Goal: Transaction & Acquisition: Book appointment/travel/reservation

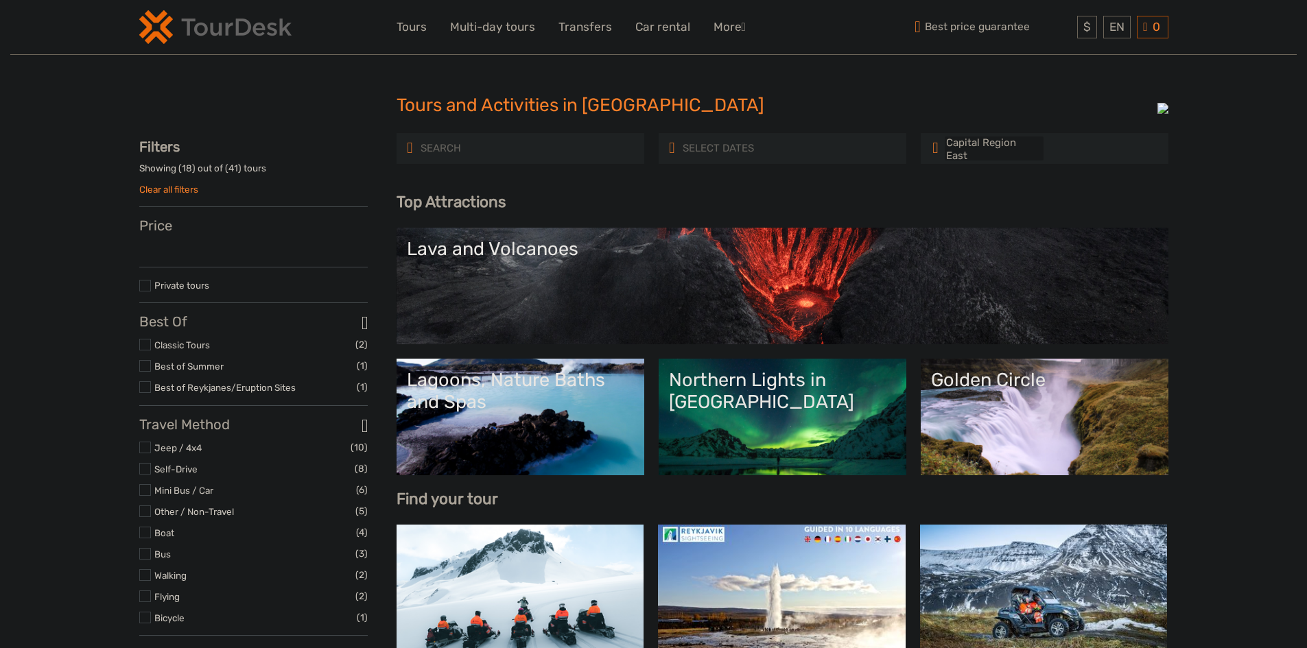
select select
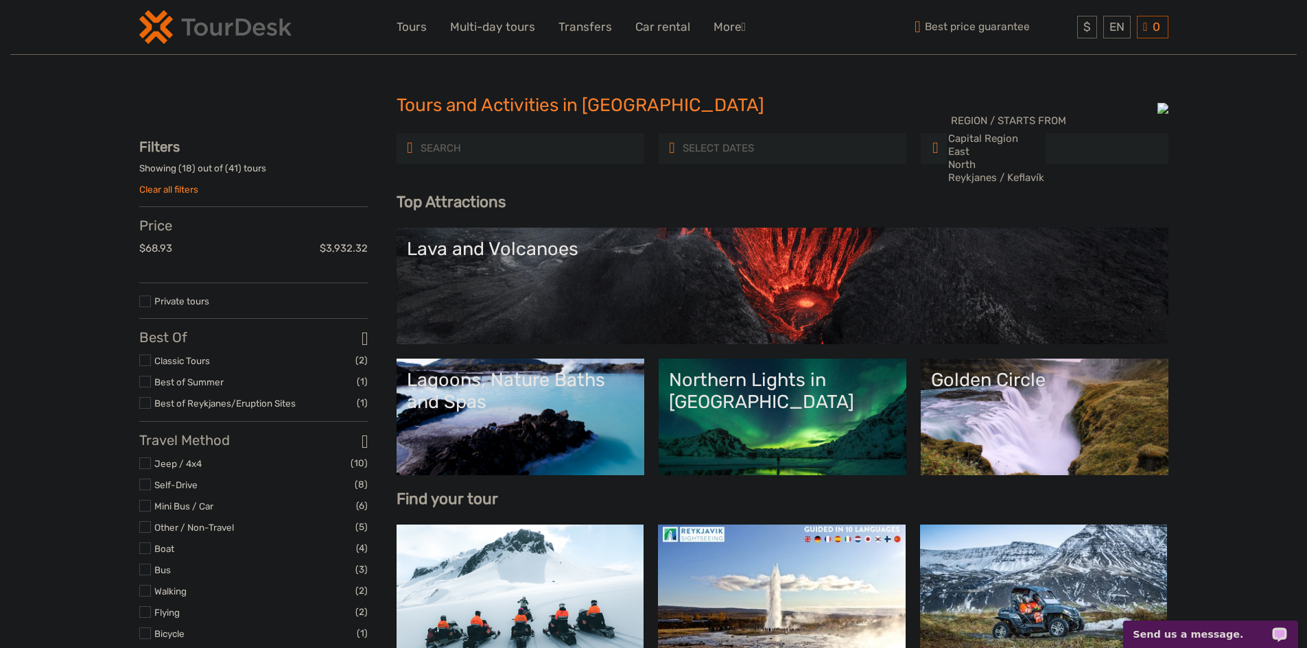
click at [232, 97] on div "Tours and Activities in Iceland Tours and Activities in Iceland" at bounding box center [653, 111] width 1029 height 44
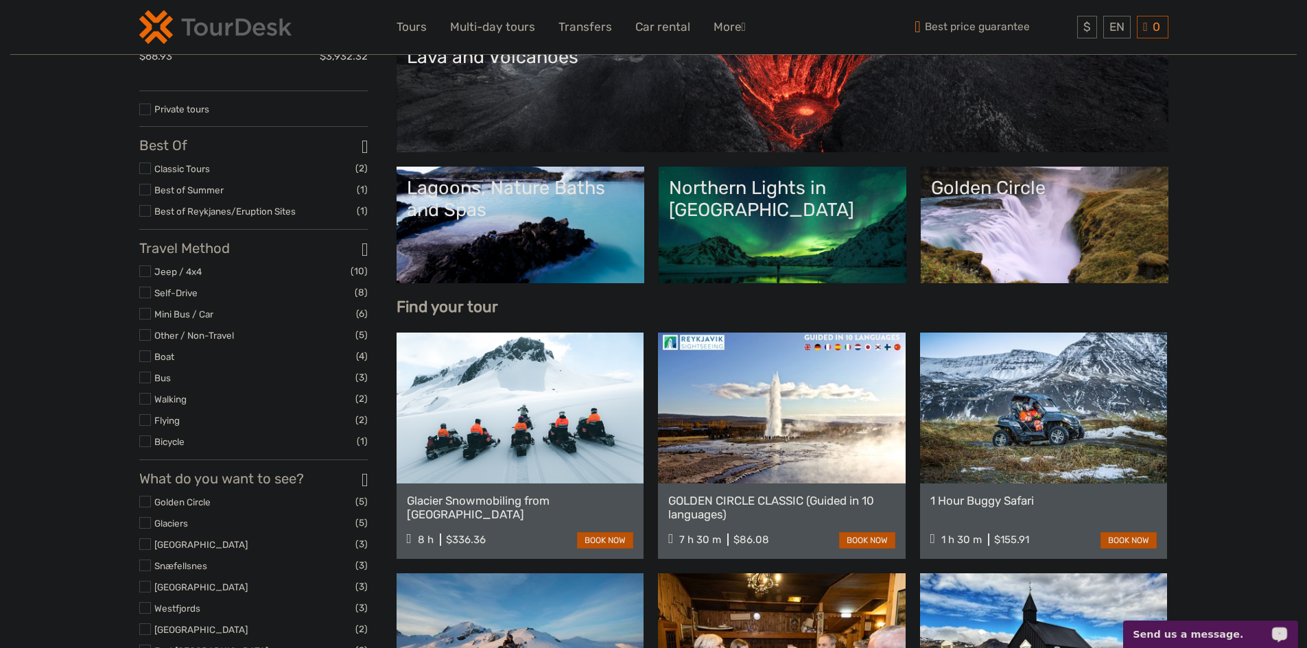
scroll to position [274, 0]
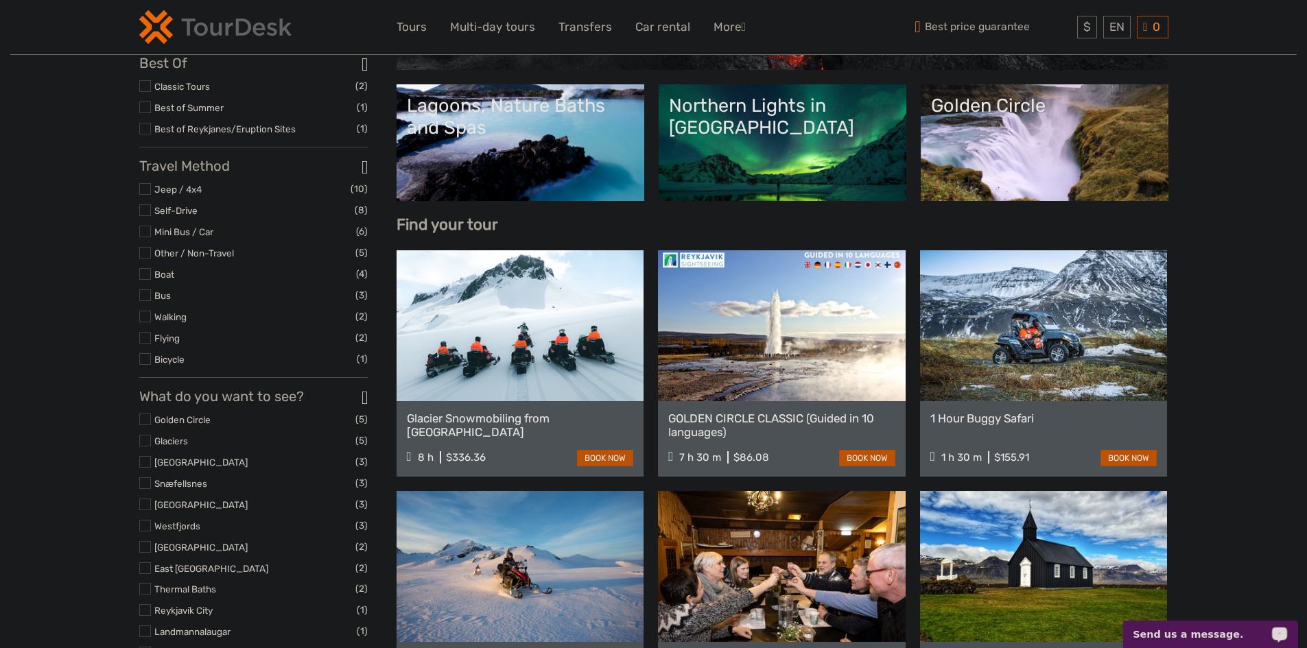
drag, startPoint x: 145, startPoint y: 195, endPoint x: 12, endPoint y: 218, distance: 135.7
click at [145, 195] on label at bounding box center [145, 189] width 12 height 12
click at [0, 0] on input "checkbox" at bounding box center [0, 0] width 0 height 0
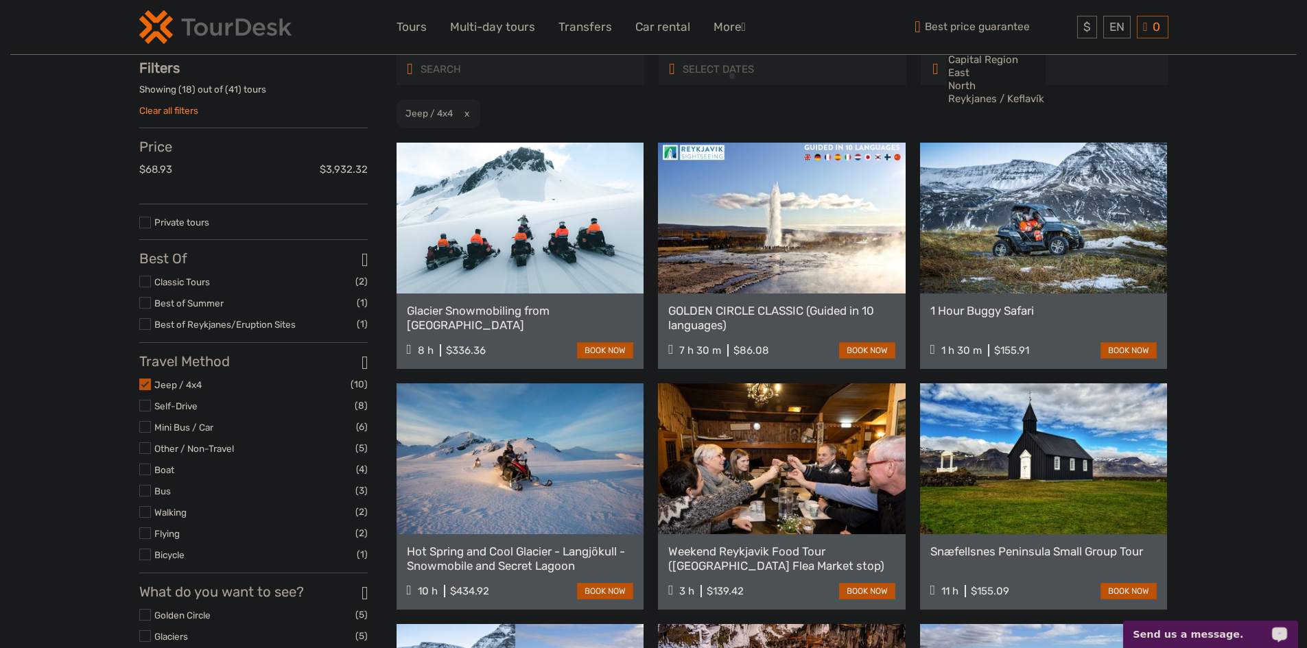
scroll to position [78, 0]
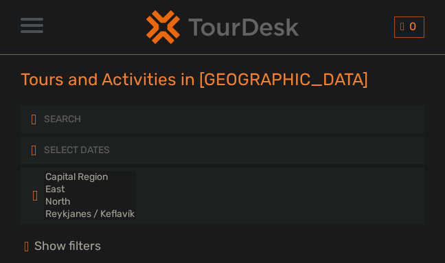
select select
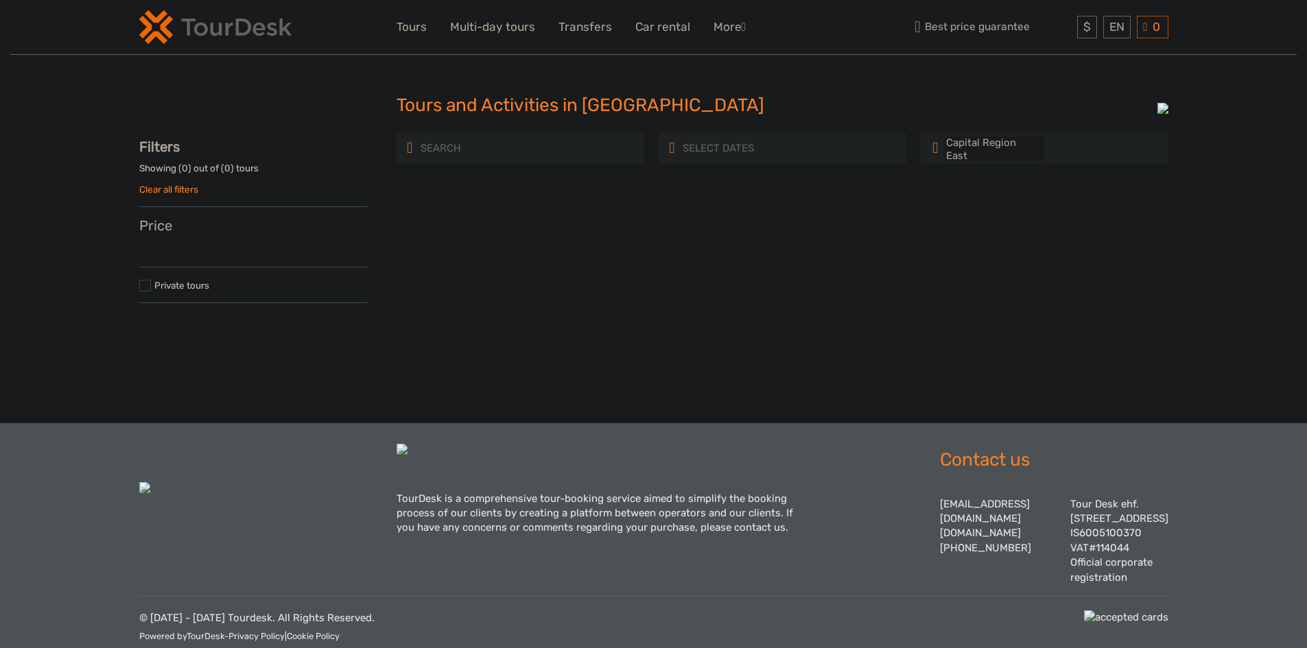
select select
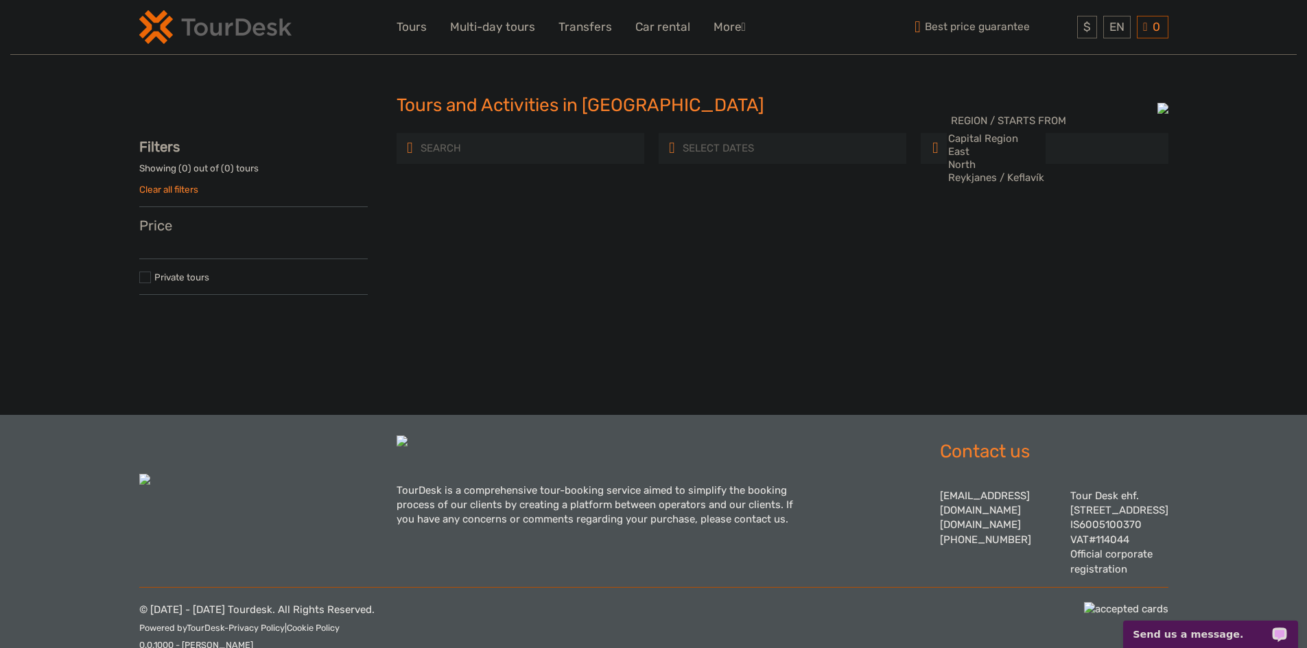
click at [83, 57] on div "Tours and Activities in Iceland Tours and Activities in Iceland REGION / STARTS…" at bounding box center [653, 207] width 1287 height 415
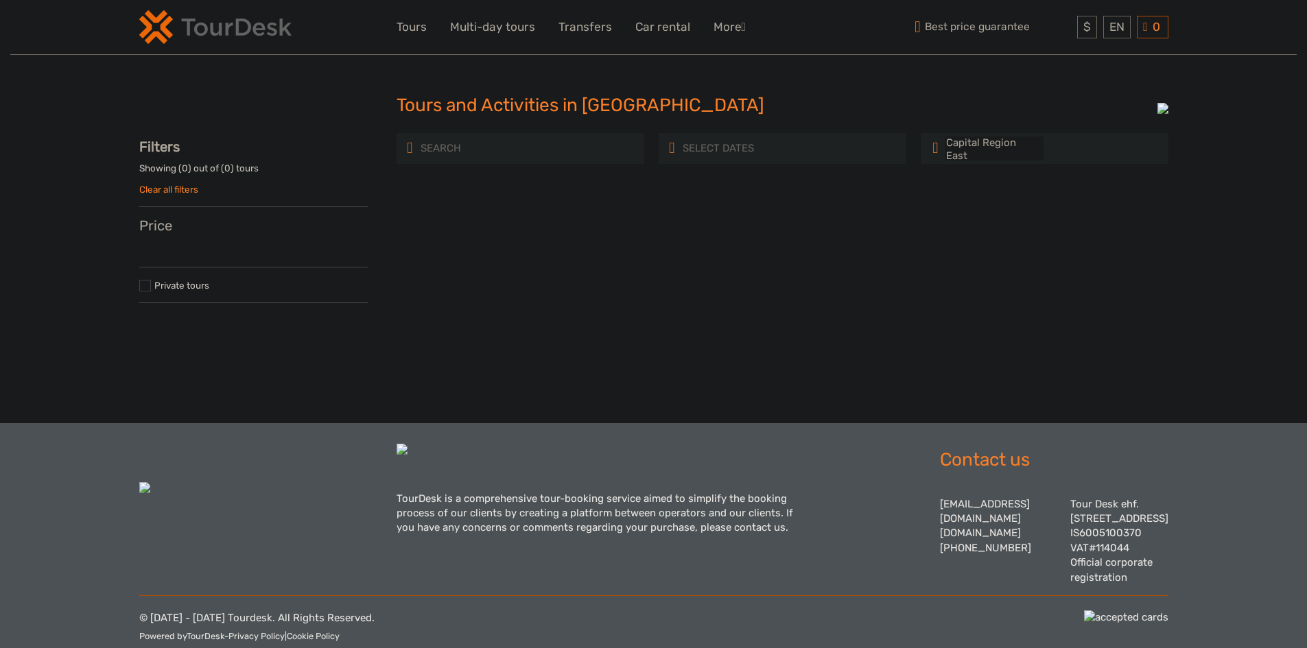
select select
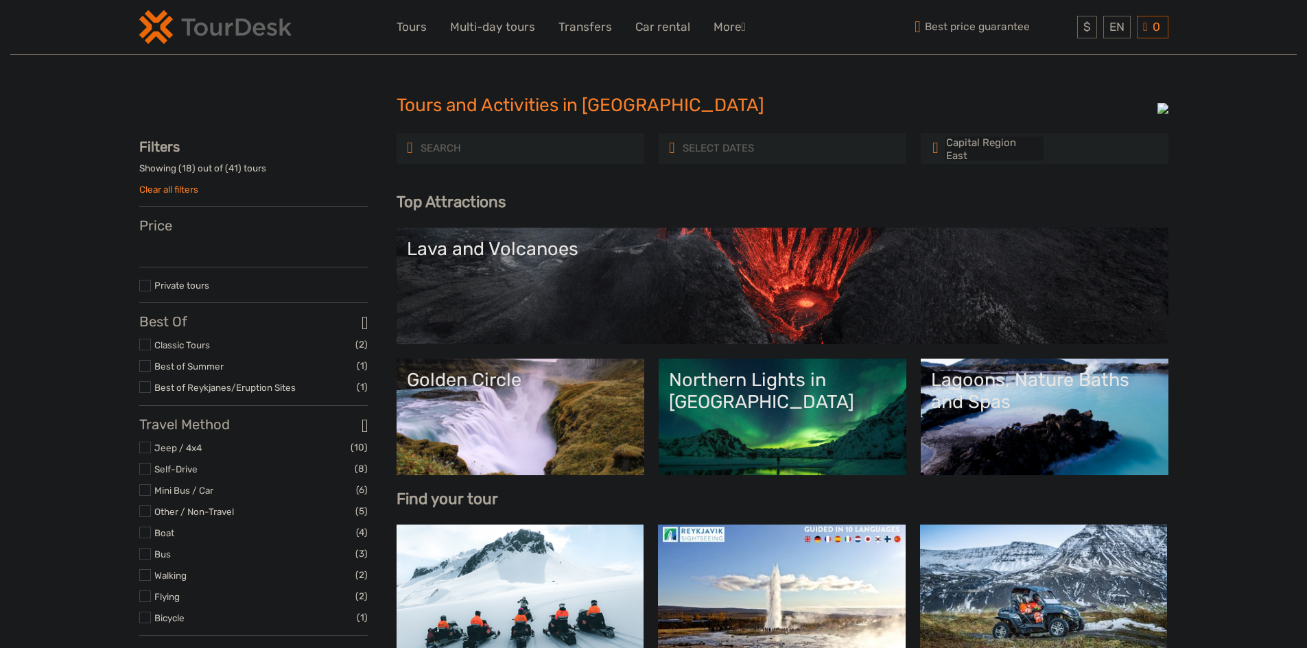
select select
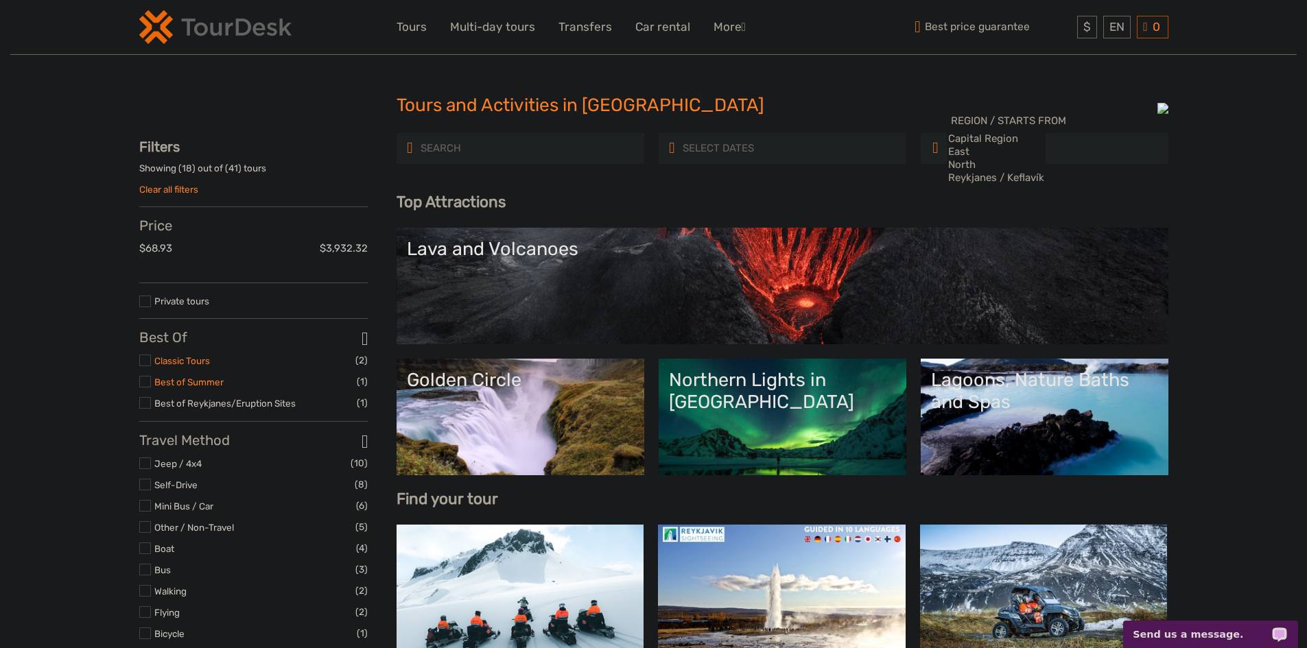
drag, startPoint x: 176, startPoint y: 366, endPoint x: 180, endPoint y: 346, distance: 21.1
click at [176, 366] on link "Classic Tours" at bounding box center [182, 360] width 56 height 11
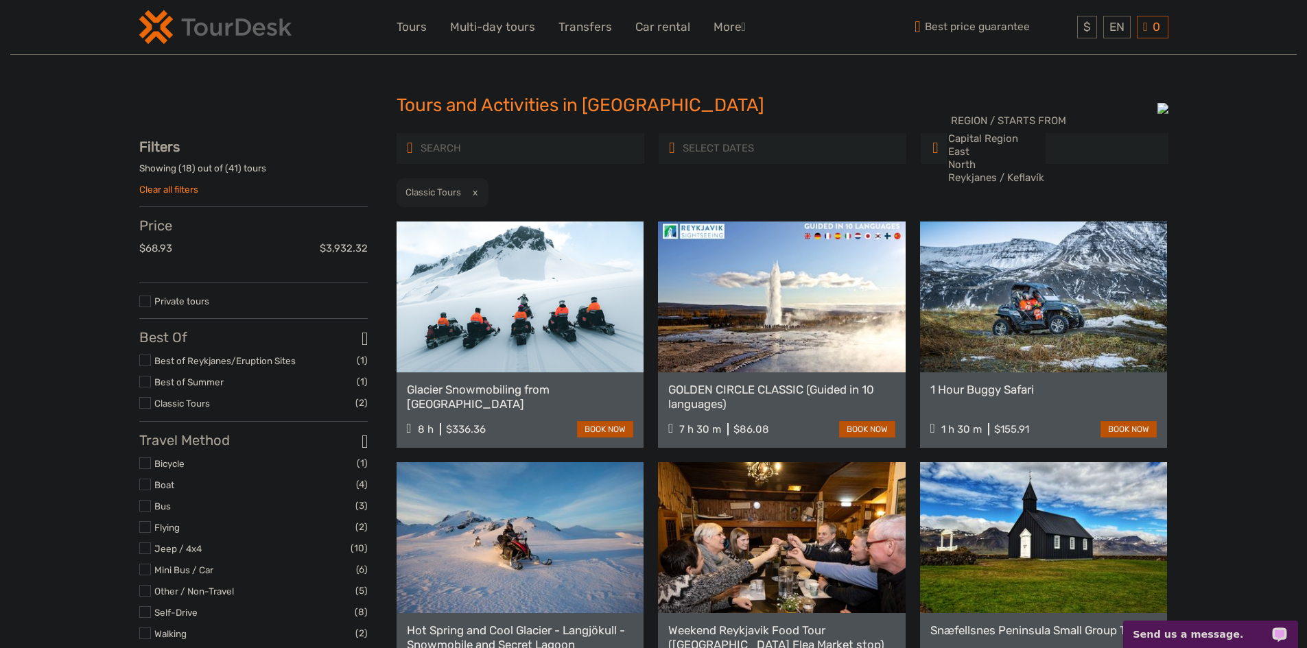
drag, startPoint x: 109, startPoint y: 443, endPoint x: 66, endPoint y: 393, distance: 66.7
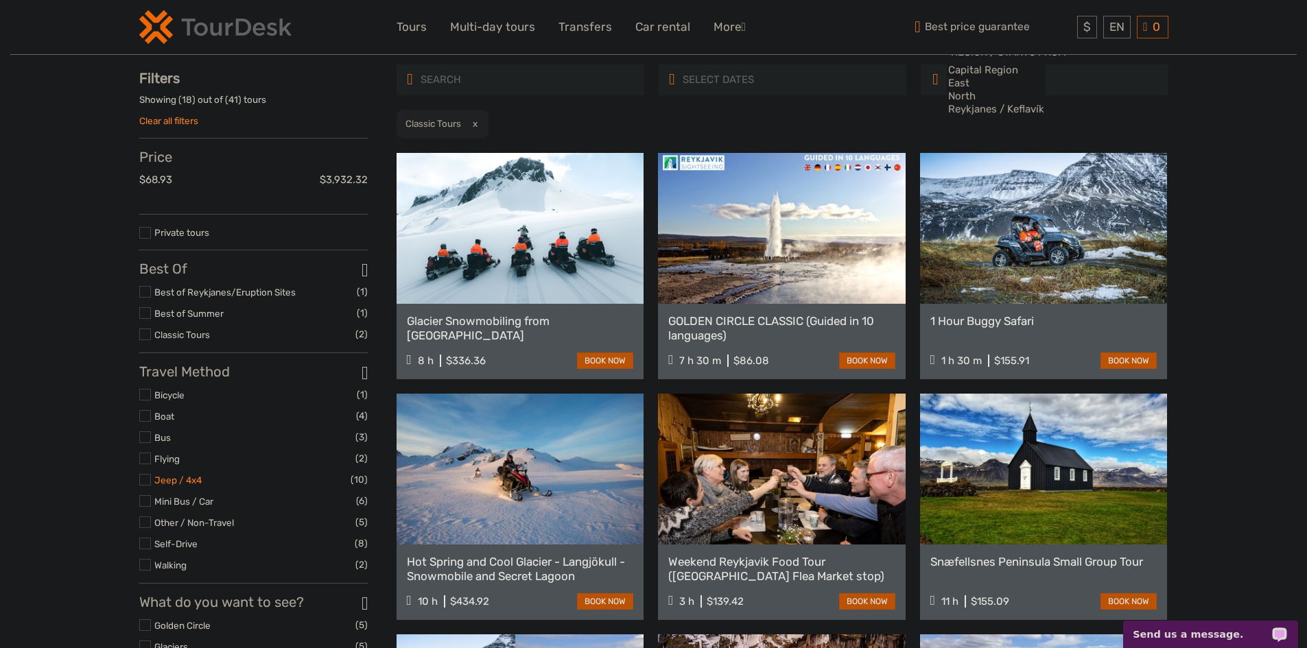
click at [191, 482] on link "Jeep / 4x4" at bounding box center [177, 480] width 47 height 11
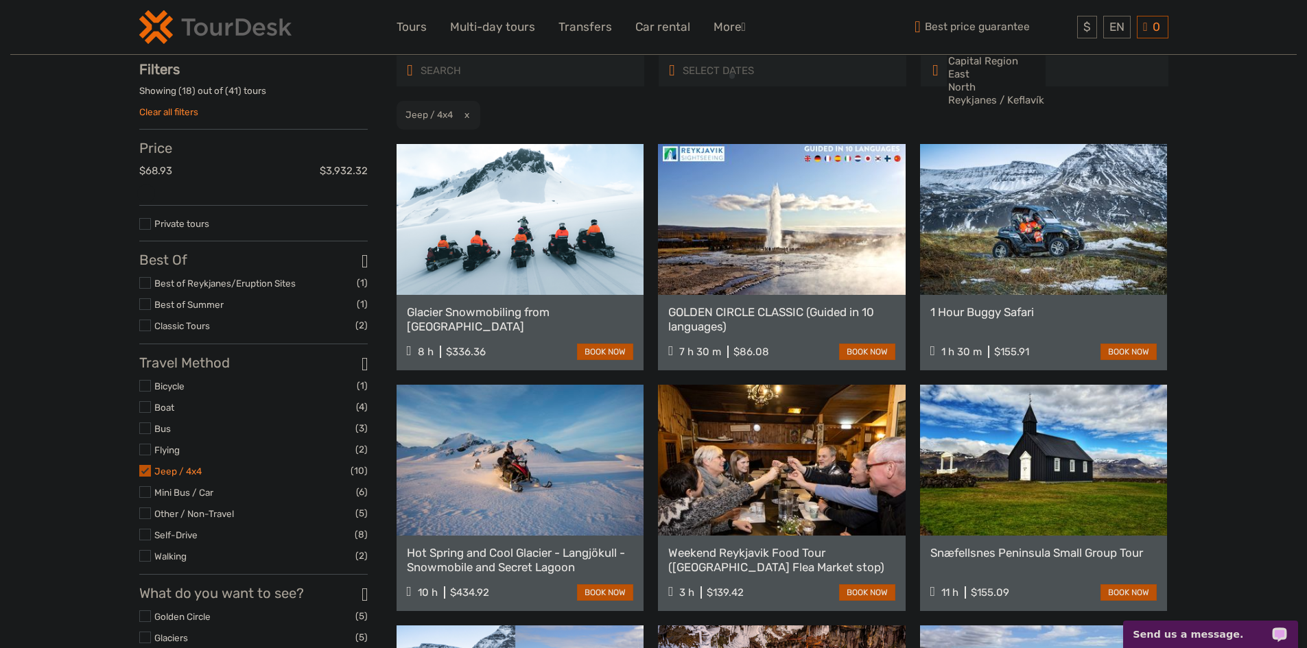
scroll to position [78, 0]
click at [187, 476] on link "Jeep / 4x4" at bounding box center [177, 470] width 47 height 11
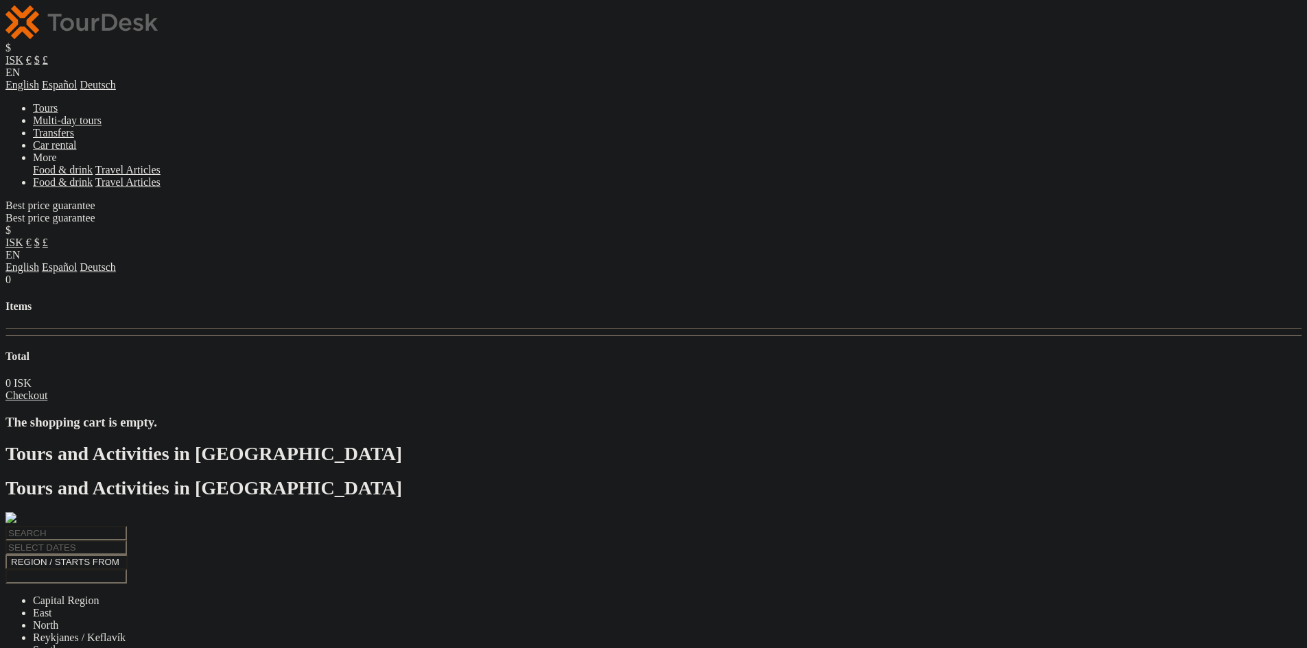
select select
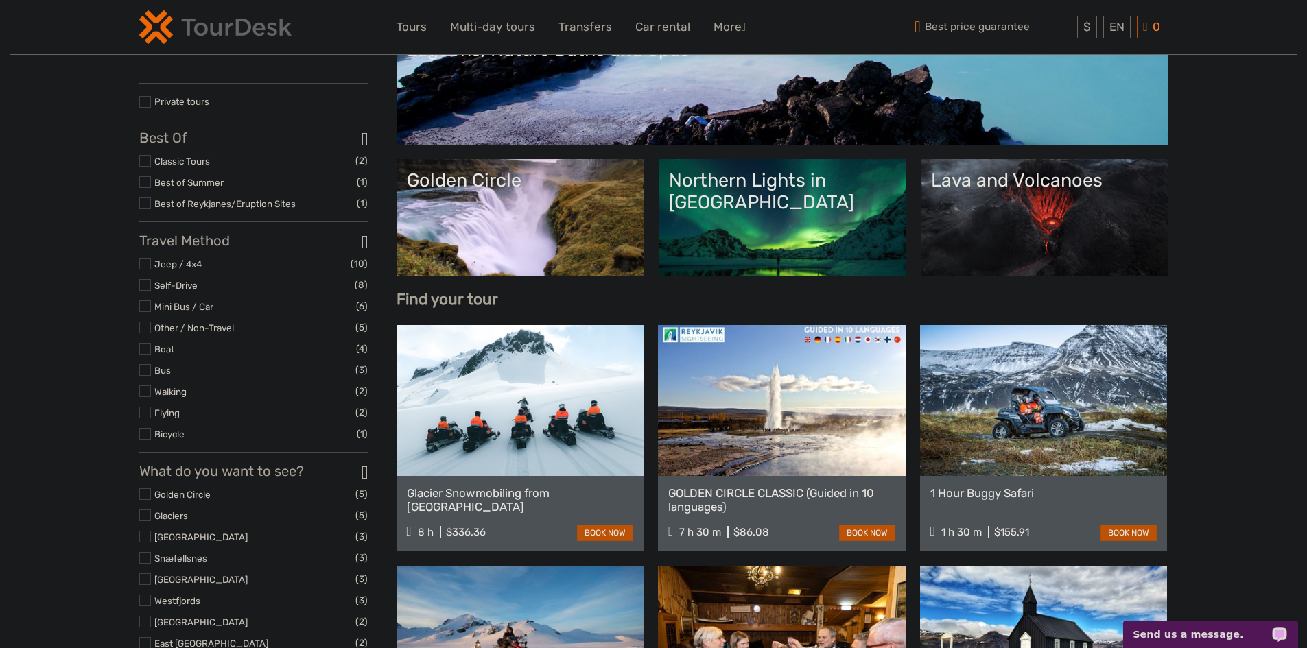
scroll to position [206, 0]
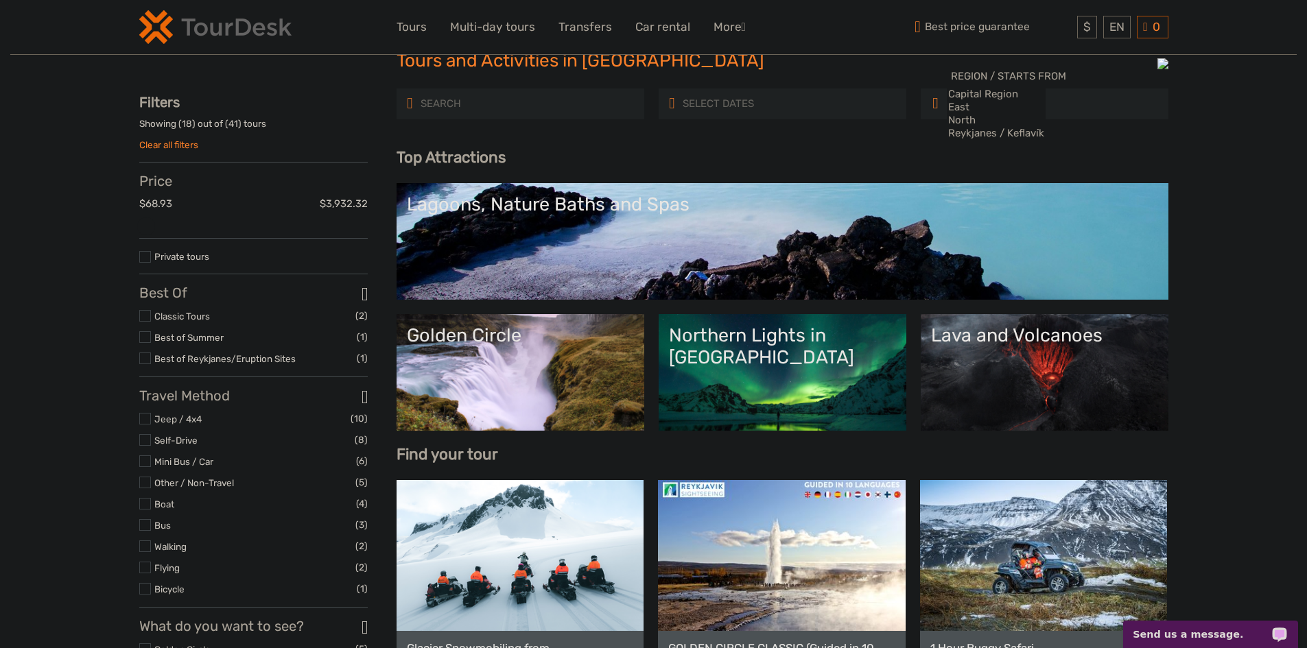
scroll to position [69, 0]
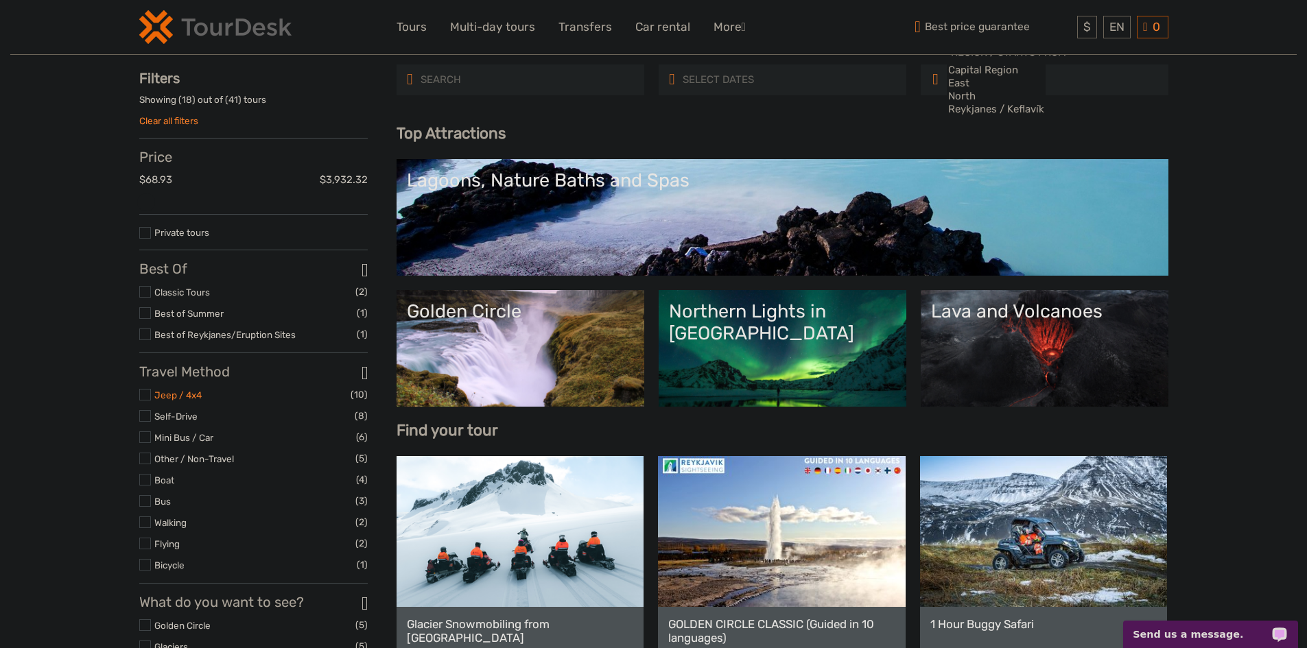
click at [167, 401] on link "Jeep / 4x4" at bounding box center [177, 395] width 47 height 11
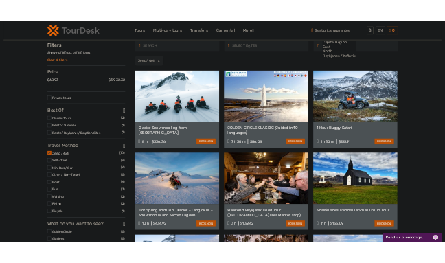
scroll to position [78, 0]
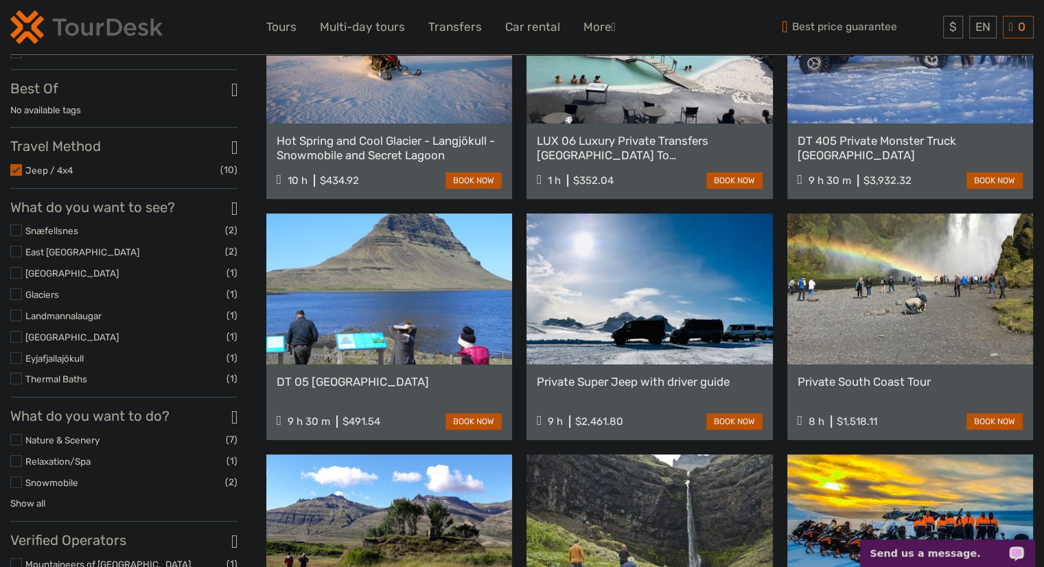
scroll to position [284, 0]
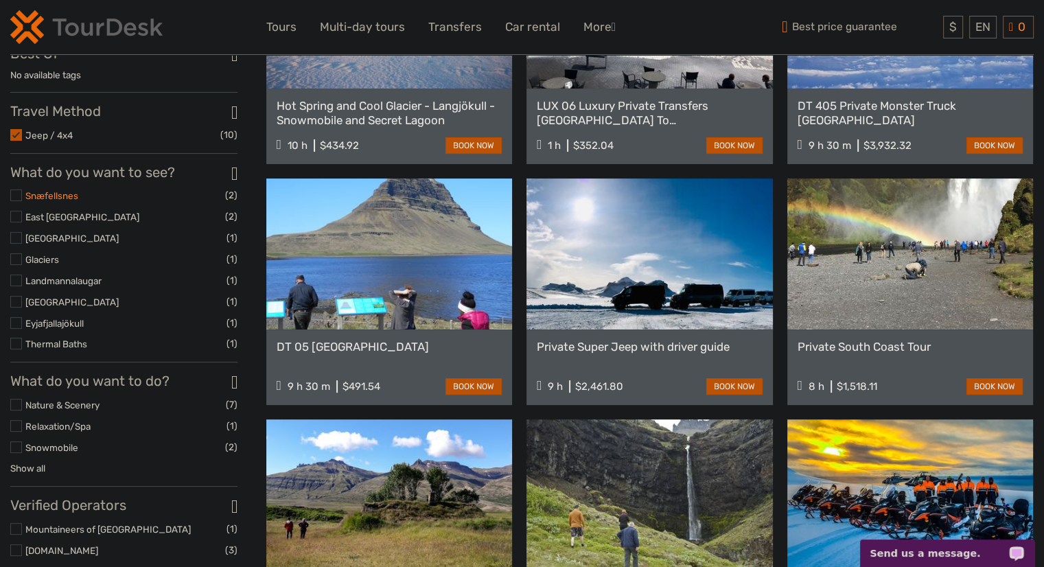
click at [45, 201] on link "Snæfellsnes" at bounding box center [51, 195] width 53 height 11
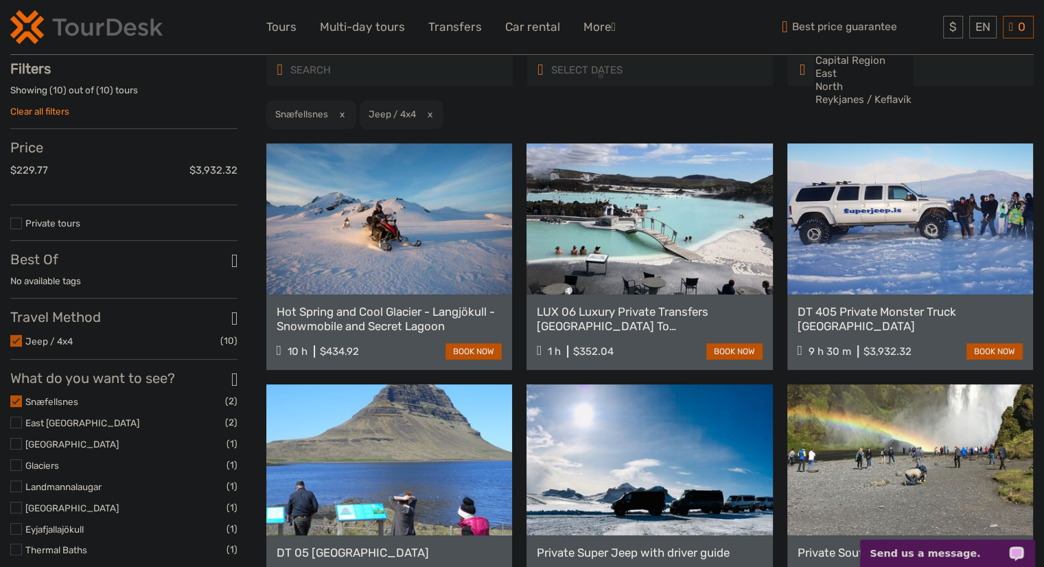
scroll to position [78, 0]
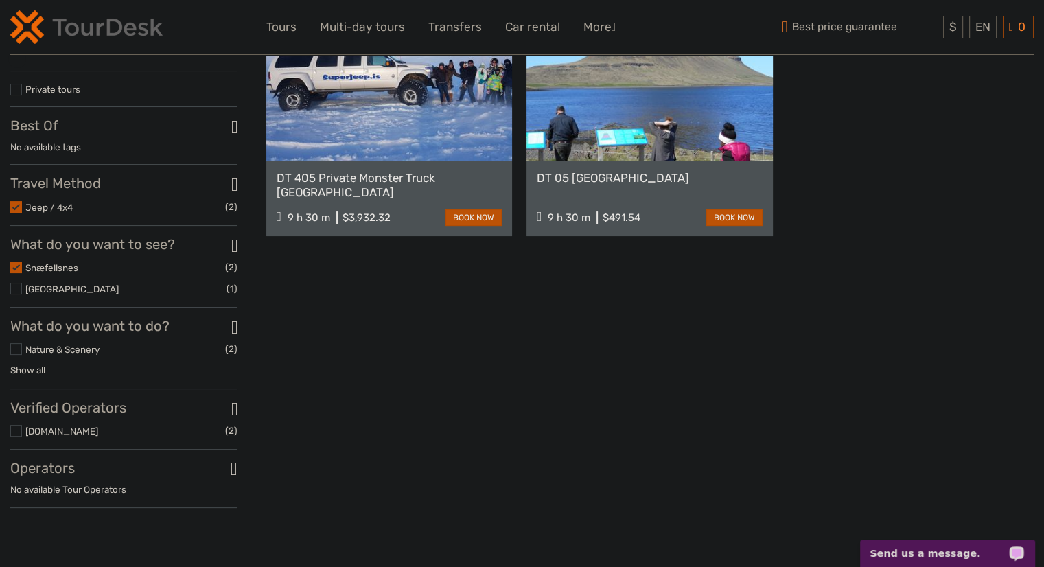
scroll to position [215, 0]
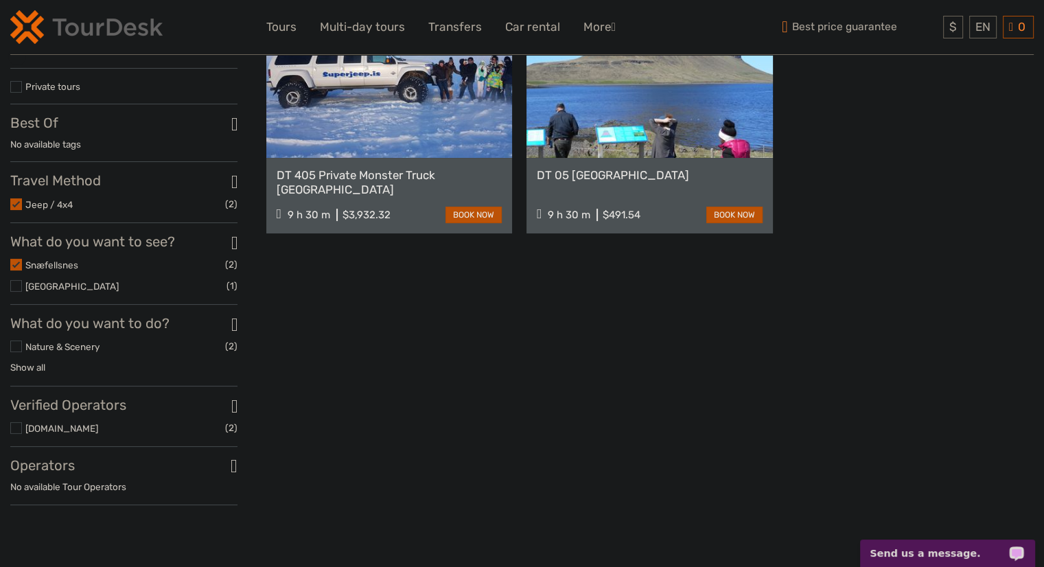
click at [18, 292] on label at bounding box center [16, 286] width 12 height 12
click at [0, 0] on input "checkbox" at bounding box center [0, 0] width 0 height 0
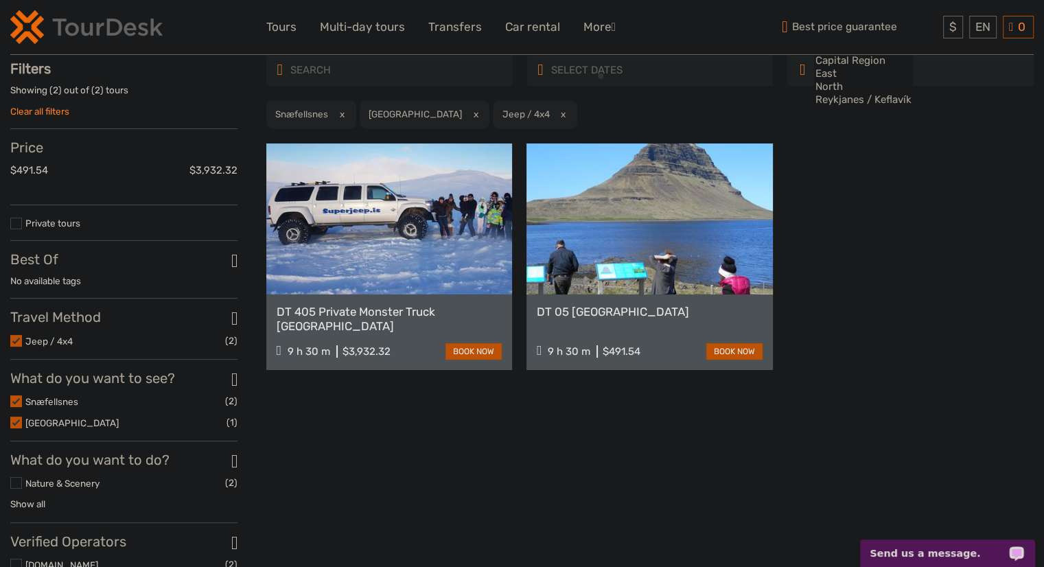
scroll to position [78, 0]
click at [973, 34] on div "EN English Español Deutsch" at bounding box center [982, 27] width 27 height 23
click at [959, 110] on link "Deutsch" at bounding box center [966, 110] width 58 height 25
click at [968, 113] on link "Deutsch" at bounding box center [966, 110] width 58 height 25
drag, startPoint x: 1010, startPoint y: 74, endPoint x: 714, endPoint y: 481, distance: 503.0
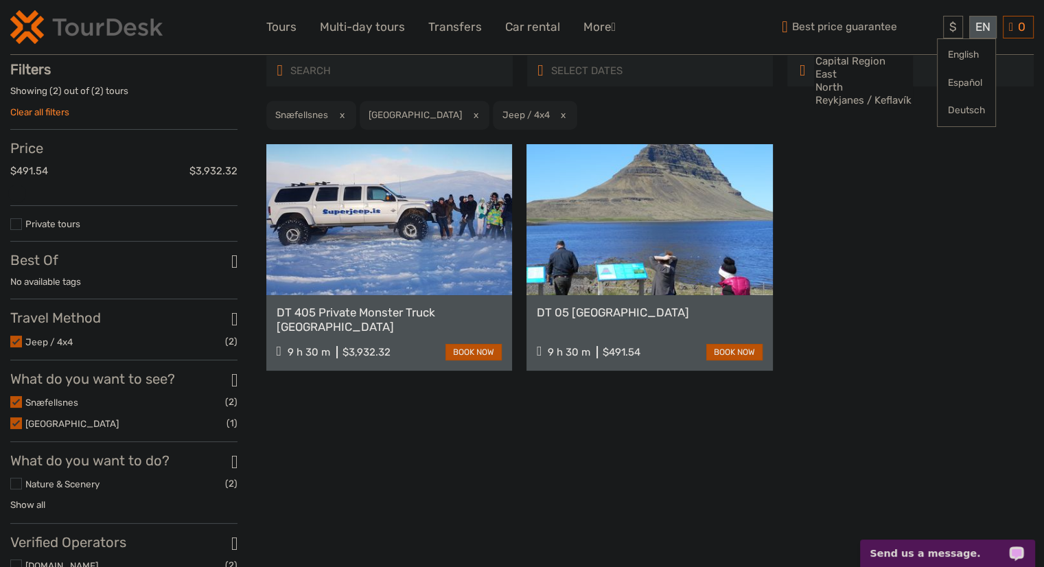
click at [714, 482] on div "REGION / STARTS FROM Capital Region East North Reykjanes / Keflavík South South…" at bounding box center [649, 354] width 767 height 597
click at [41, 112] on link "Clear all filters" at bounding box center [39, 111] width 59 height 11
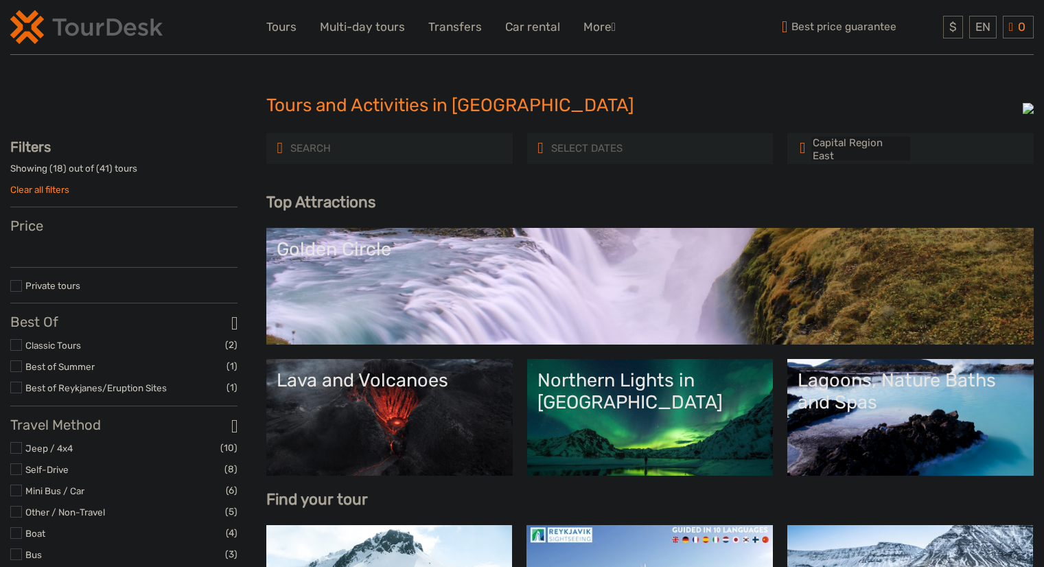
select select
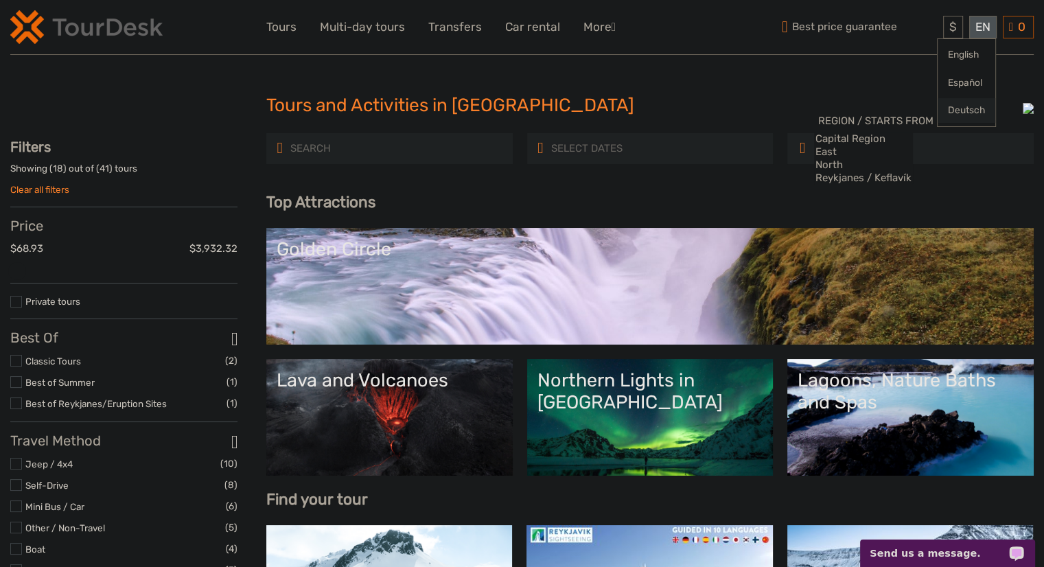
click at [957, 111] on link "Deutsch" at bounding box center [966, 110] width 58 height 25
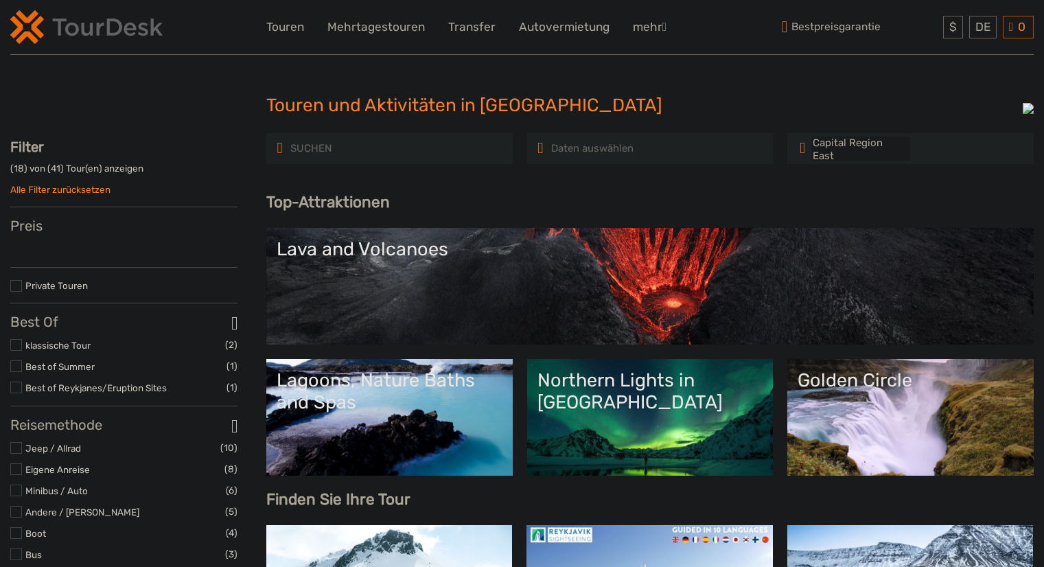
select select
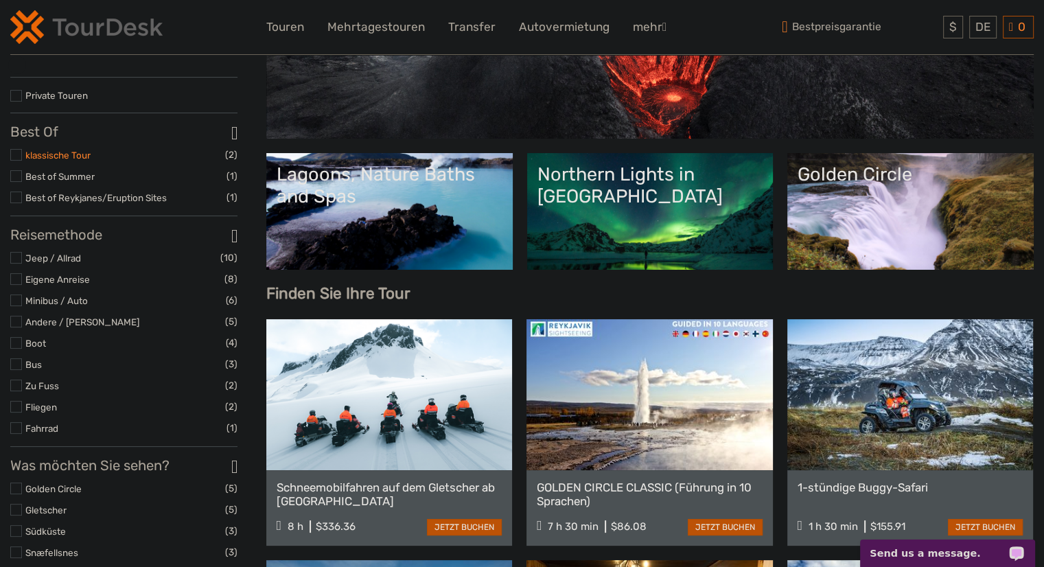
click at [62, 157] on link "klassische Tour" at bounding box center [57, 155] width 65 height 11
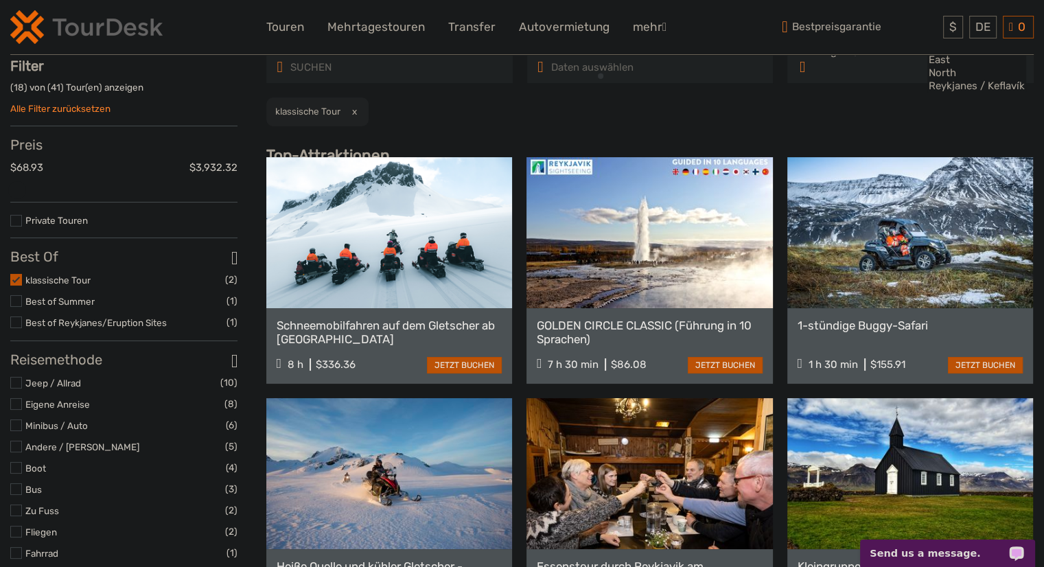
scroll to position [78, 0]
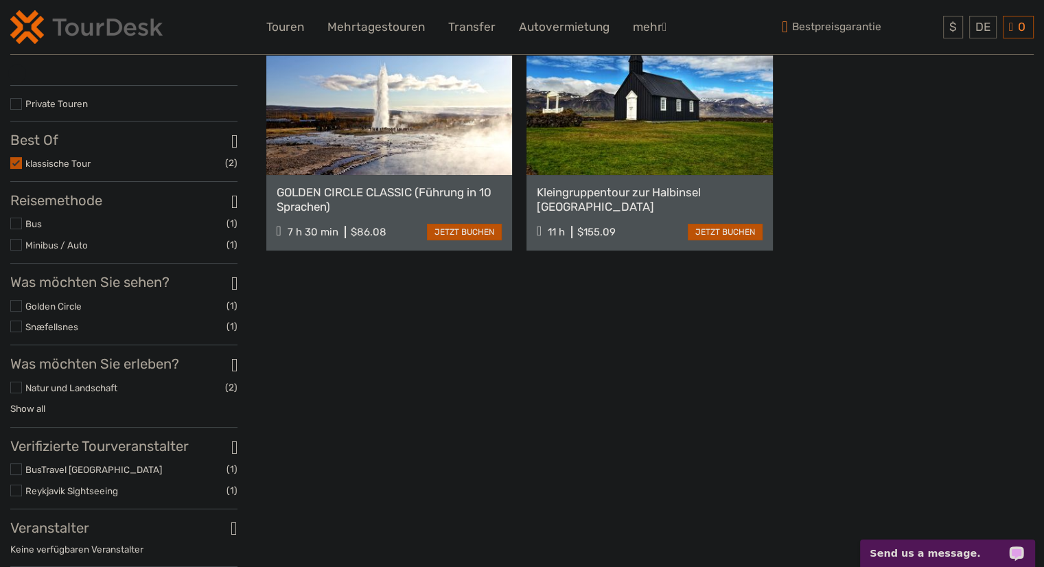
scroll to position [215, 0]
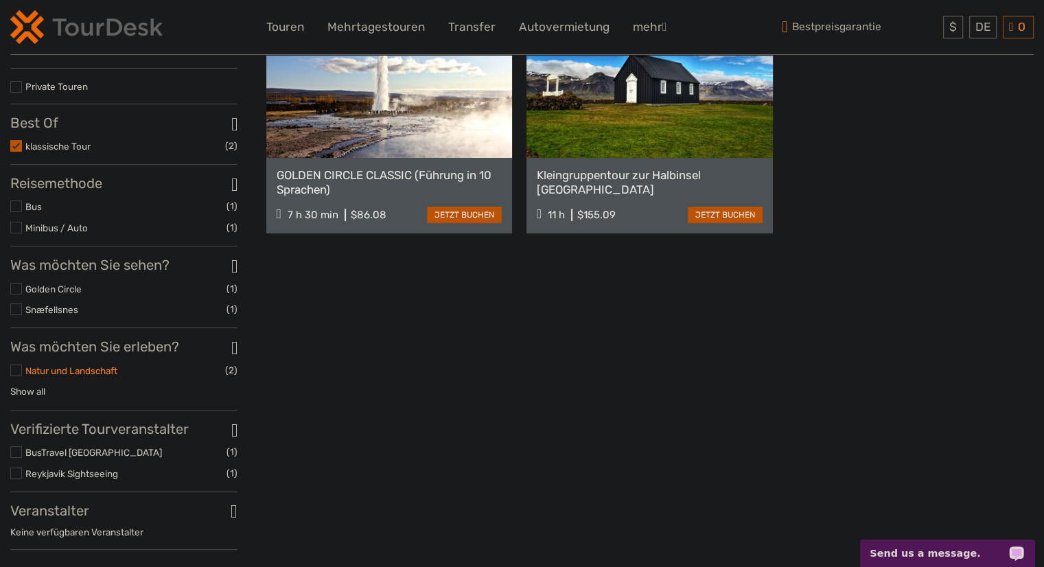
click at [41, 370] on link "Natur und Landschaft" at bounding box center [71, 370] width 92 height 11
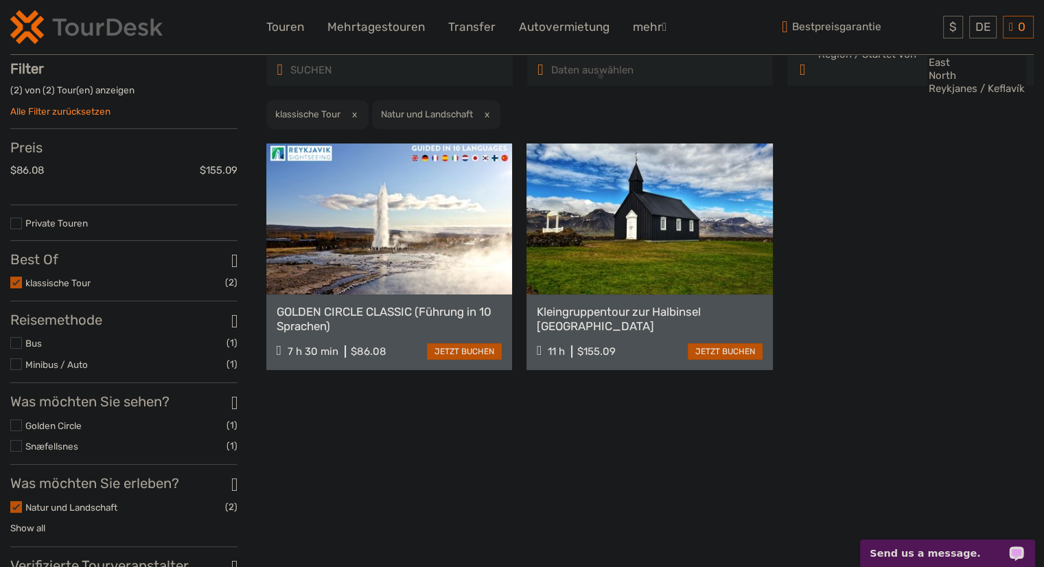
scroll to position [78, 0]
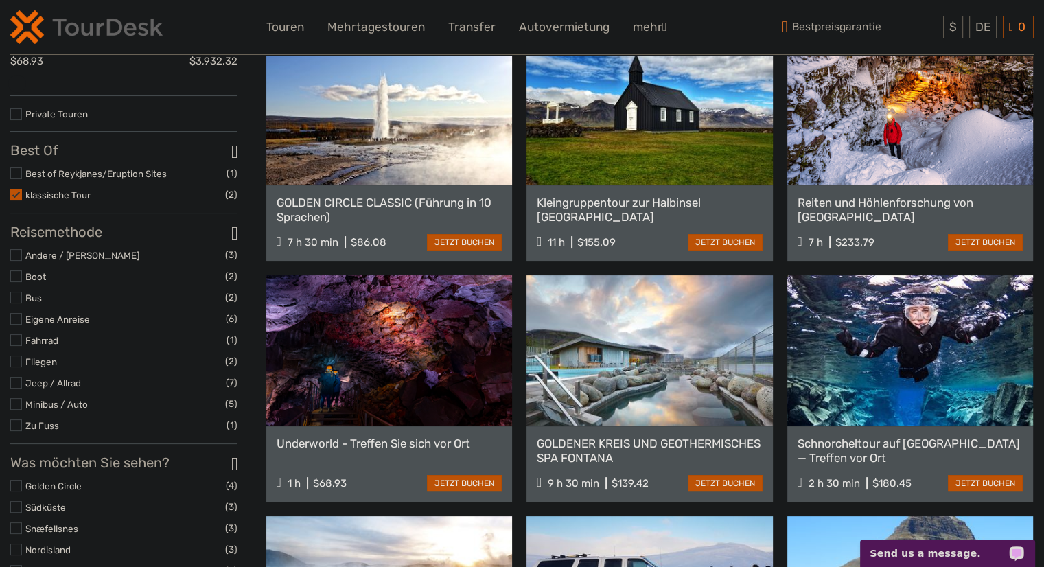
scroll to position [343, 0]
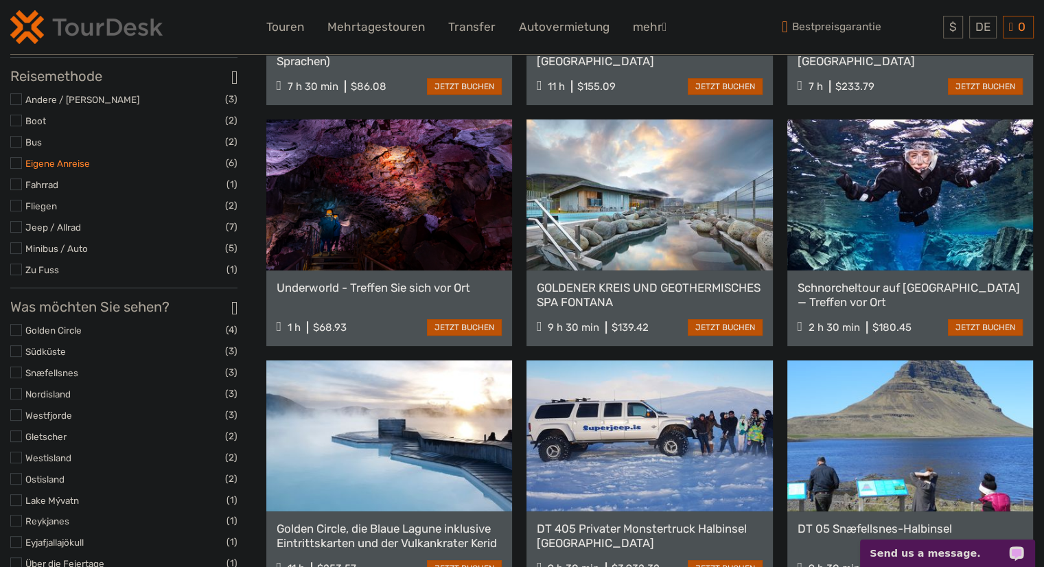
click at [38, 169] on link "Eigene Anreise" at bounding box center [57, 163] width 65 height 11
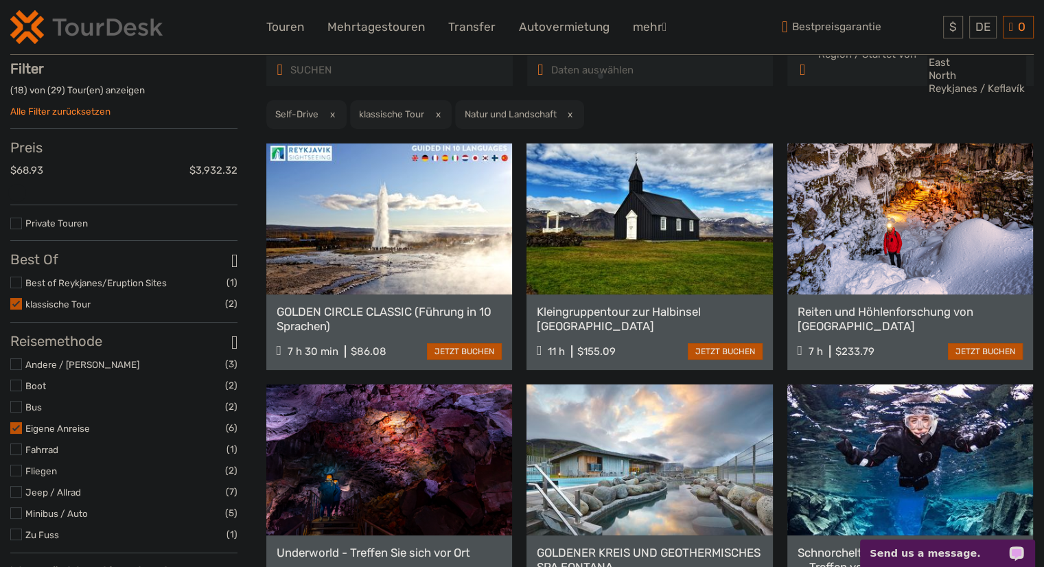
scroll to position [78, 0]
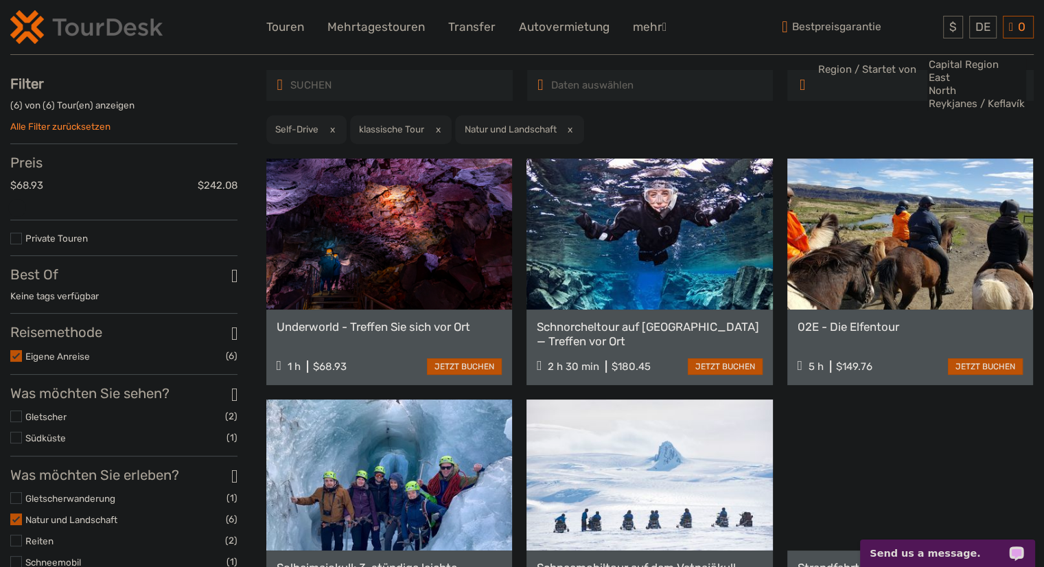
scroll to position [215, 0]
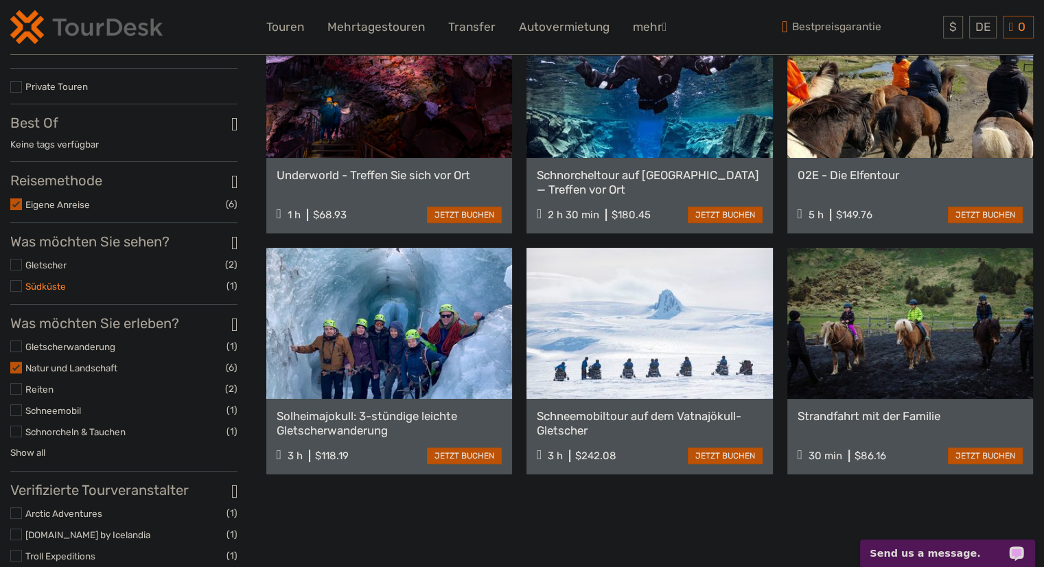
click at [60, 292] on link "Südküste" at bounding box center [45, 286] width 40 height 11
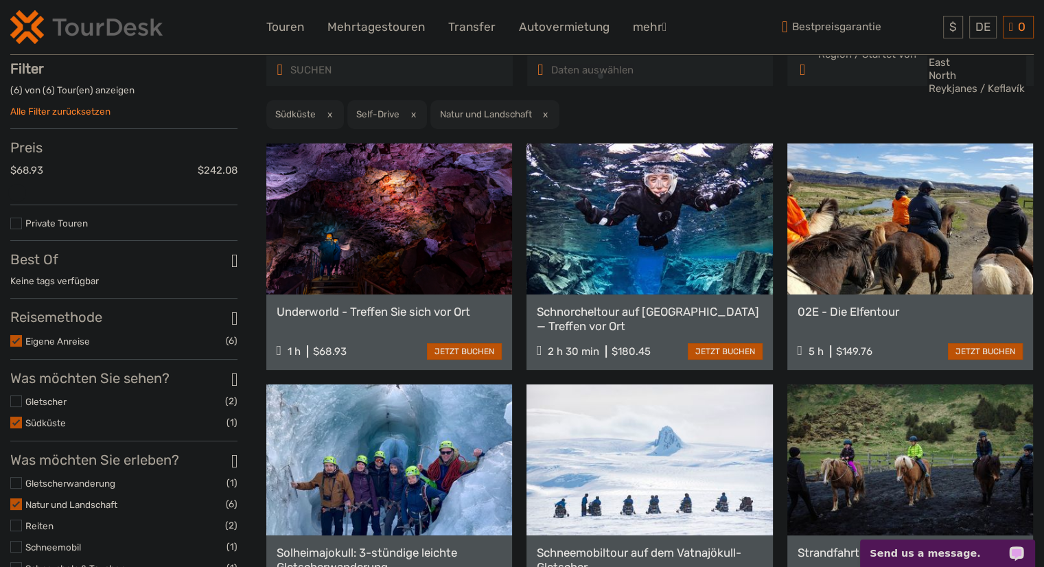
scroll to position [78, 0]
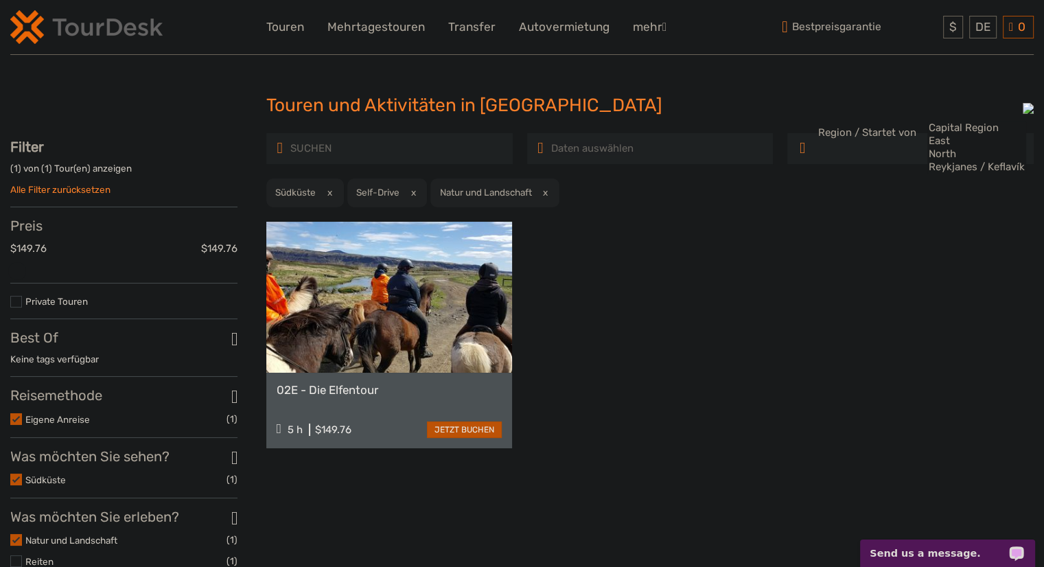
click at [105, 189] on link "Alle Filter zurücksetzen" at bounding box center [60, 189] width 100 height 11
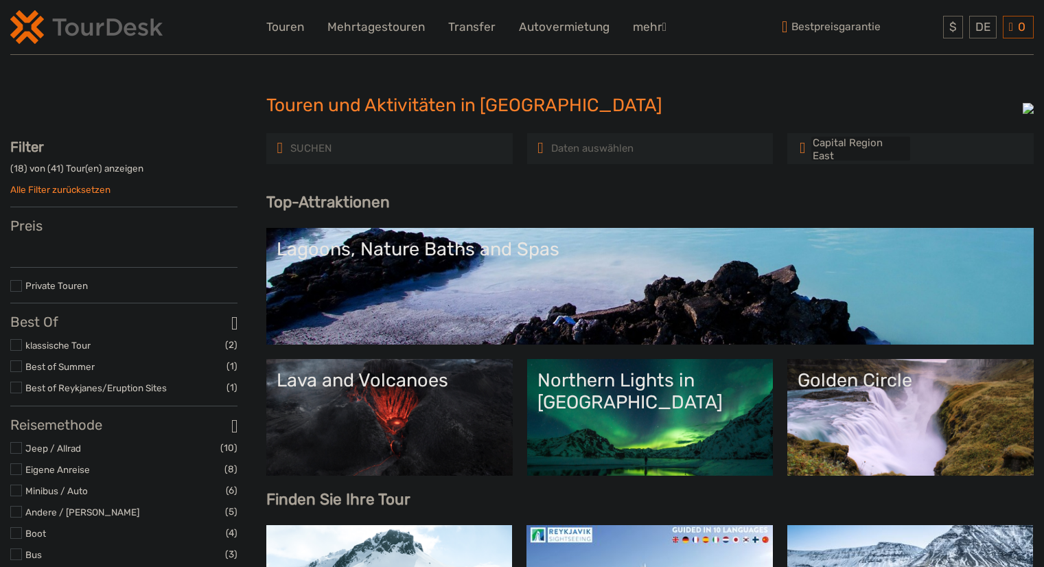
select select
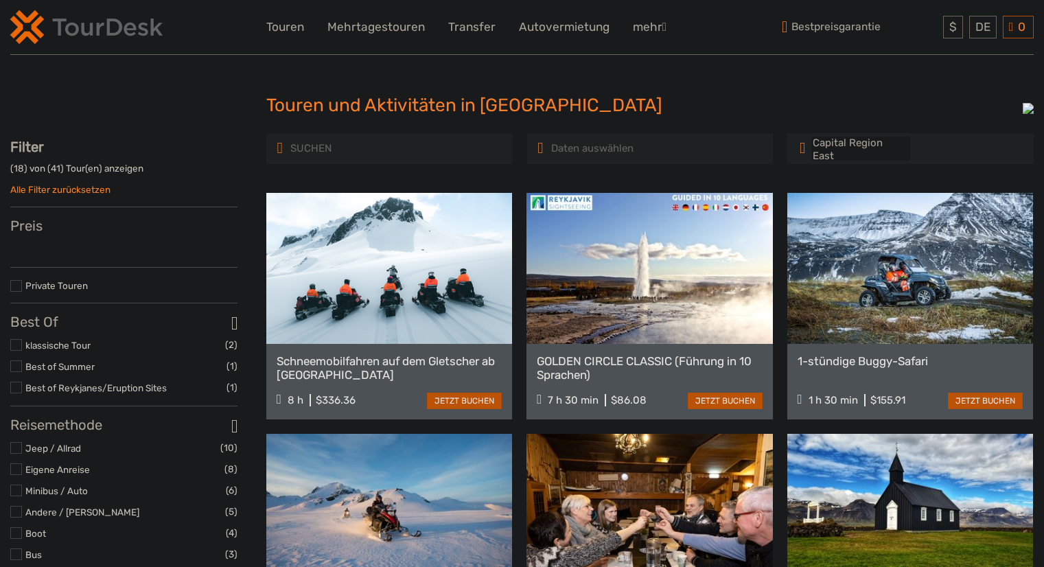
select select
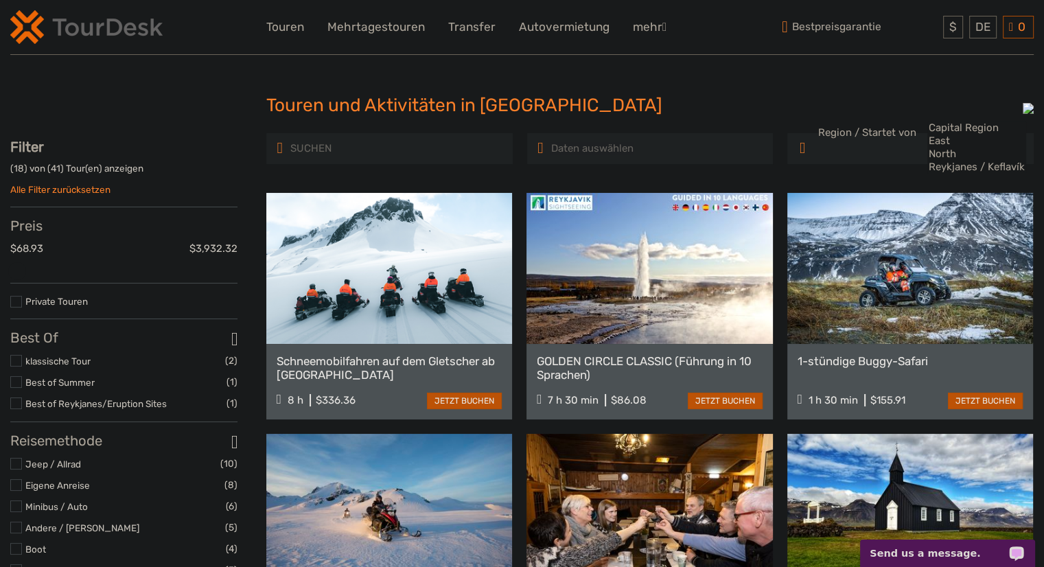
click at [203, 122] on div "Touren und Aktivitäten in [GEOGRAPHIC_DATA] Touren und Aktivitäten in [GEOGRAPH…" at bounding box center [521, 111] width 1023 height 44
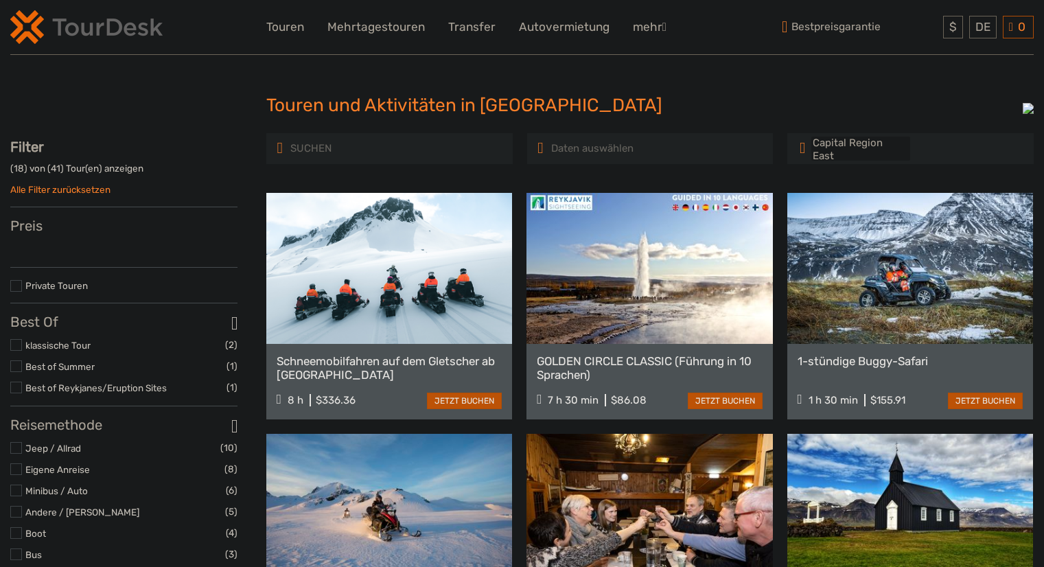
select select
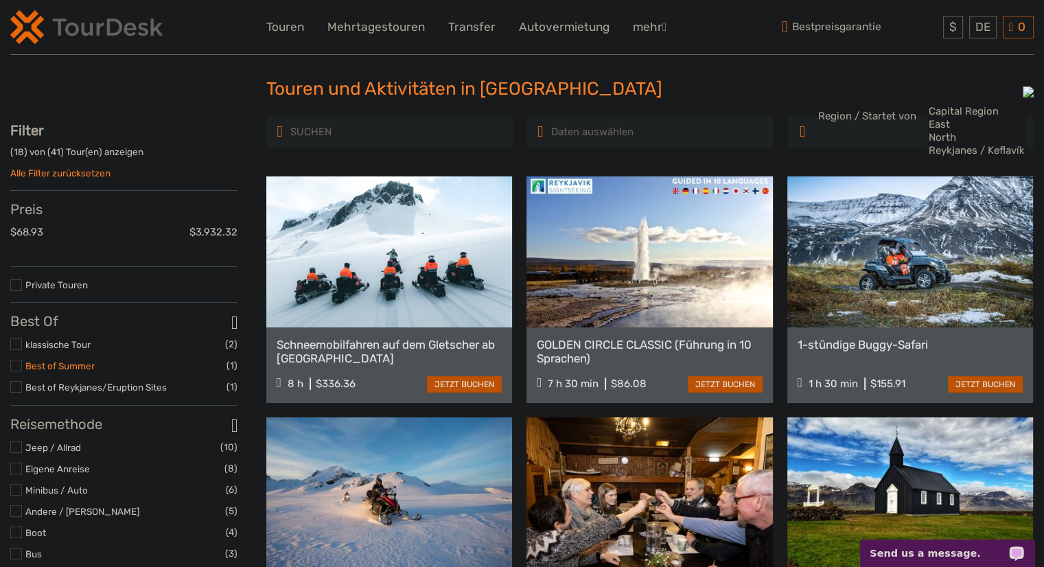
scroll to position [137, 0]
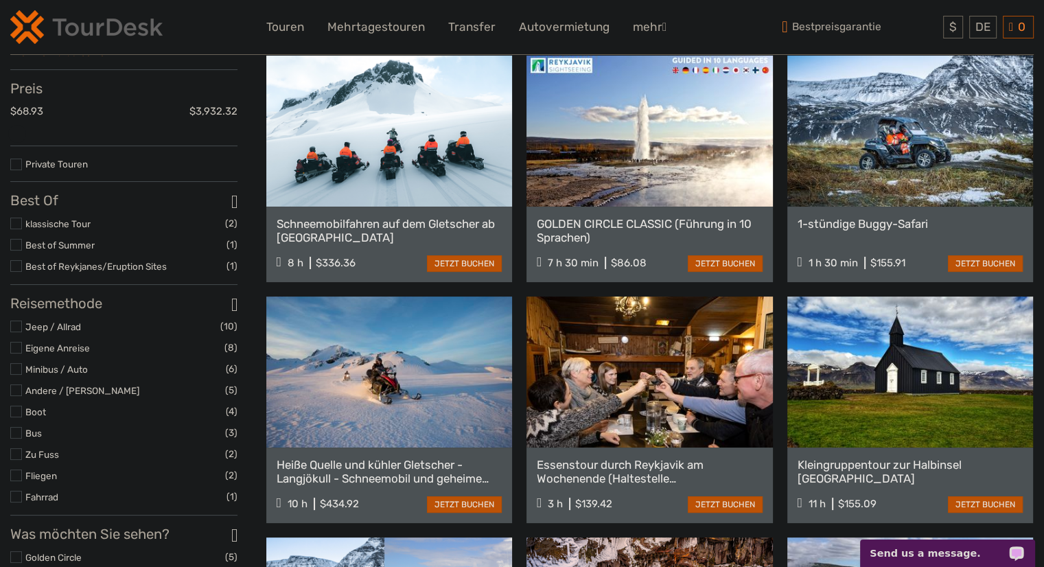
click at [36, 335] on label "Jeep / Allrad" at bounding box center [122, 327] width 195 height 16
click at [0, 0] on input "checkbox" at bounding box center [0, 0] width 0 height 0
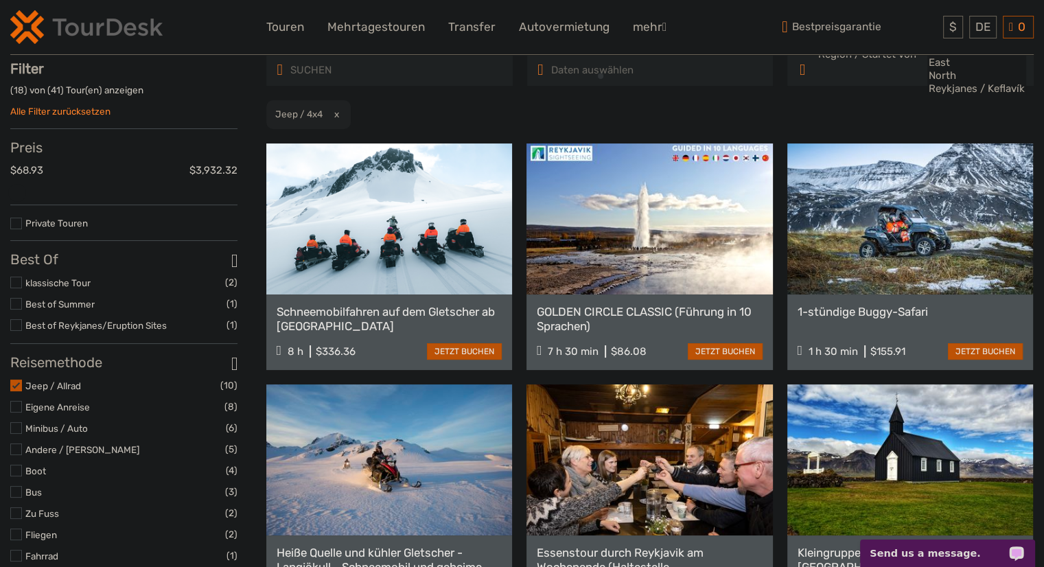
scroll to position [78, 0]
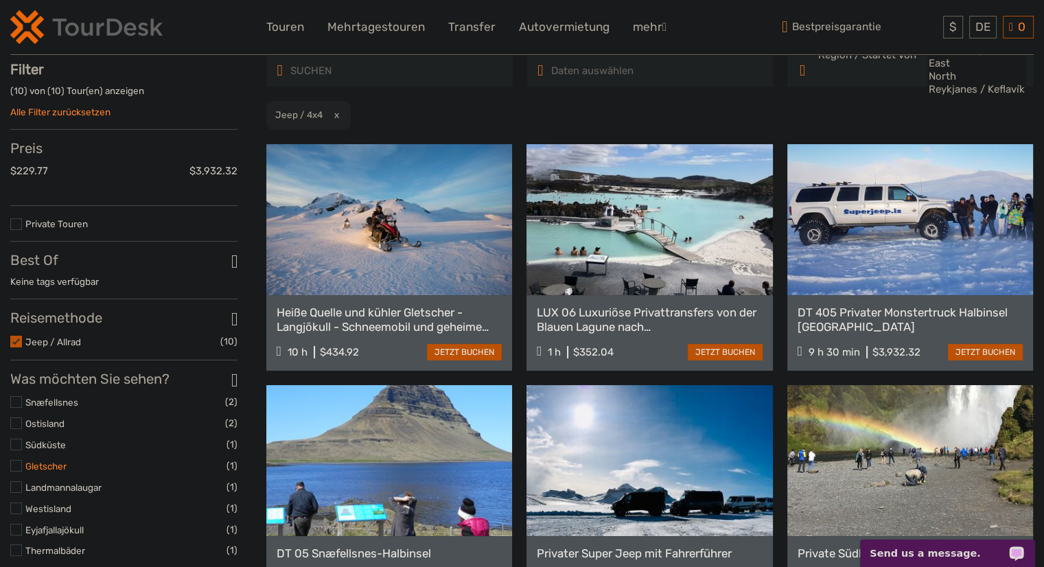
click at [63, 471] on link "Gletscher" at bounding box center [45, 465] width 41 height 11
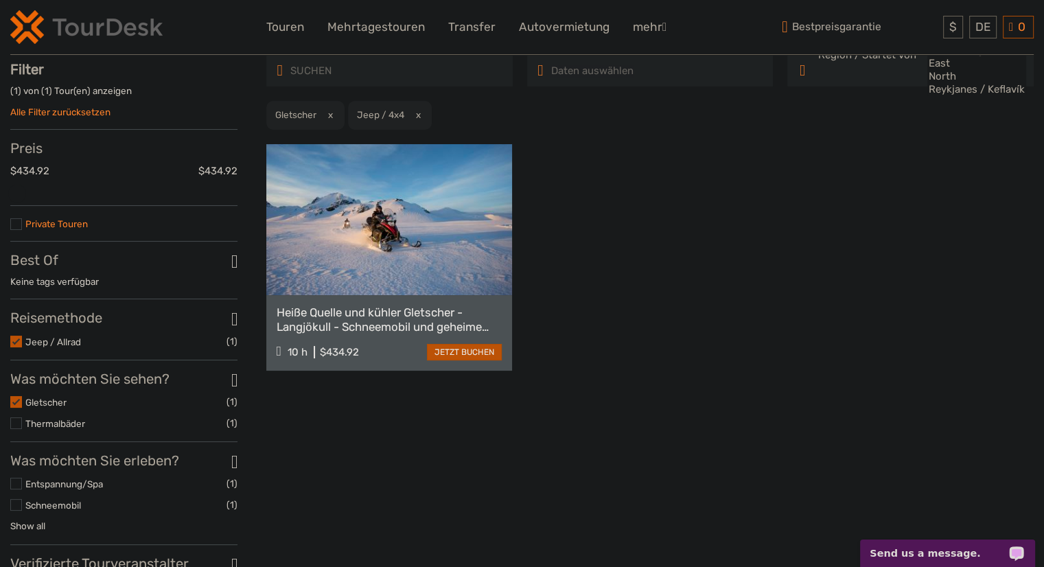
click at [56, 229] on link "Private Touren" at bounding box center [56, 223] width 62 height 11
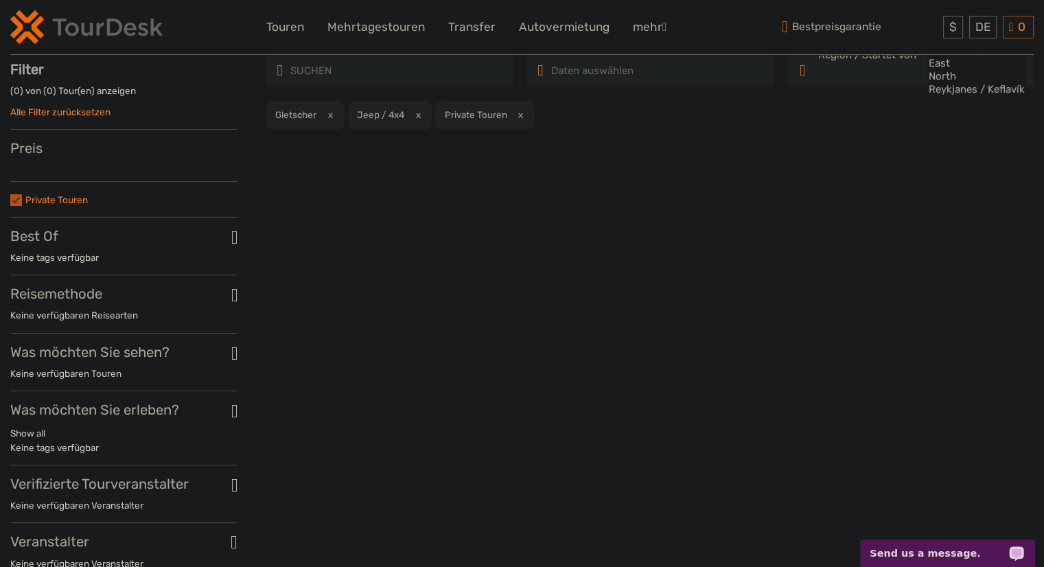
click at [39, 198] on link "Private Touren" at bounding box center [56, 199] width 62 height 11
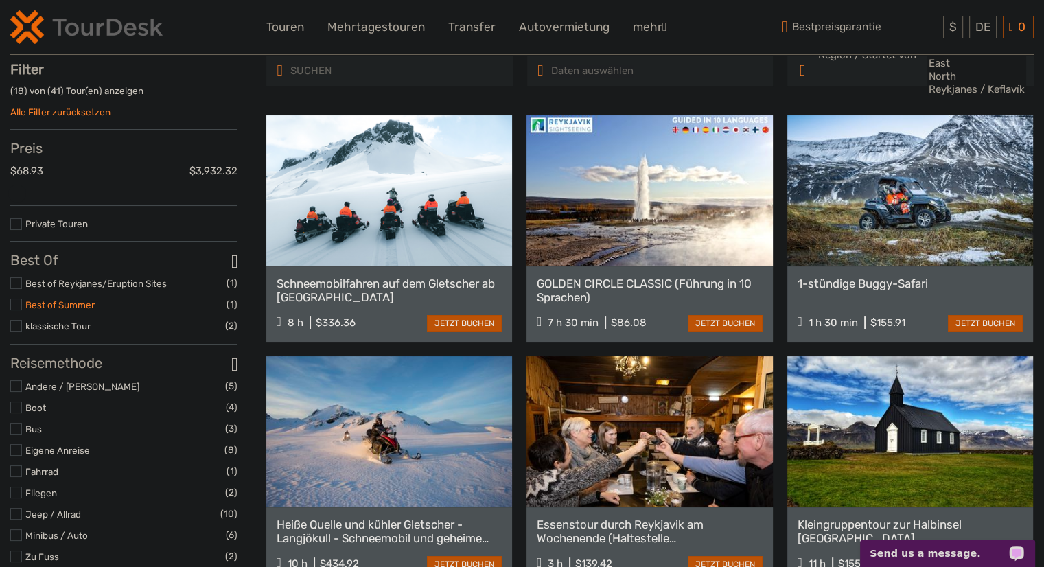
click at [69, 310] on link "Best of Summer" at bounding box center [59, 304] width 69 height 11
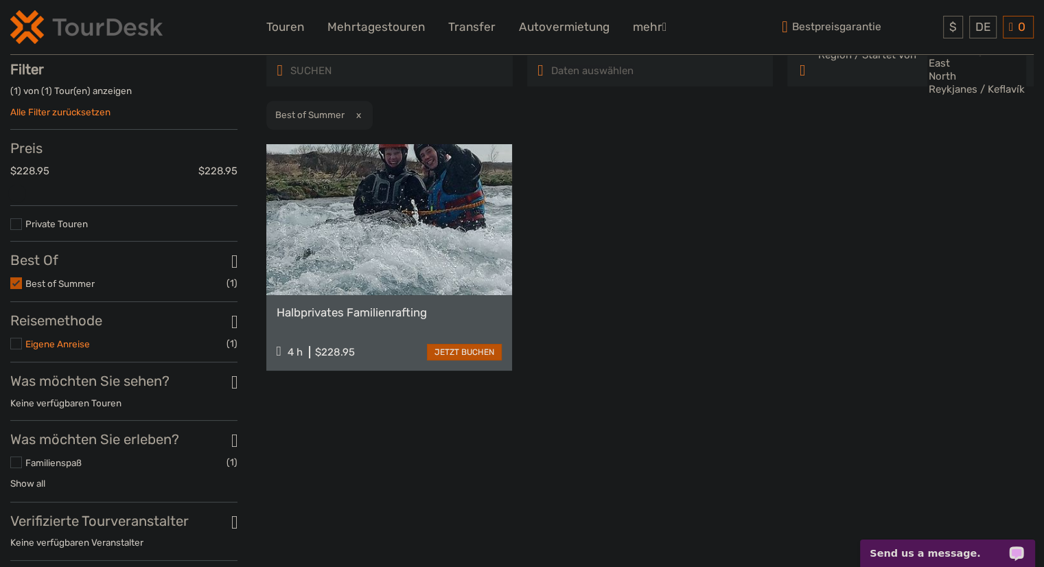
click at [53, 347] on link "Eigene Anreise" at bounding box center [57, 343] width 65 height 11
click at [30, 467] on link "Familienspaß" at bounding box center [53, 462] width 56 height 11
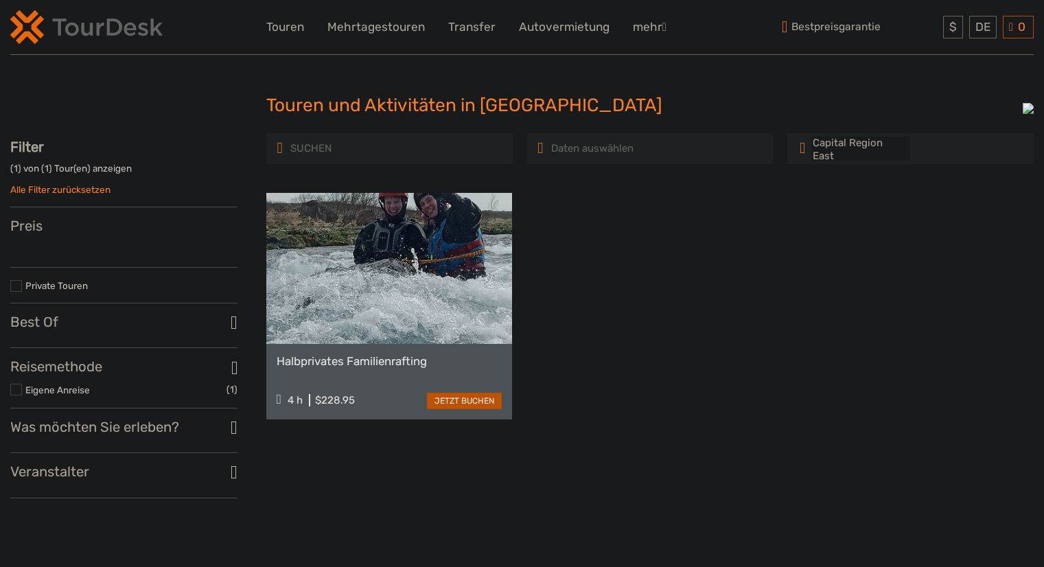
select select
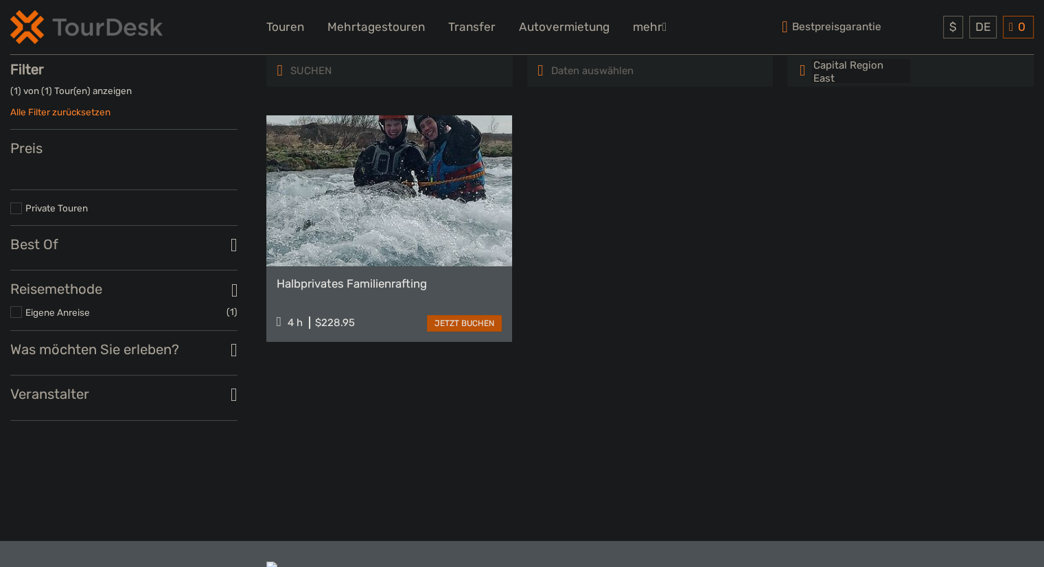
select select
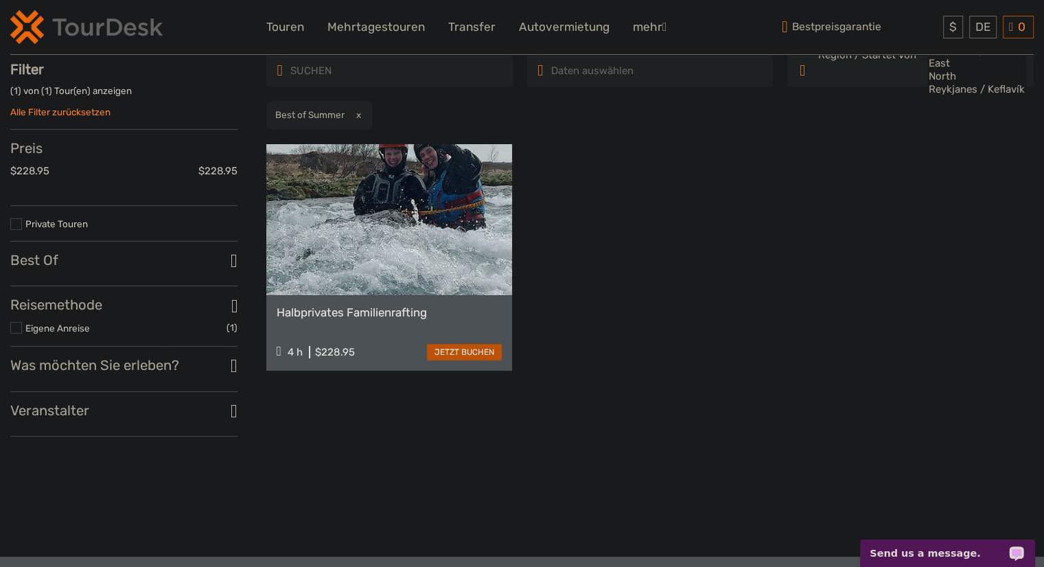
click at [235, 257] on icon at bounding box center [234, 261] width 7 height 19
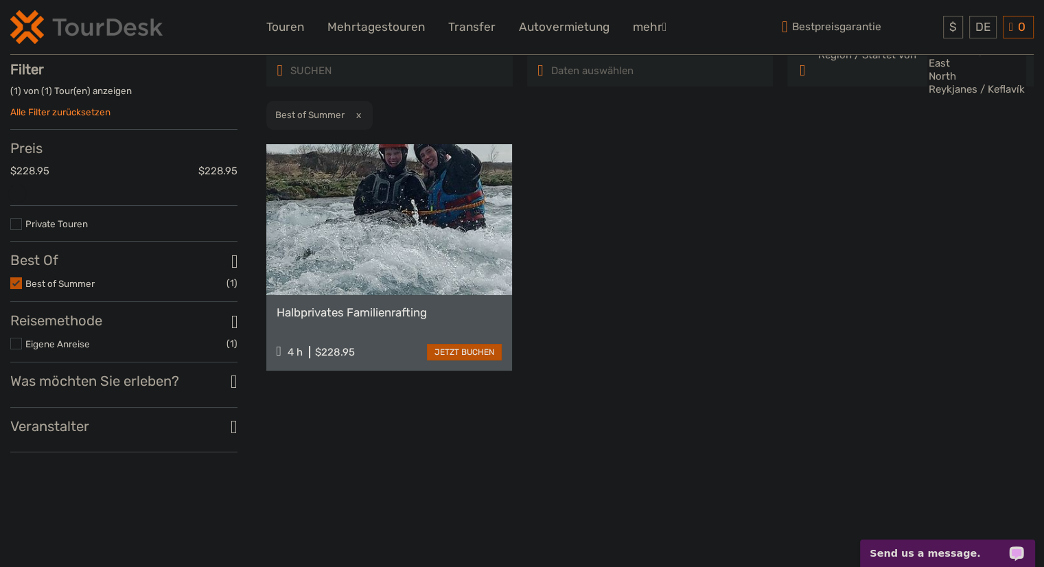
click at [237, 327] on h3 "Reisemethode" at bounding box center [123, 320] width 227 height 16
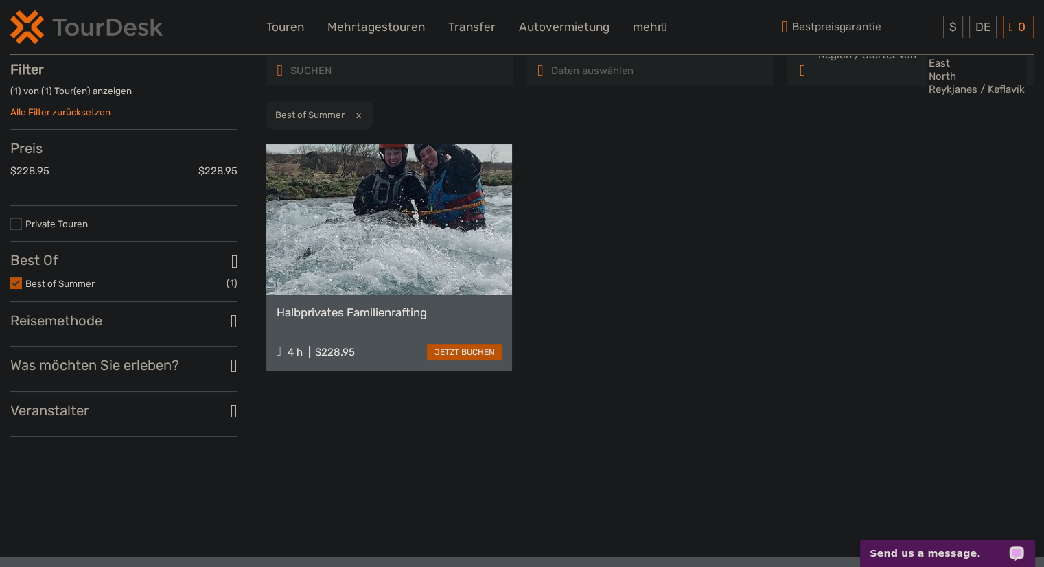
click at [237, 327] on icon at bounding box center [234, 321] width 7 height 19
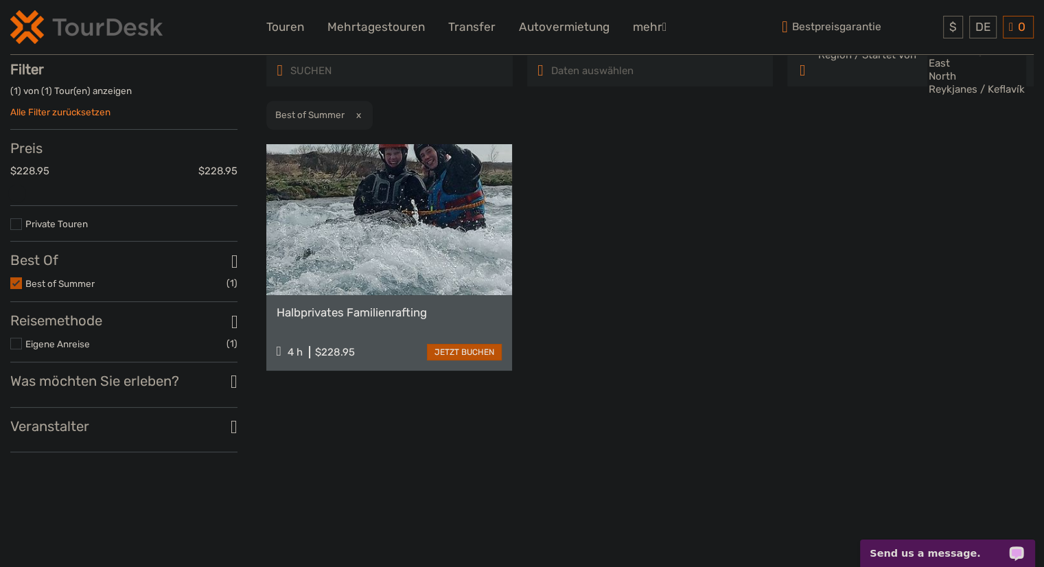
click at [231, 382] on icon at bounding box center [234, 382] width 7 height 19
click at [231, 460] on icon at bounding box center [234, 463] width 7 height 19
click at [24, 431] on link "Show all" at bounding box center [27, 425] width 35 height 11
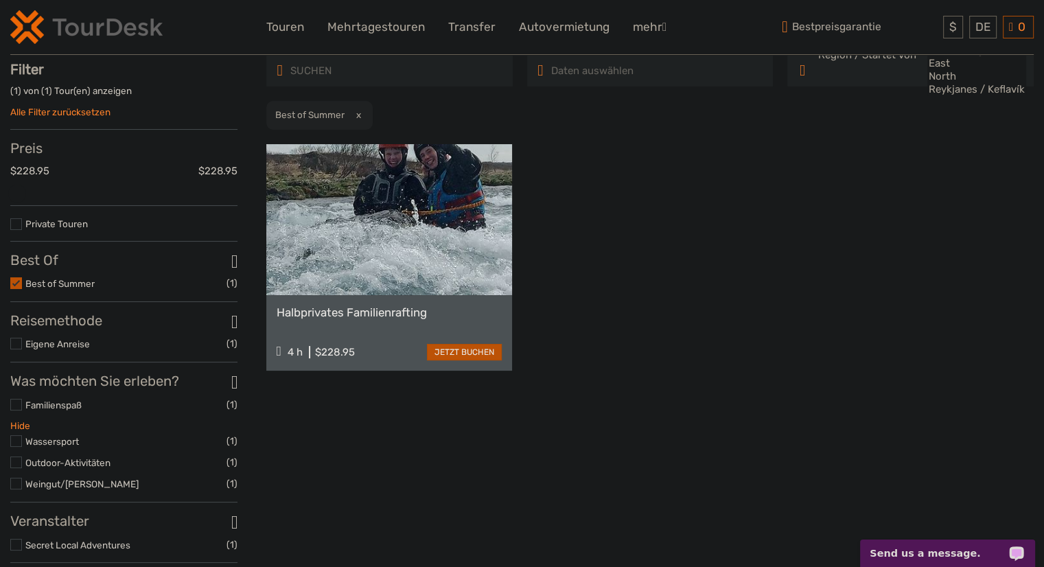
click at [19, 431] on link "Hide" at bounding box center [20, 425] width 20 height 11
click at [54, 110] on link "Alle Filter zurücksetzen" at bounding box center [60, 111] width 100 height 11
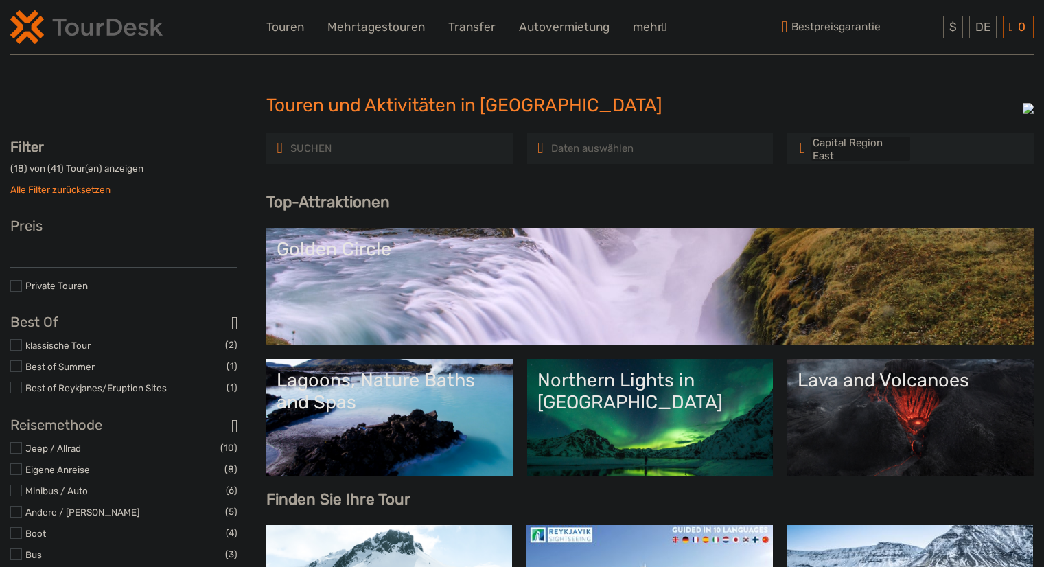
select select
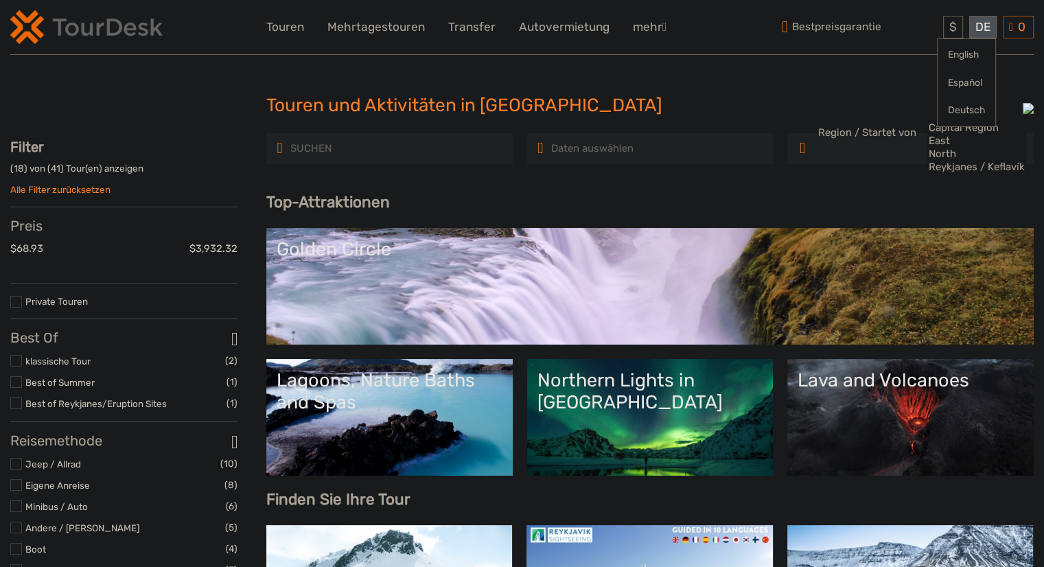
click at [969, 30] on div "DE English Español Deutsch" at bounding box center [982, 27] width 27 height 23
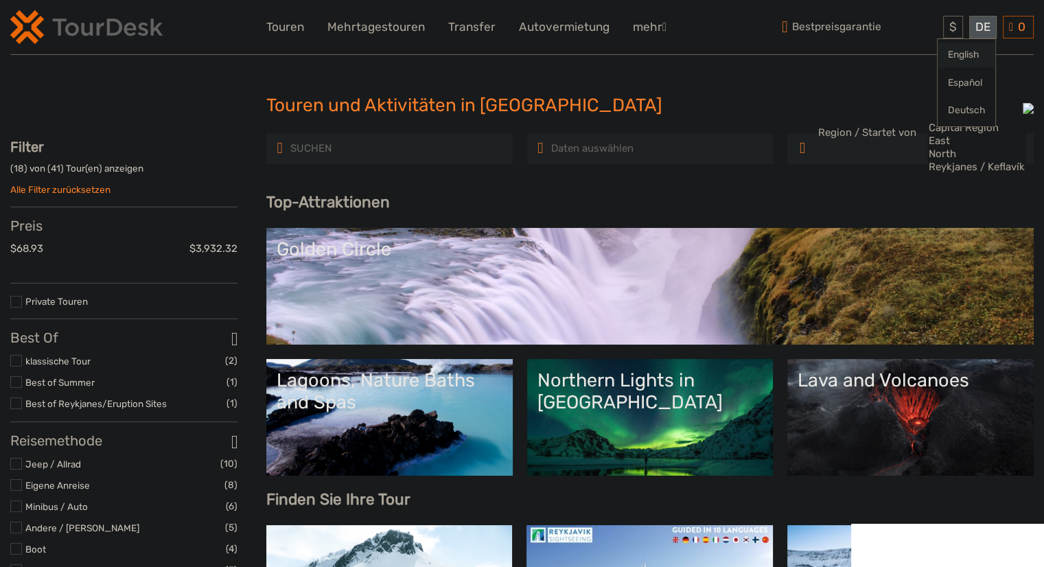
click at [959, 49] on link "English" at bounding box center [966, 55] width 58 height 25
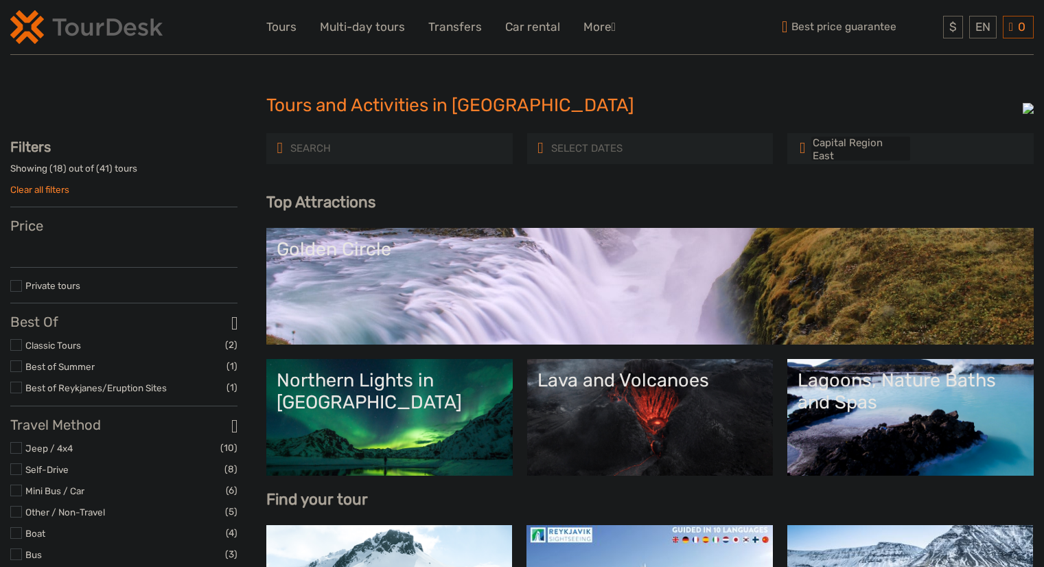
select select
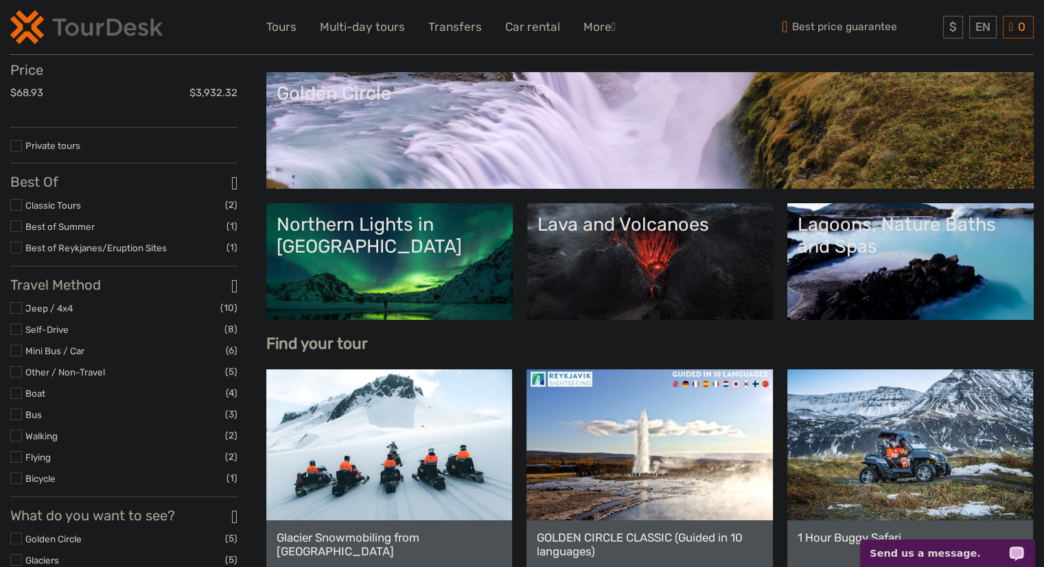
scroll to position [206, 0]
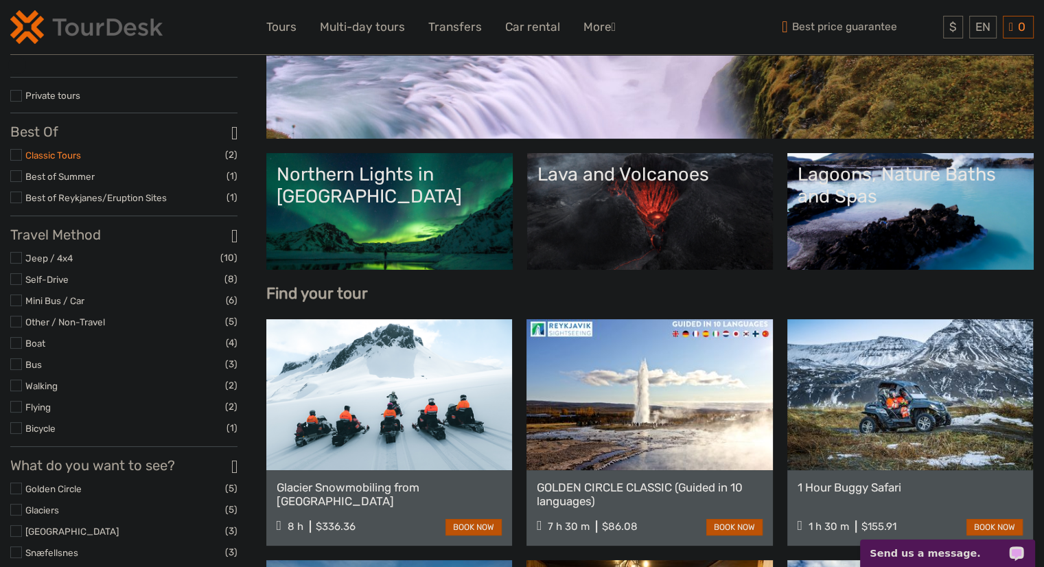
click at [52, 161] on link "Classic Tours" at bounding box center [53, 155] width 56 height 11
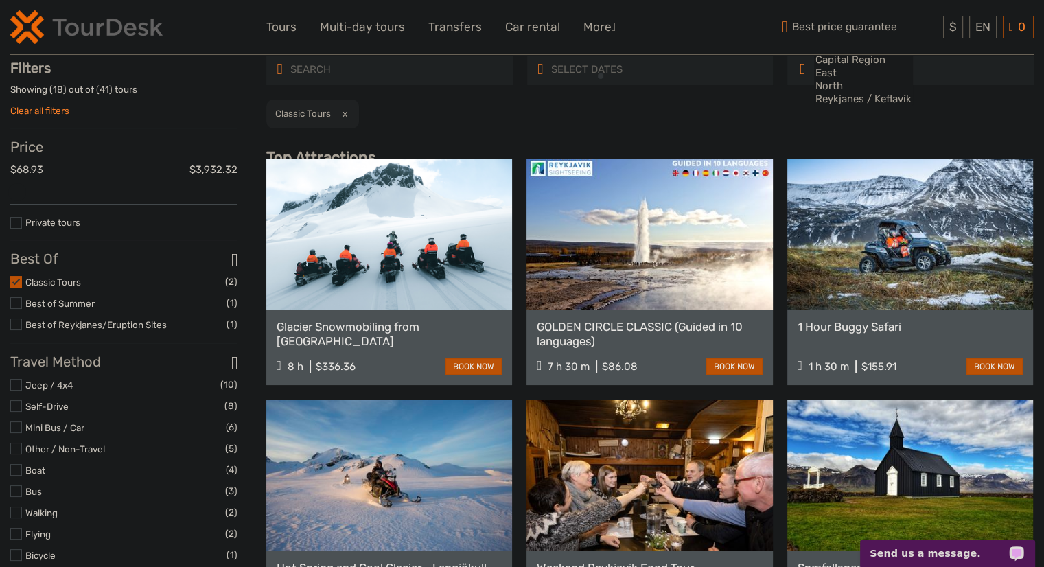
scroll to position [78, 0]
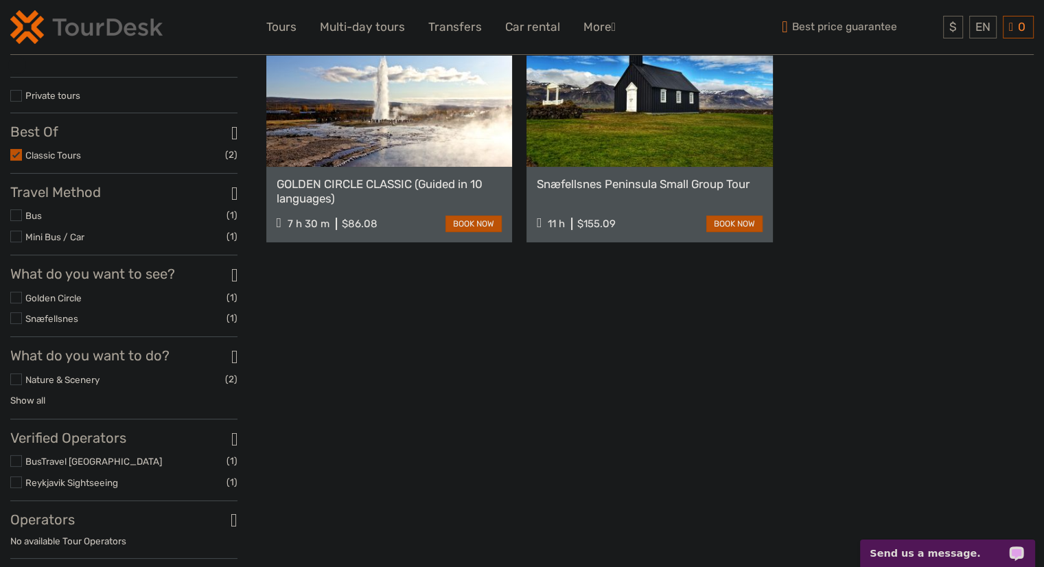
scroll to position [215, 0]
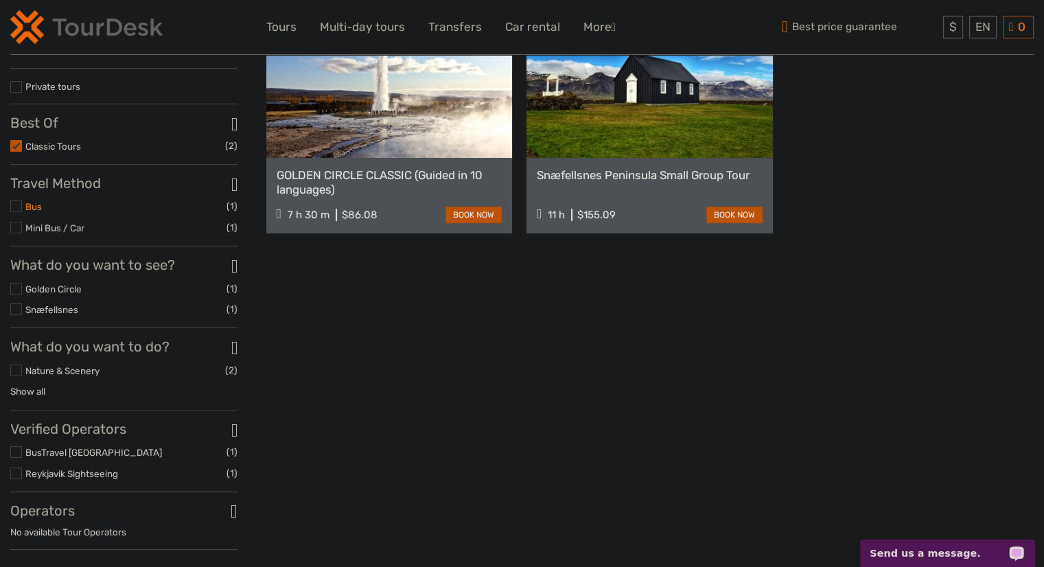
click at [29, 212] on link "Bus" at bounding box center [33, 206] width 16 height 11
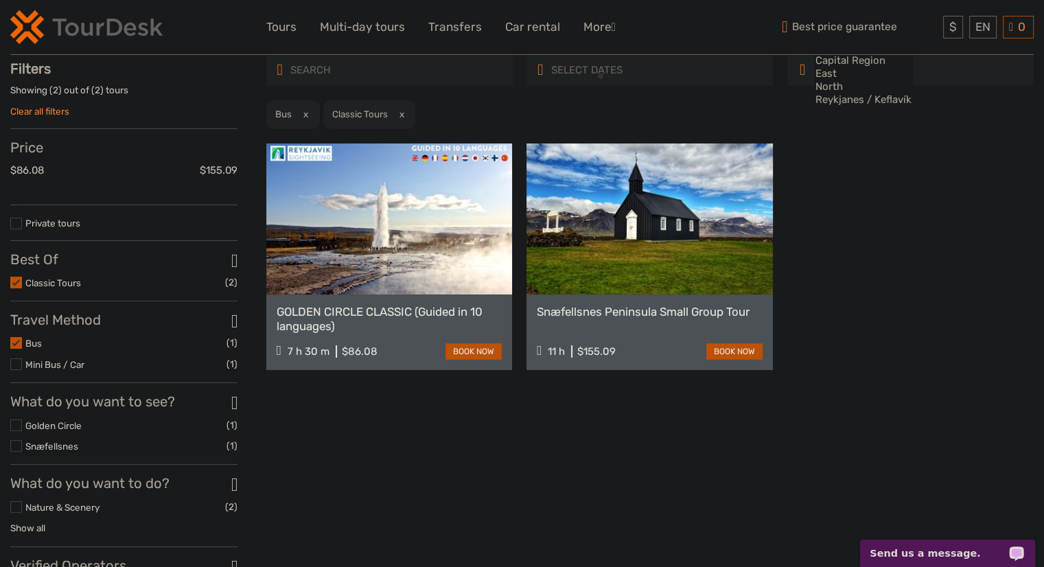
scroll to position [78, 0]
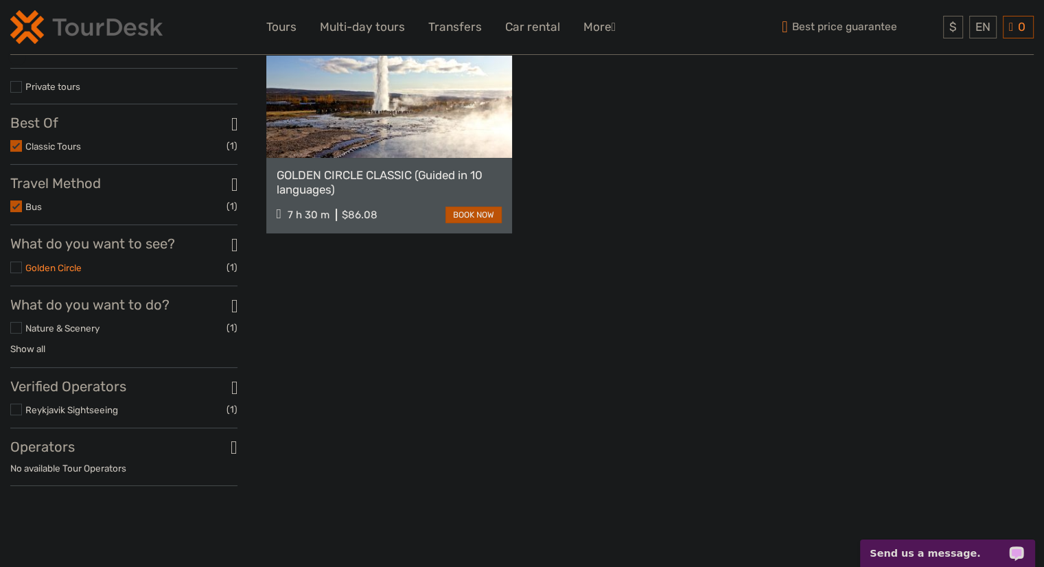
click at [65, 268] on link "Golden Circle" at bounding box center [53, 267] width 56 height 11
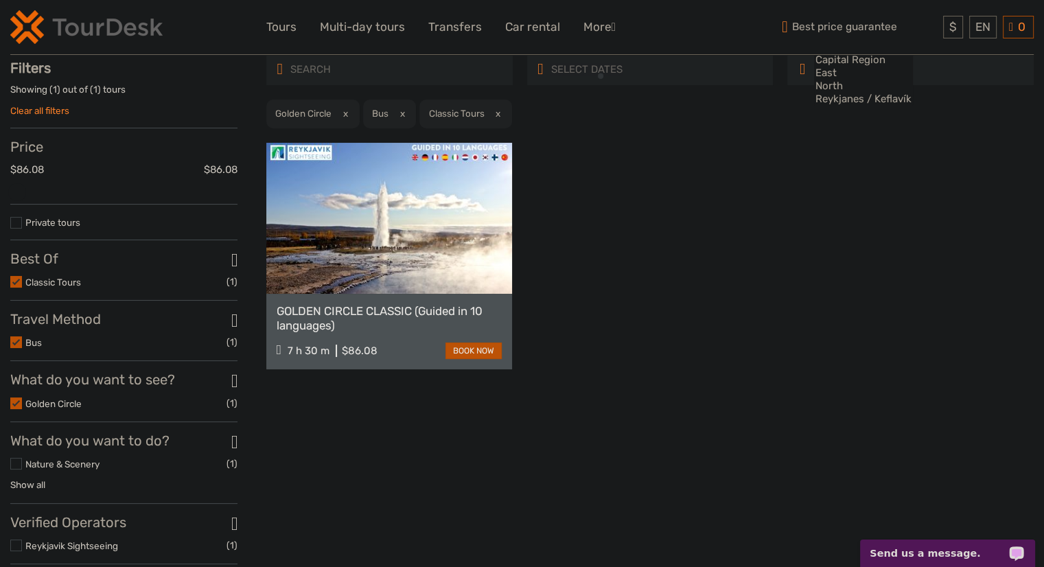
scroll to position [78, 0]
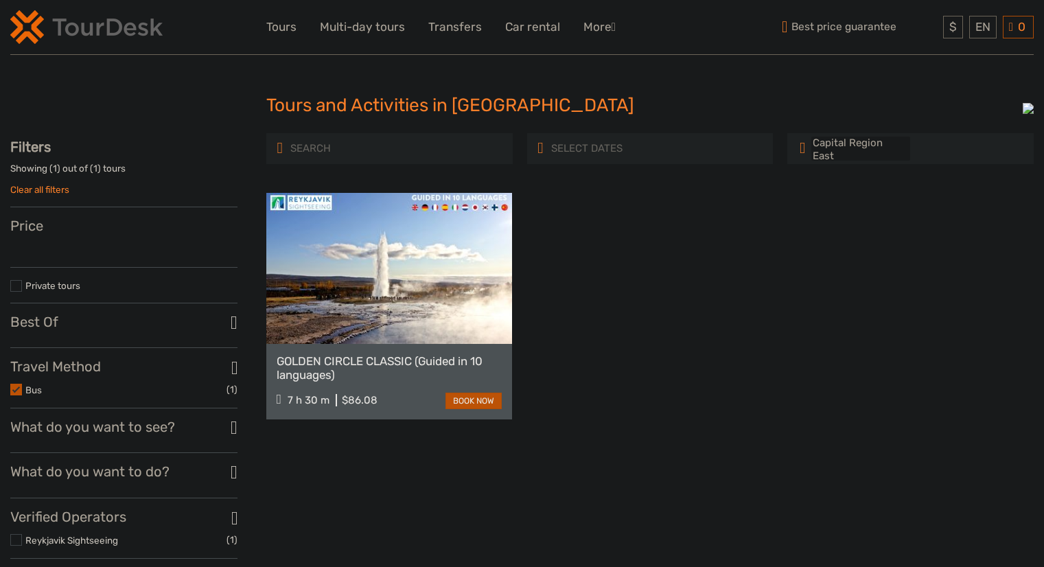
select select
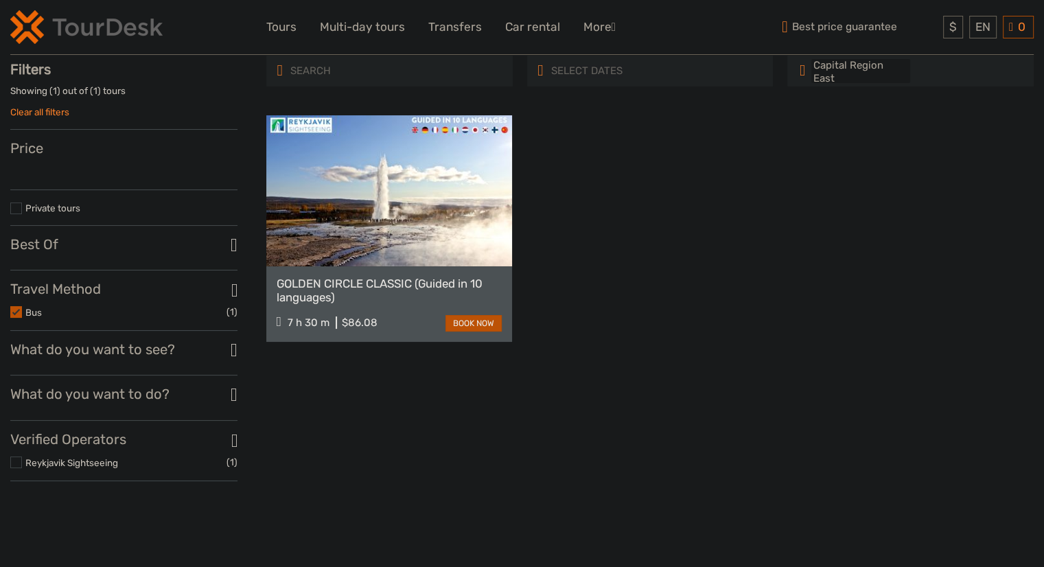
select select
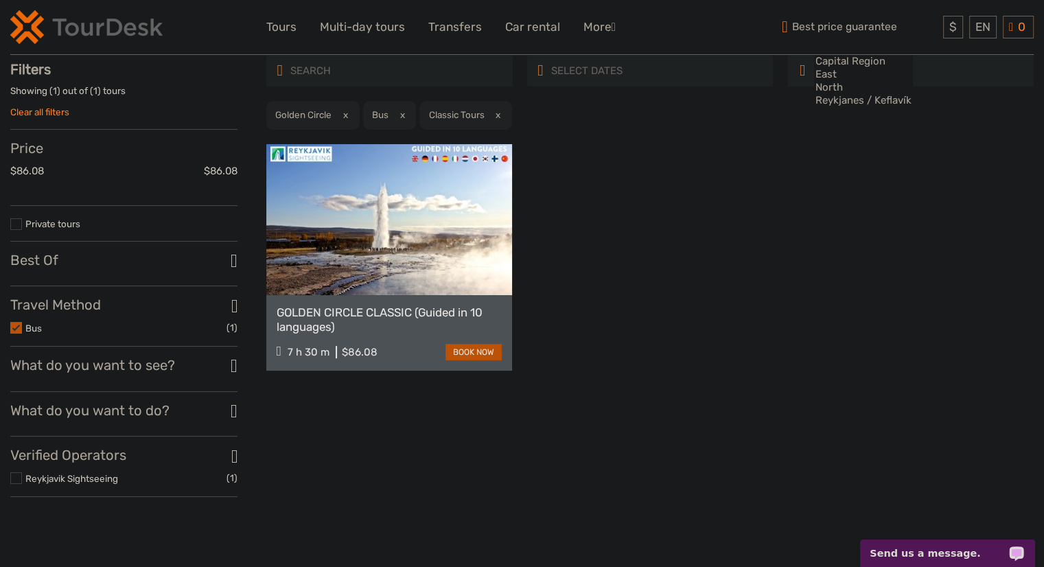
click at [96, 265] on h3 "Best Of" at bounding box center [123, 260] width 227 height 16
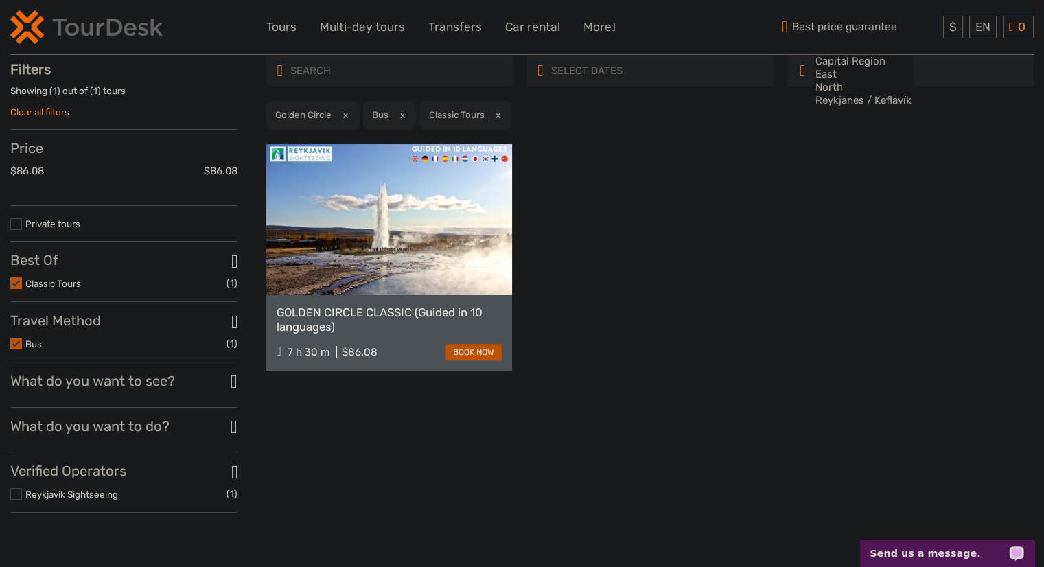
click at [121, 386] on h3 "What do you want to see?" at bounding box center [123, 381] width 227 height 16
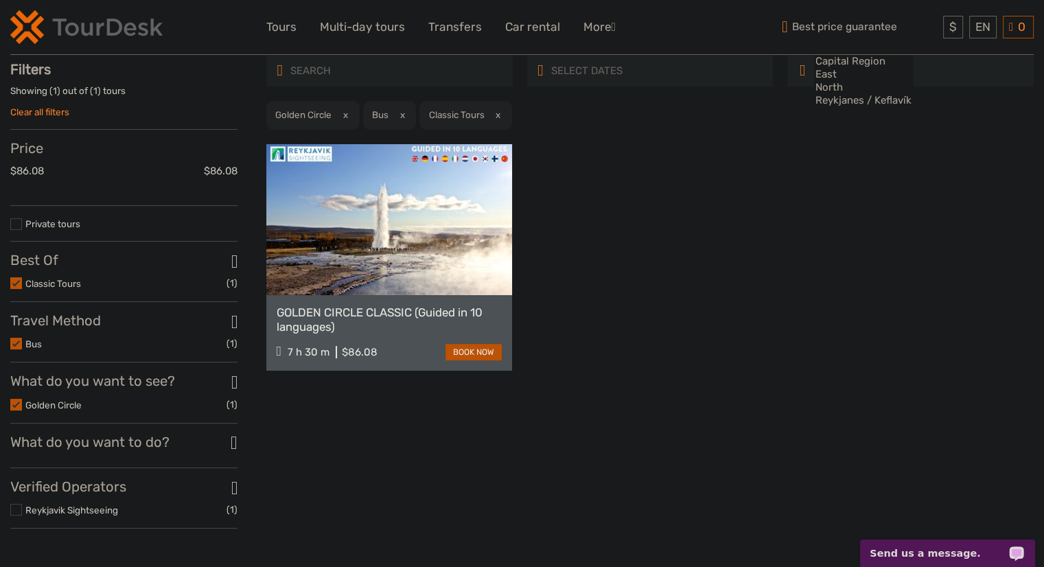
click at [117, 446] on h3 "What do you want to do?" at bounding box center [123, 442] width 227 height 16
click at [36, 115] on link "Clear all filters" at bounding box center [39, 111] width 59 height 11
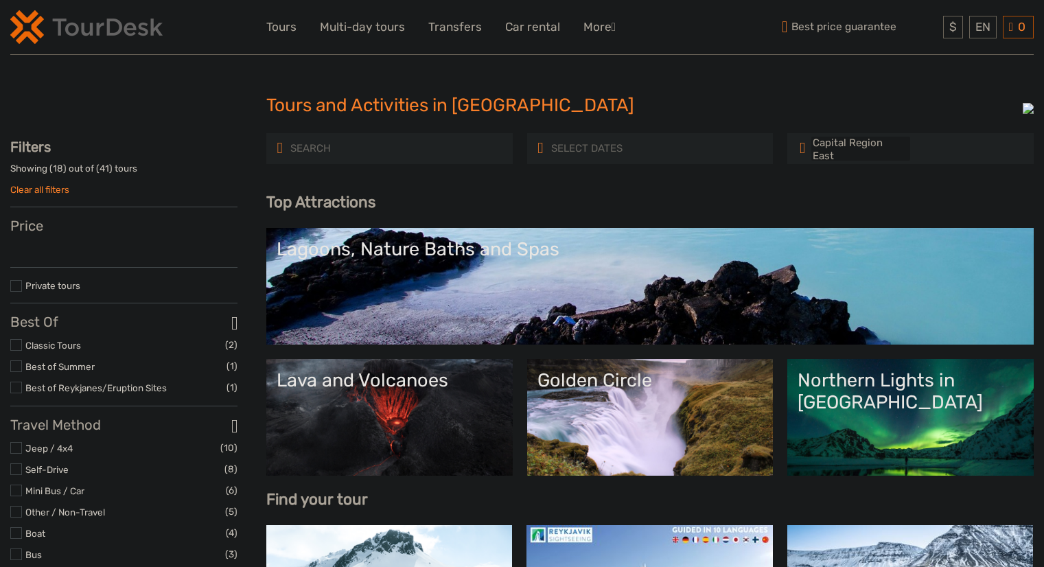
select select
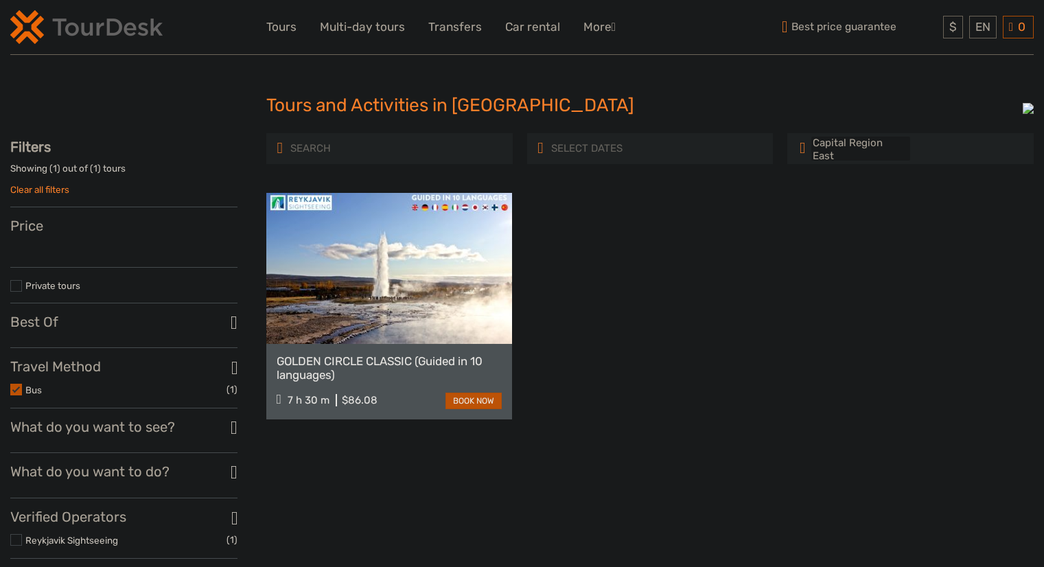
select select
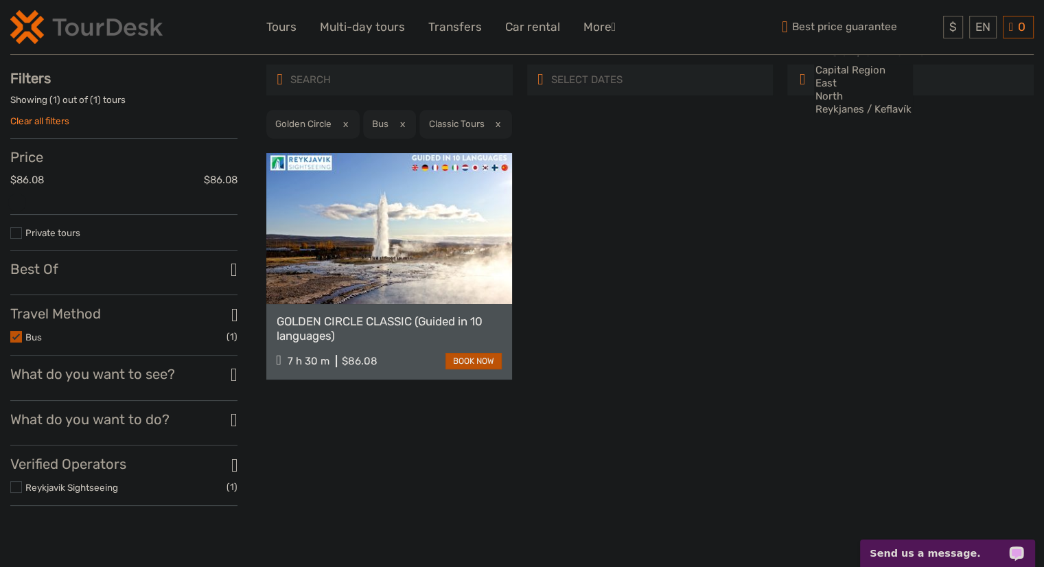
click at [89, 275] on h3 "Best Of" at bounding box center [123, 269] width 227 height 16
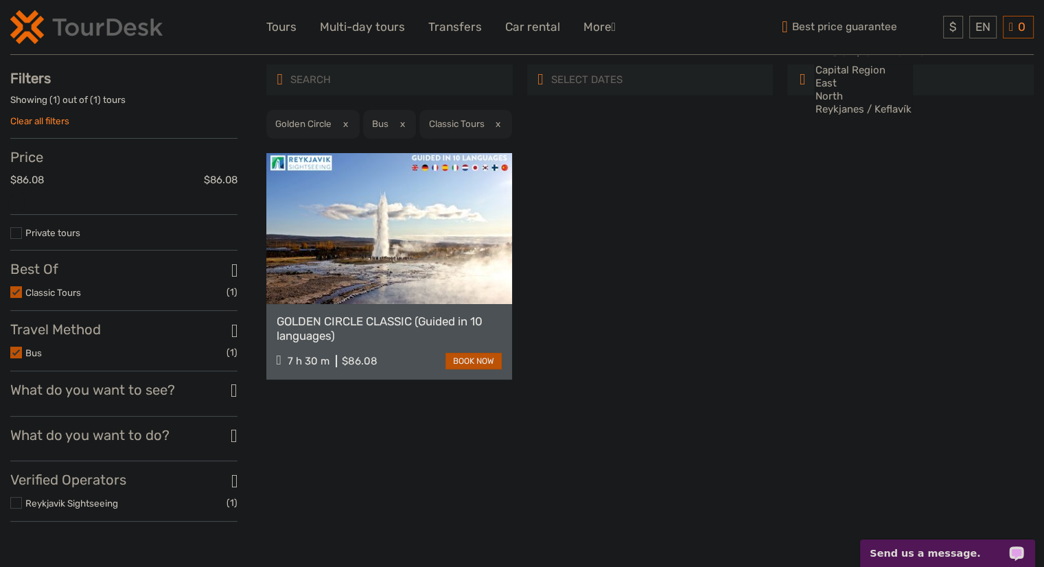
click at [79, 387] on h3 "What do you want to see?" at bounding box center [123, 390] width 227 height 16
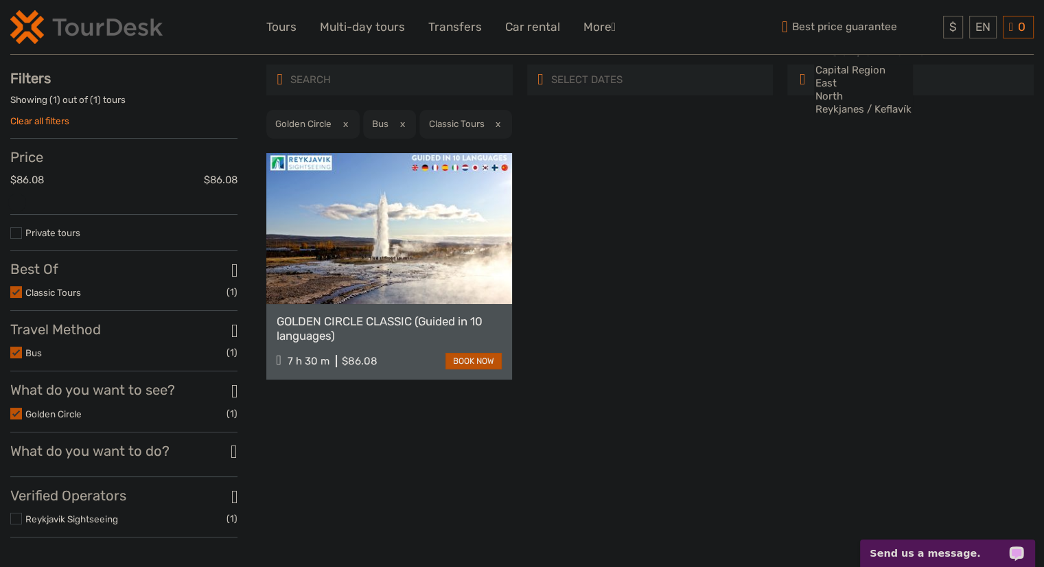
click at [763, 367] on div "GOLDEN CIRCLE CLASSIC (Guided in 10 languages) 7 h 30 m $86.08 book now" at bounding box center [649, 266] width 767 height 226
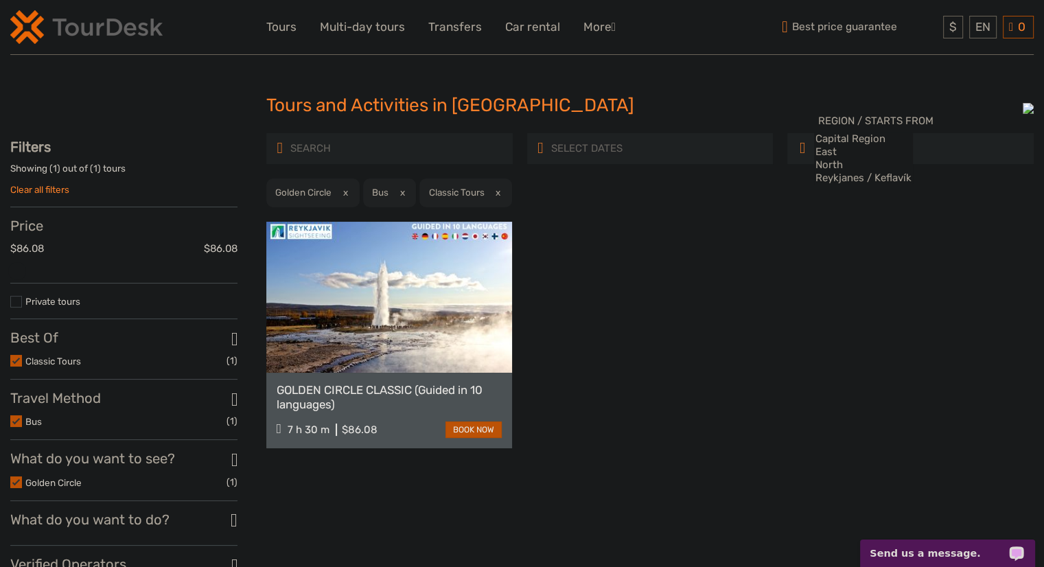
click at [78, 28] on img at bounding box center [86, 27] width 152 height 34
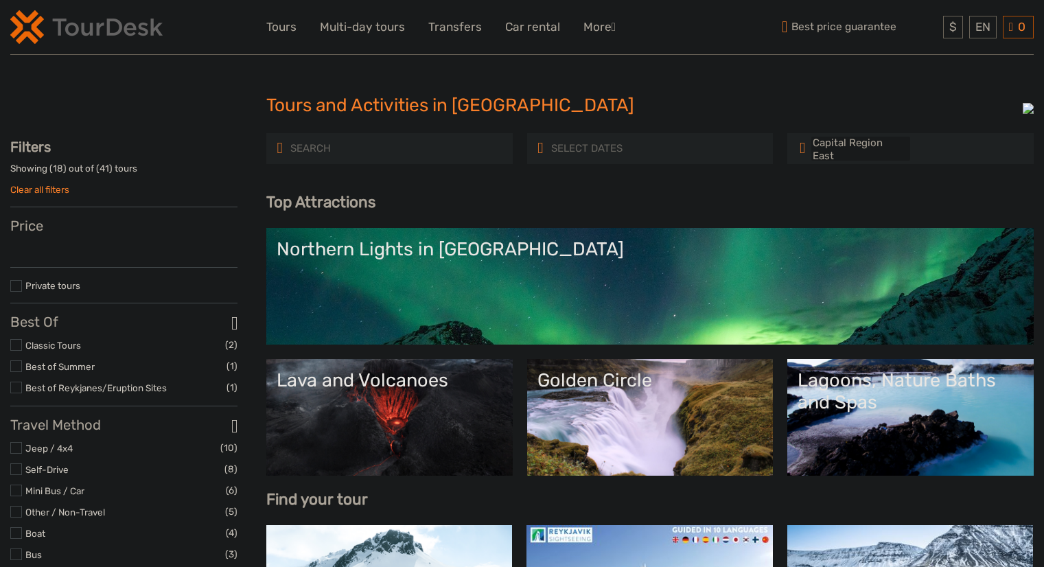
select select
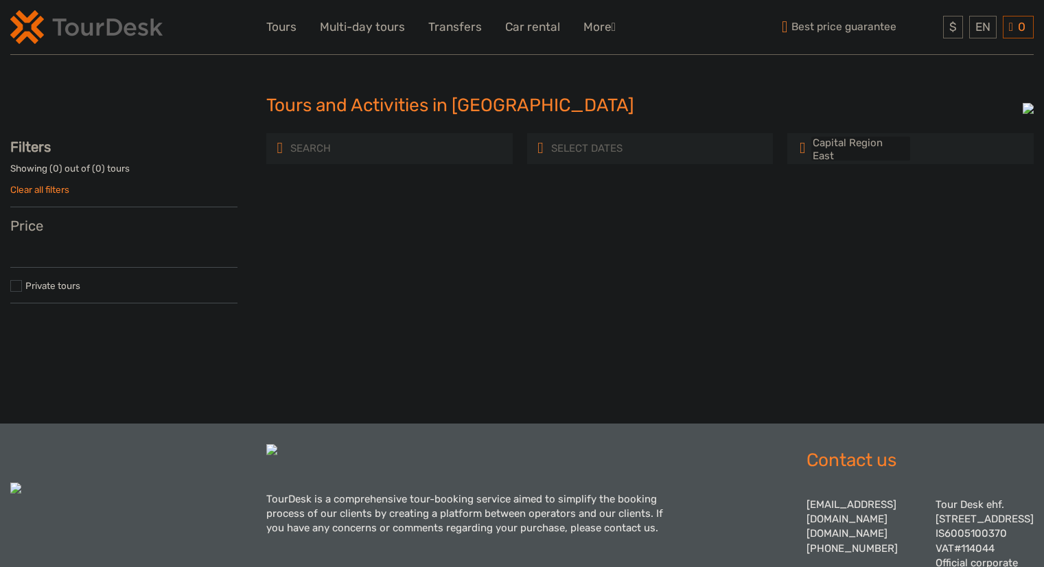
select select
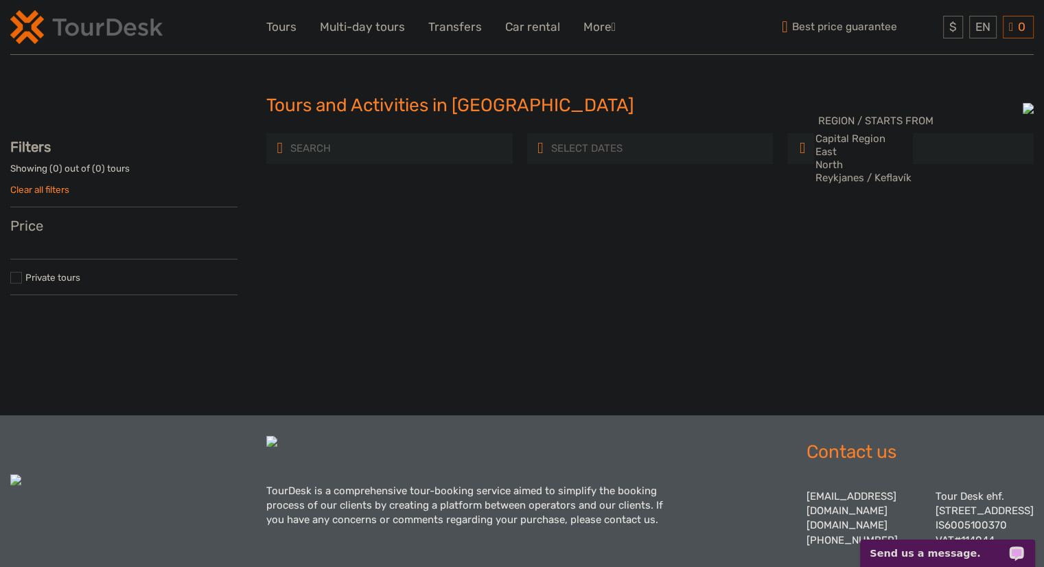
click at [434, 219] on div "REGION / STARTS FROM Capital Region East North Reykjanes / Keflavík South South…" at bounding box center [649, 219] width 767 height 172
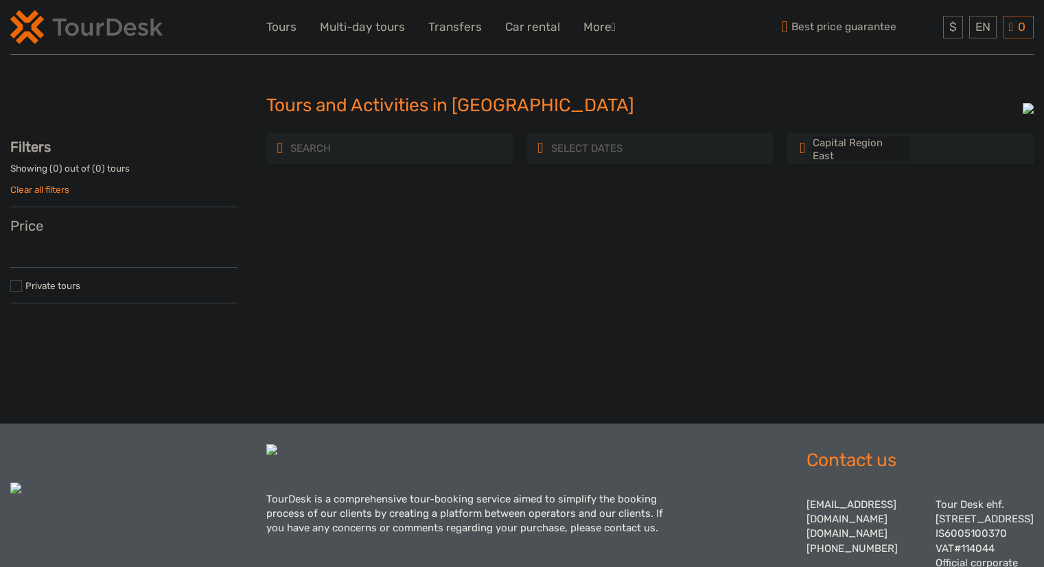
select select
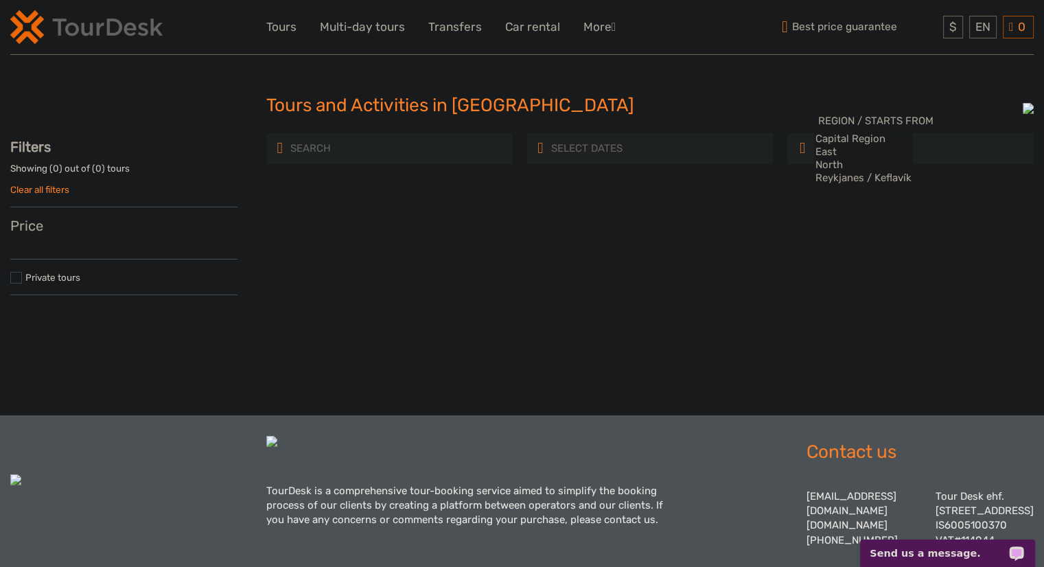
click at [685, 180] on div "REGION / STARTS FROM [GEOGRAPHIC_DATA] East North [GEOGRAPHIC_DATA] / [GEOGRAPH…" at bounding box center [649, 219] width 767 height 172
click at [390, 272] on div "REGION / STARTS FROM [GEOGRAPHIC_DATA] East North [GEOGRAPHIC_DATA] / [GEOGRAPH…" at bounding box center [649, 219] width 767 height 172
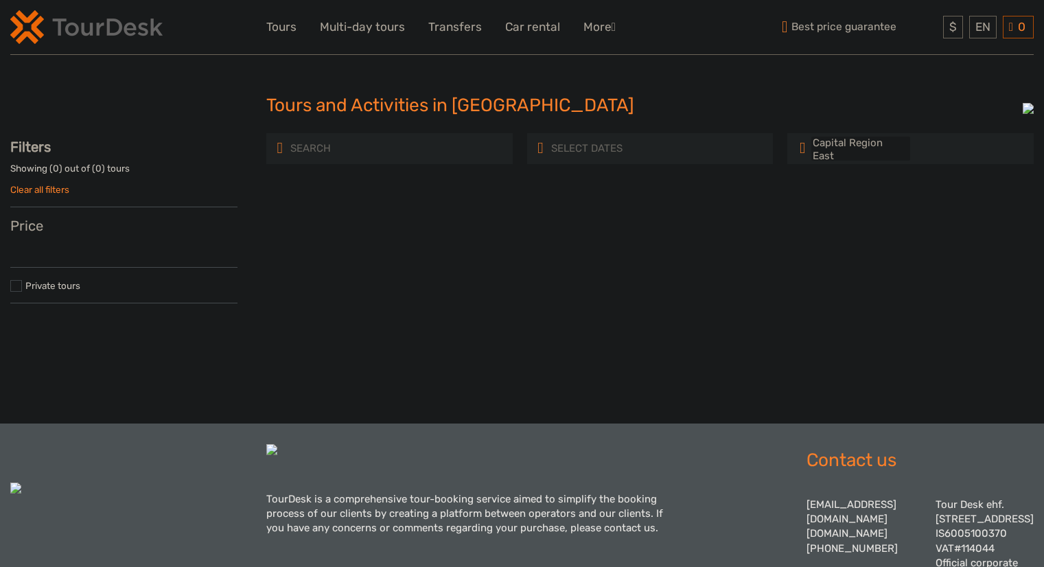
select select
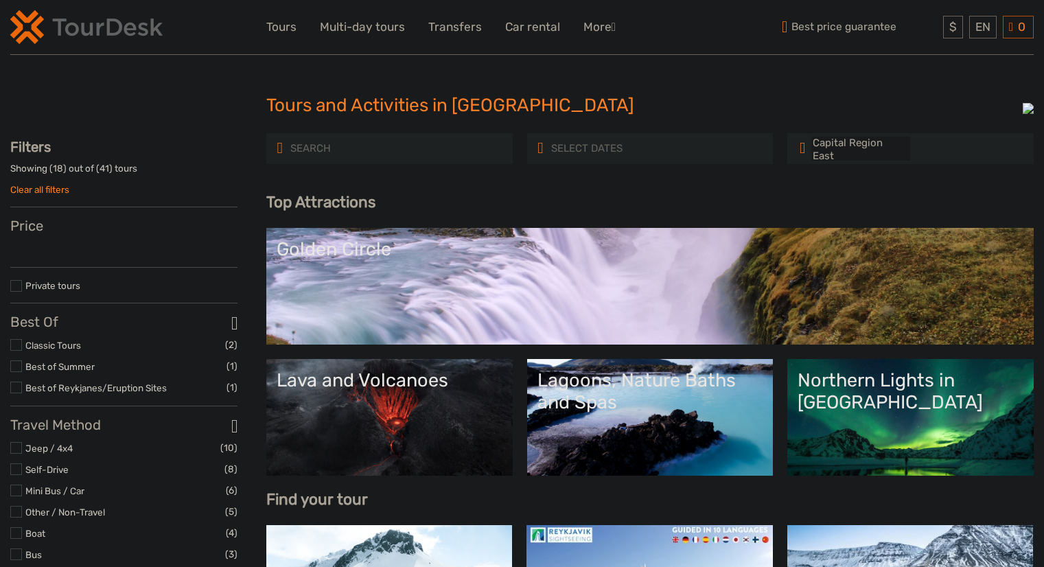
select select
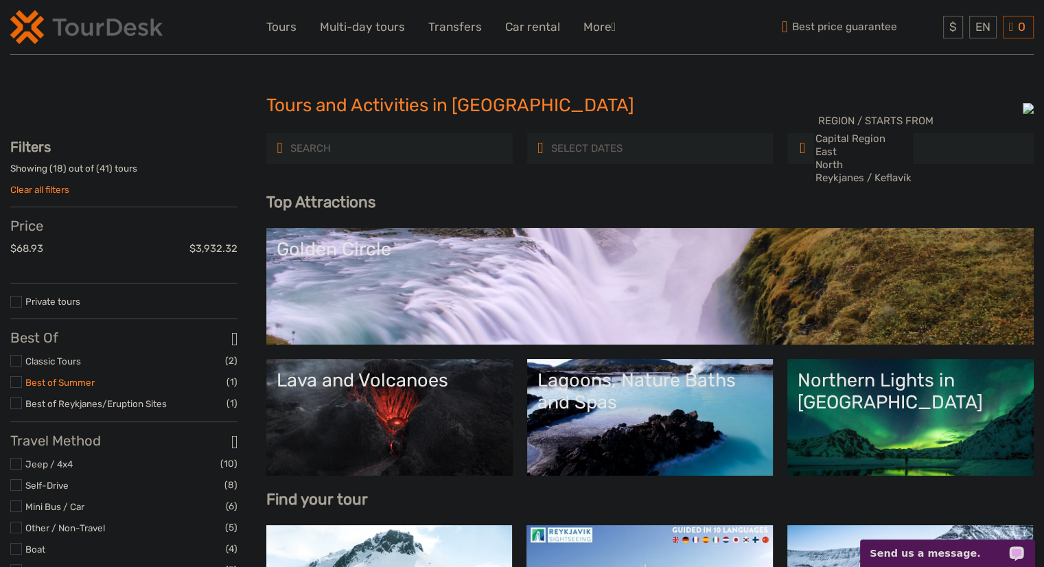
click at [56, 385] on link "Best of Summer" at bounding box center [59, 382] width 69 height 11
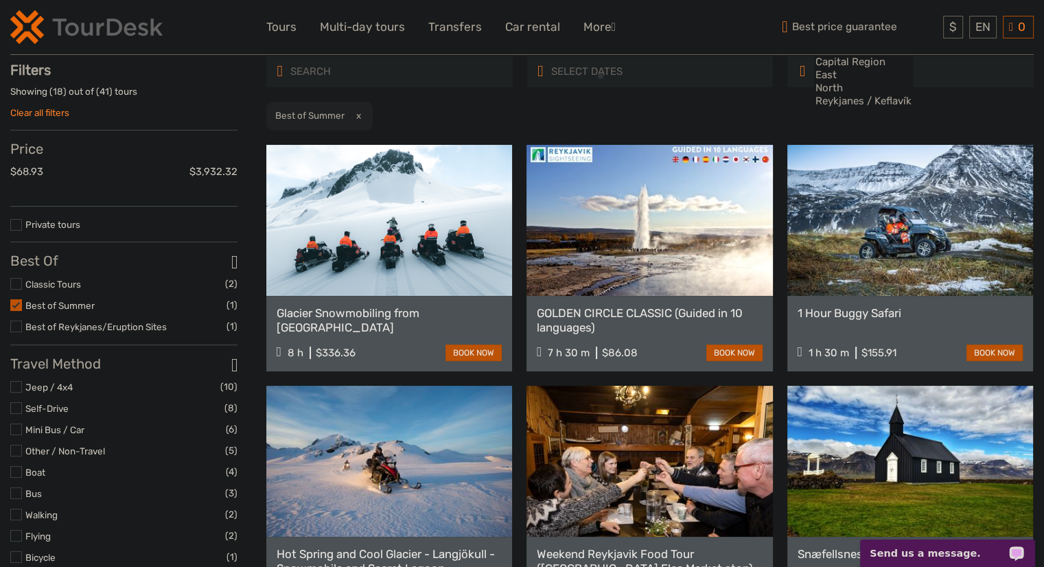
scroll to position [78, 0]
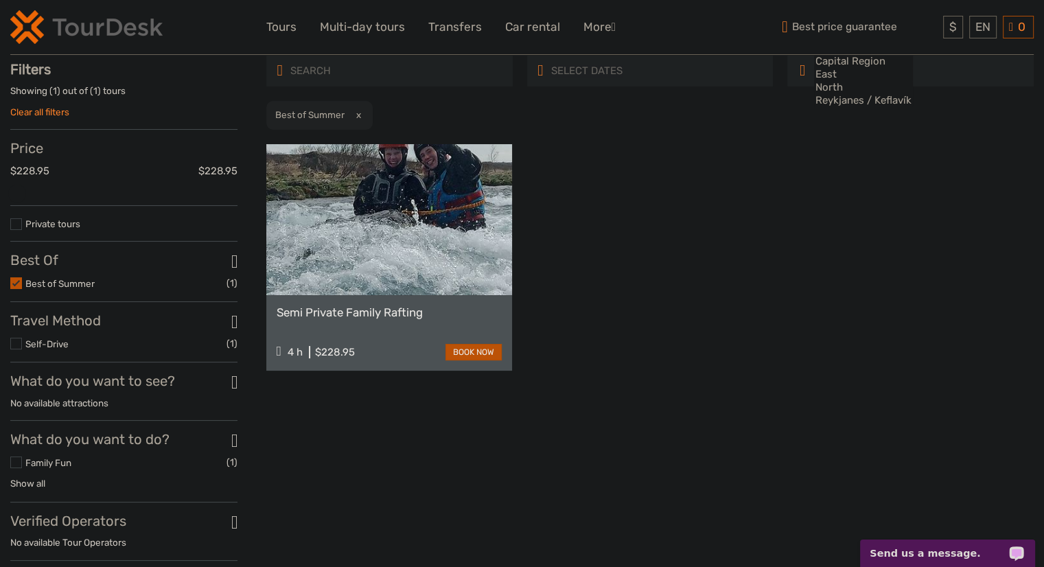
click at [735, 218] on div "Semi Private Family Rafting 4 h $228.95 book now" at bounding box center [649, 257] width 767 height 226
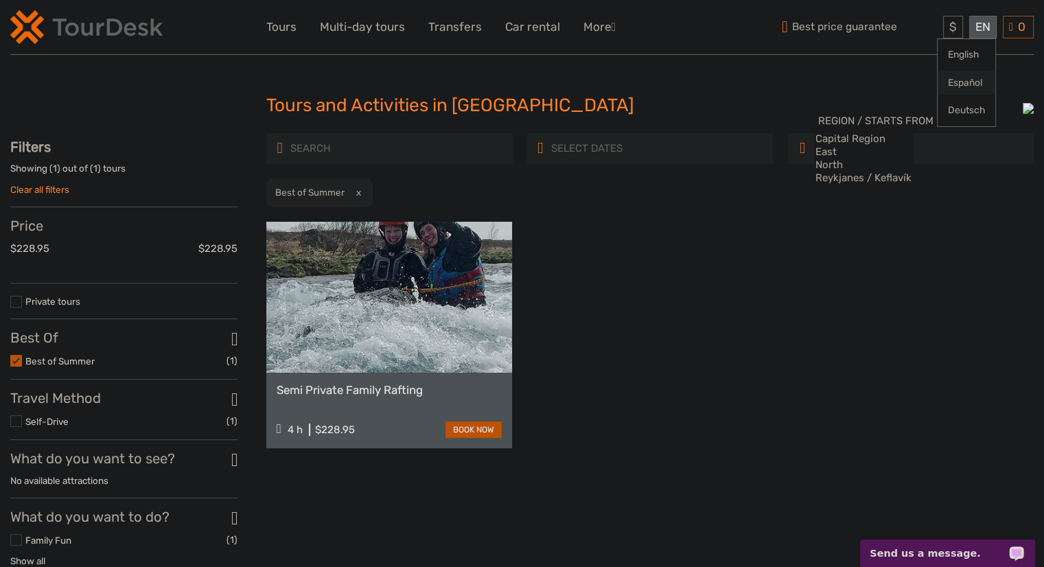
click at [961, 80] on link "Español" at bounding box center [966, 83] width 58 height 25
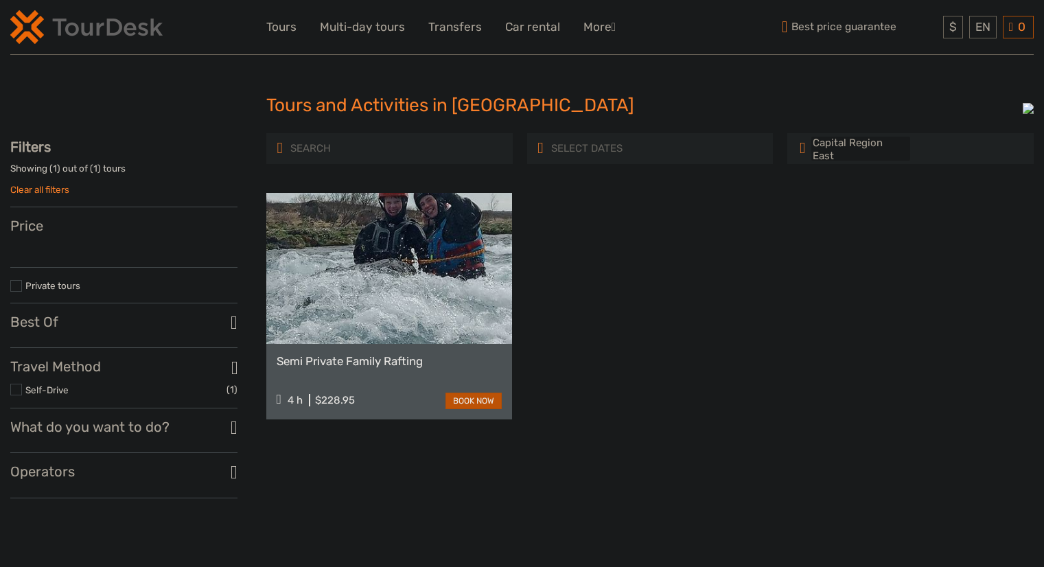
select select
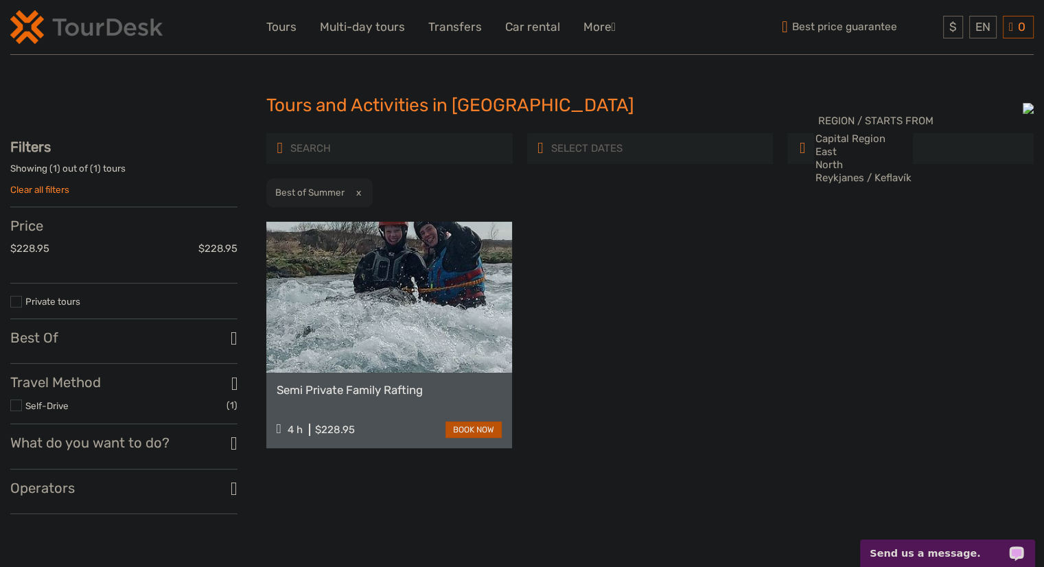
click at [38, 346] on h3 "Best Of" at bounding box center [123, 337] width 227 height 16
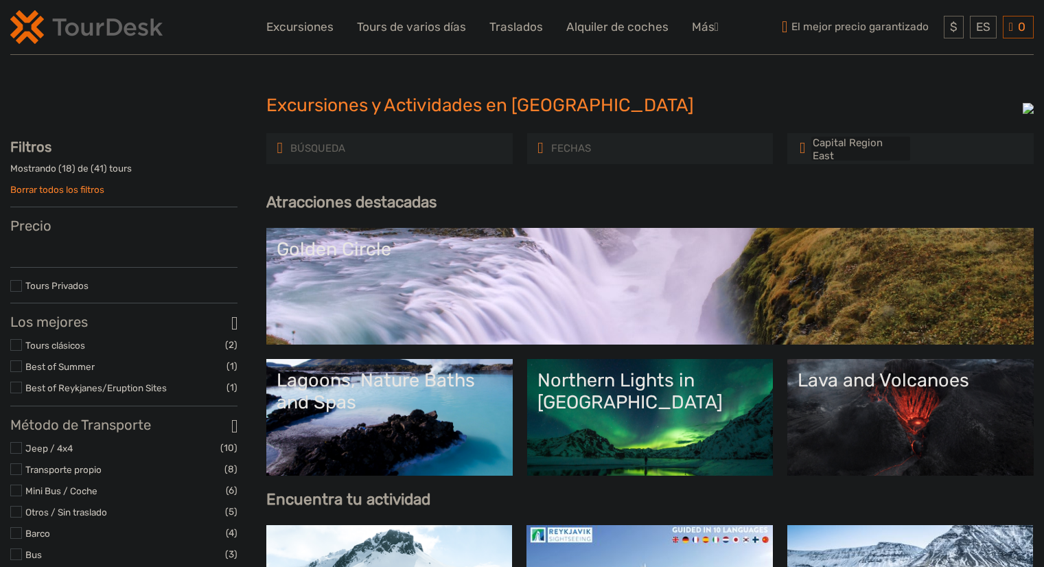
select select
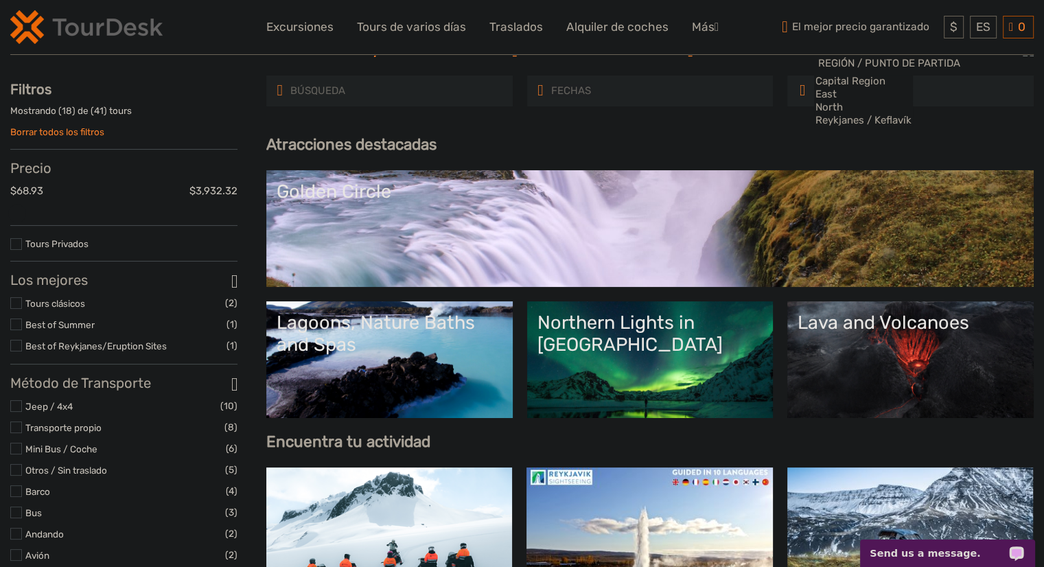
scroll to position [137, 0]
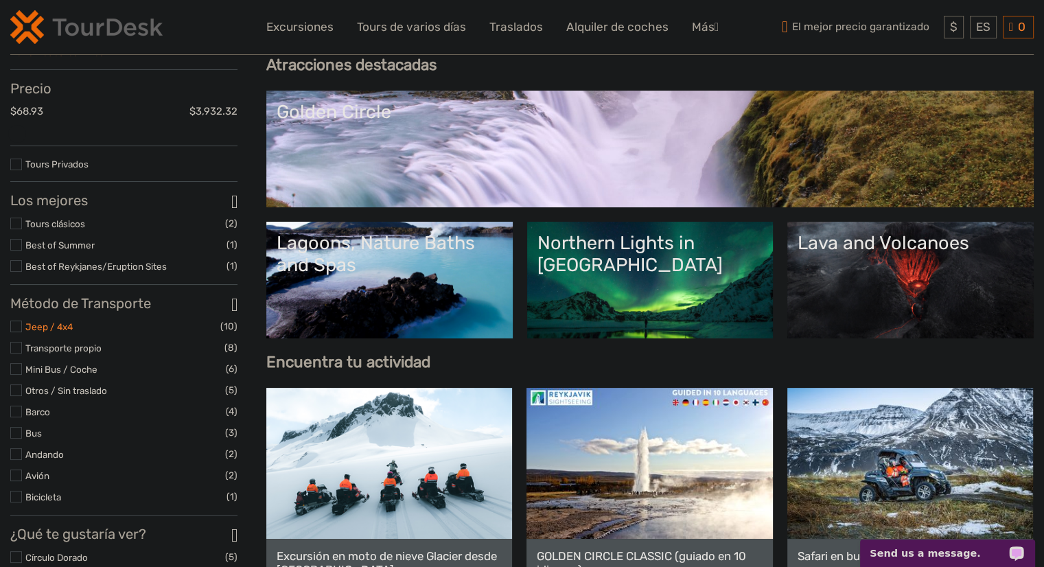
click at [57, 331] on link "Jeep / 4x4" at bounding box center [48, 326] width 47 height 11
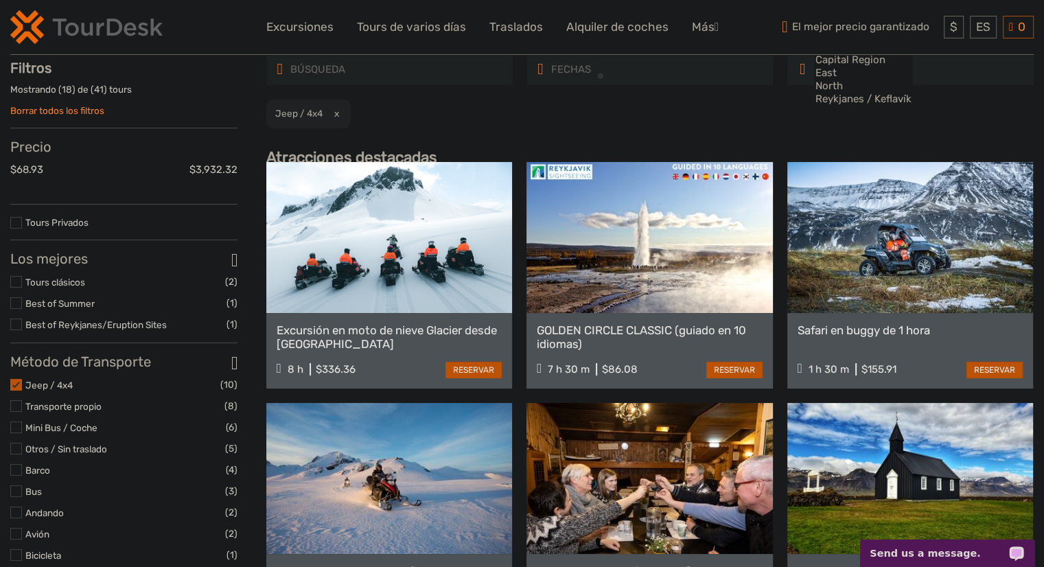
scroll to position [78, 0]
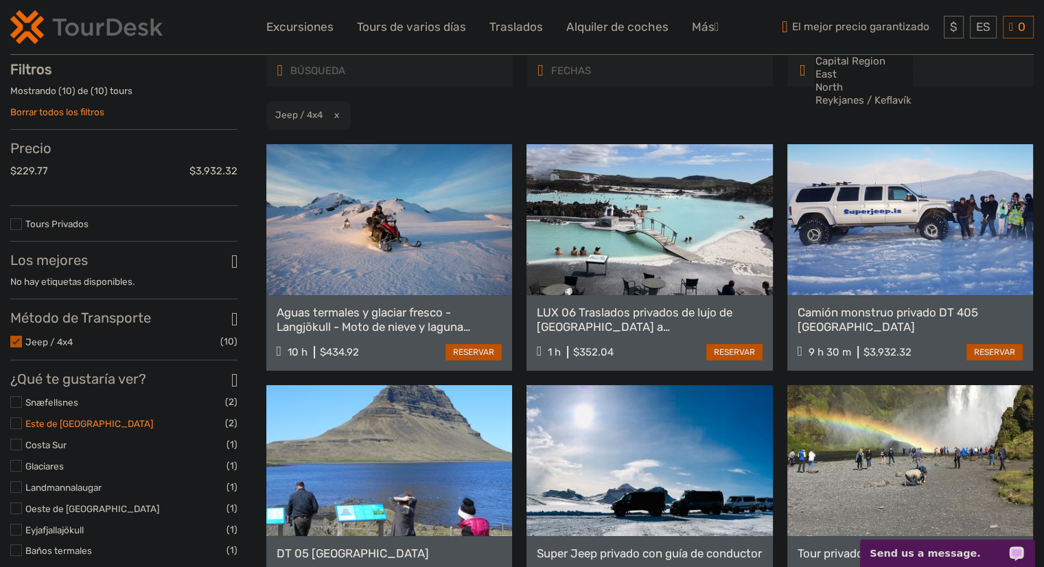
drag, startPoint x: 47, startPoint y: 426, endPoint x: 297, endPoint y: 385, distance: 253.1
click at [47, 426] on link "Este de [GEOGRAPHIC_DATA]" at bounding box center [89, 423] width 128 height 11
click at [55, 429] on link "Este de [GEOGRAPHIC_DATA]" at bounding box center [89, 423] width 128 height 11
click at [49, 425] on link "Este de [GEOGRAPHIC_DATA]" at bounding box center [89, 423] width 128 height 11
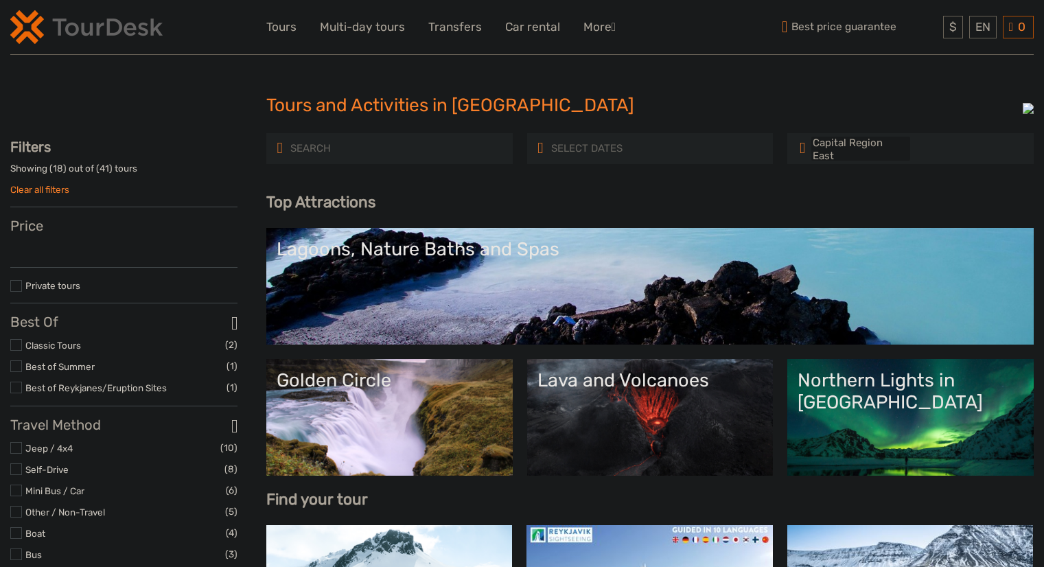
select select
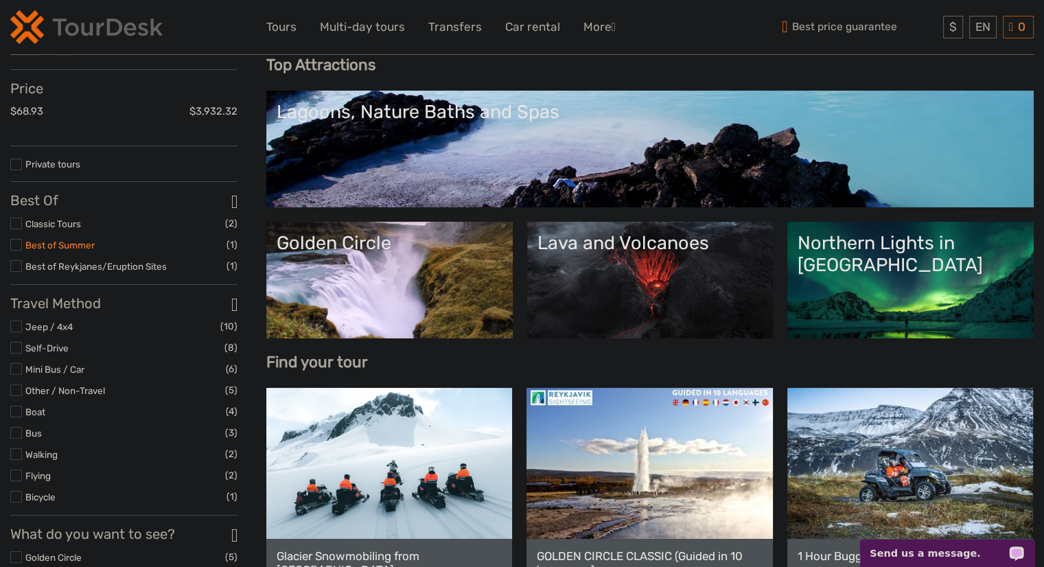
click at [36, 246] on link "Best of Summer" at bounding box center [59, 244] width 69 height 11
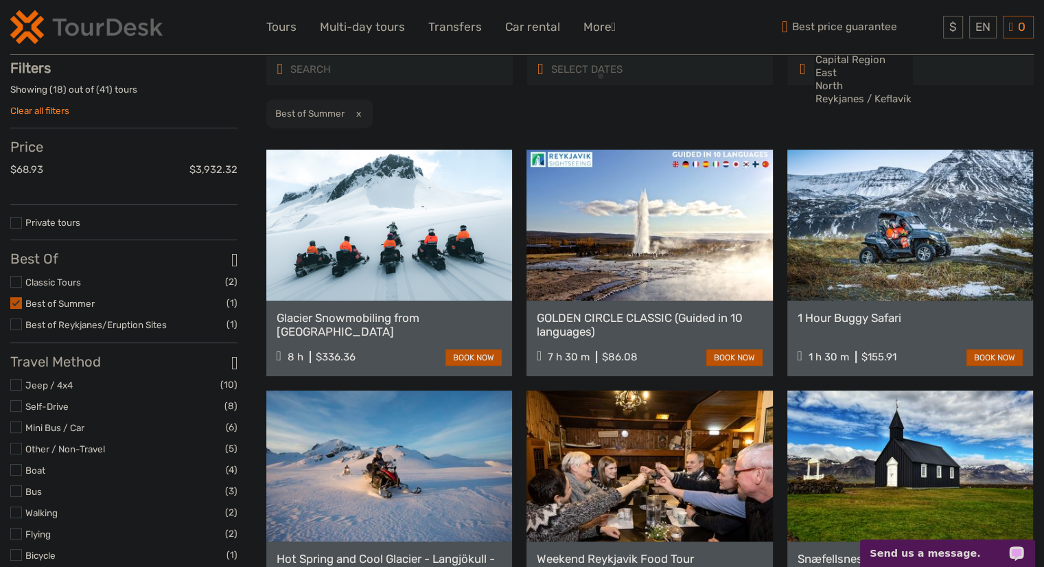
scroll to position [78, 0]
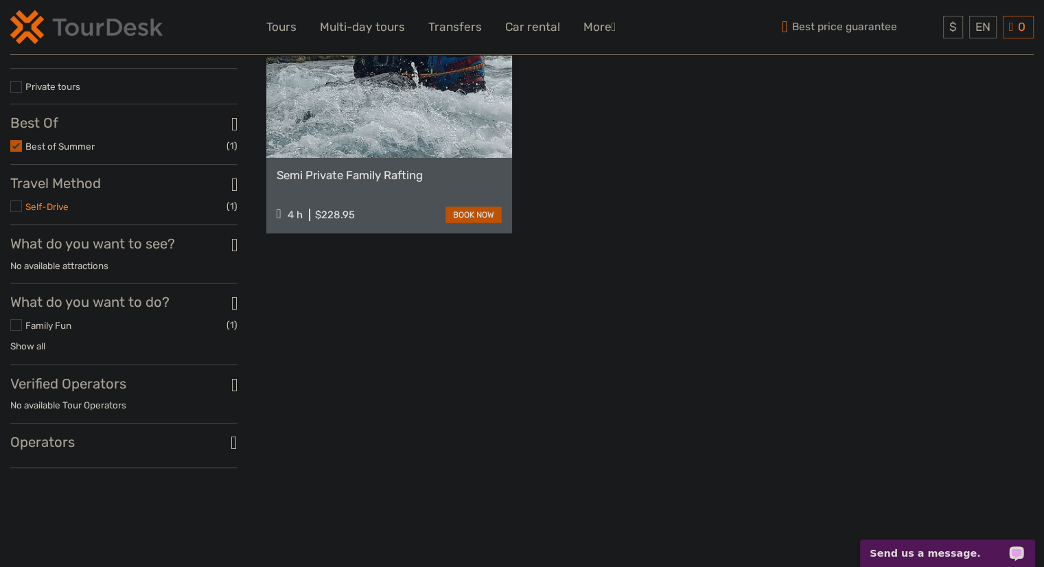
click at [36, 212] on link "Self-Drive" at bounding box center [46, 206] width 43 height 11
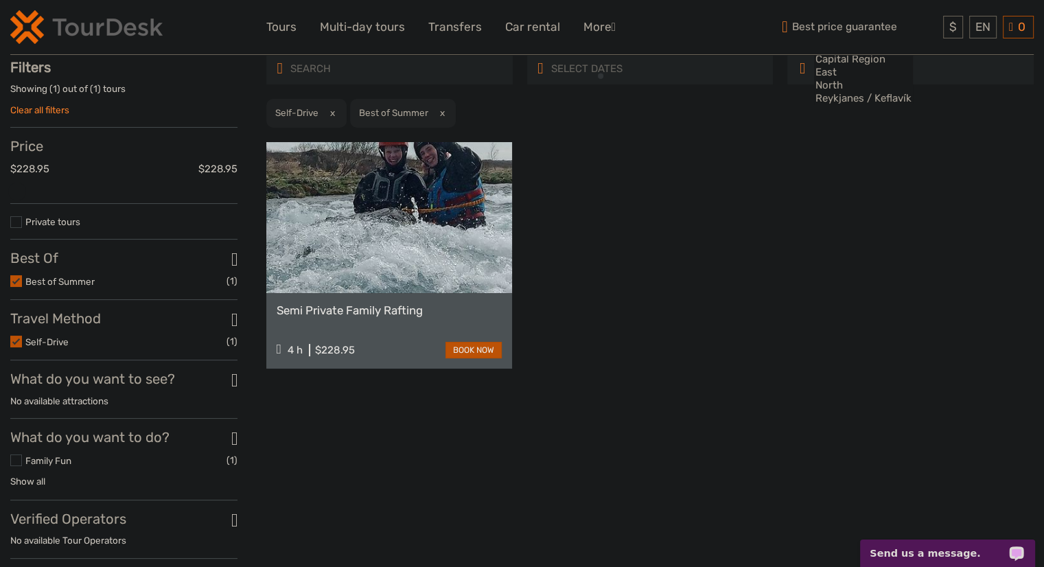
scroll to position [78, 0]
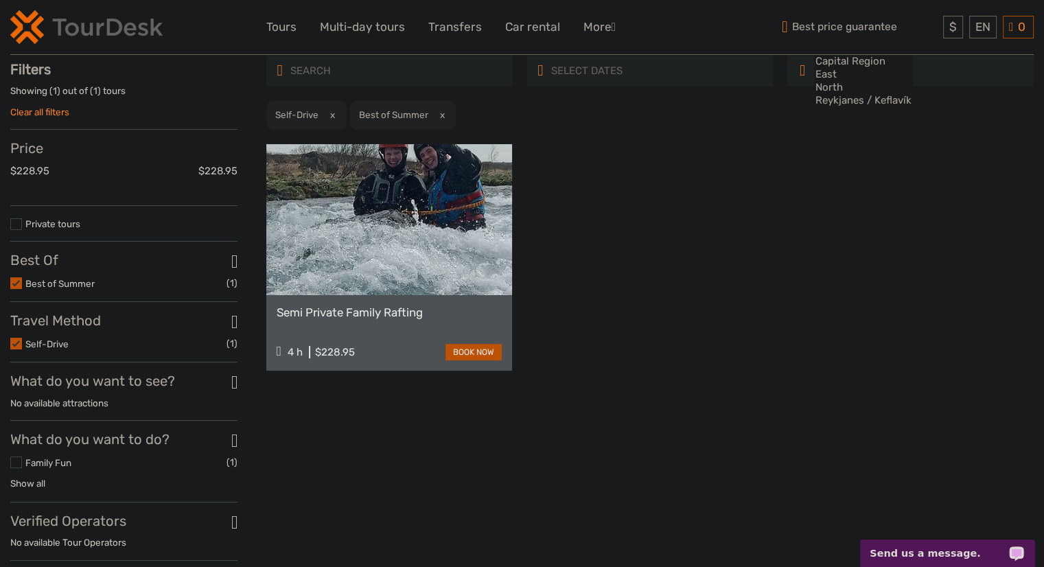
click at [681, 192] on div "Semi Private Family Rafting 4 h $228.95 book now" at bounding box center [649, 257] width 767 height 226
click at [974, 34] on div "EN English Español Deutsch" at bounding box center [982, 27] width 27 height 23
click at [954, 86] on link "Español" at bounding box center [966, 83] width 58 height 25
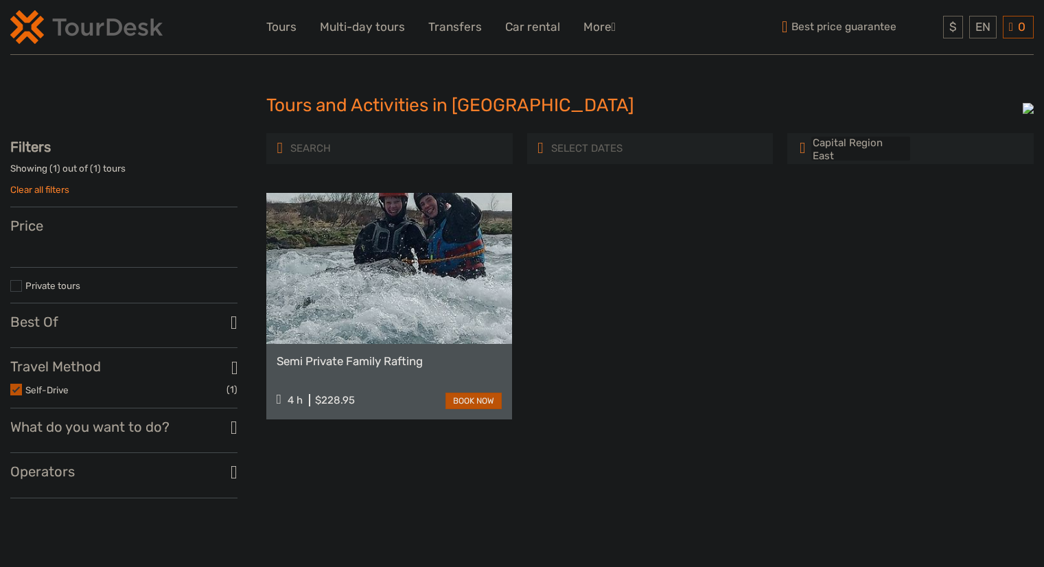
select select
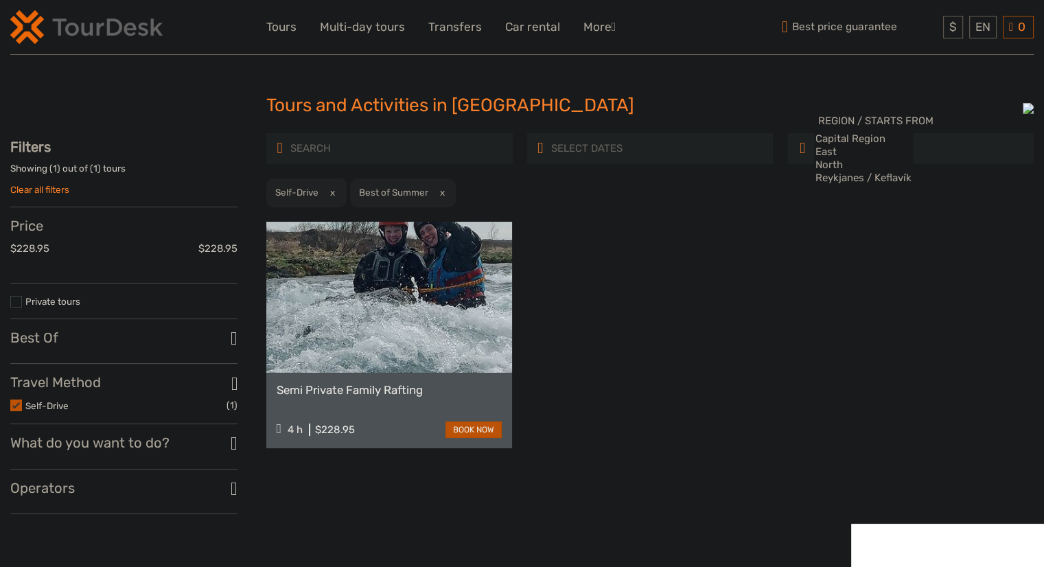
click at [215, 340] on h3 "Best Of" at bounding box center [123, 337] width 227 height 16
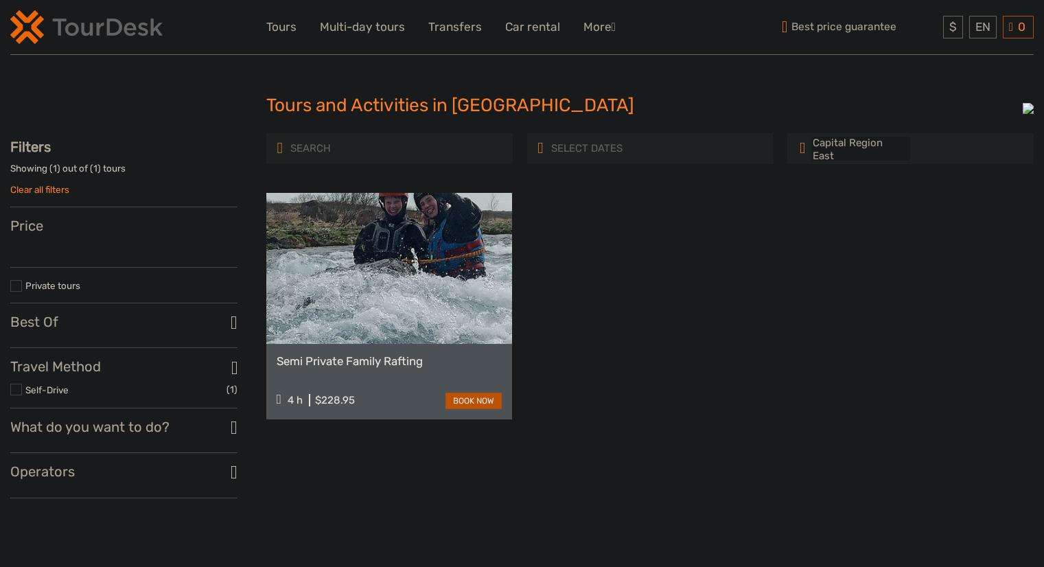
select select
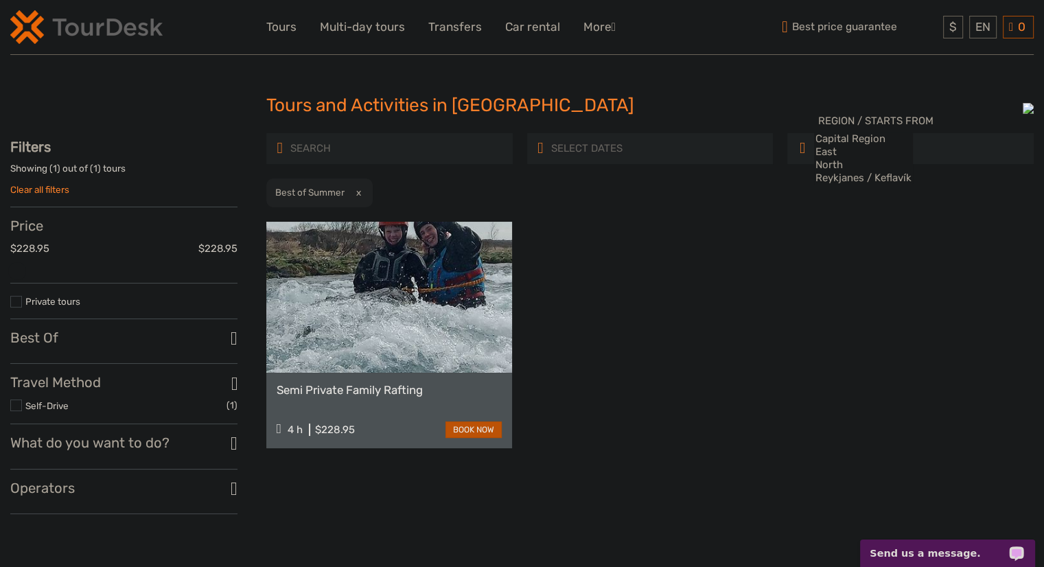
click at [71, 353] on div "Best Of Best of Summer (1) No available tags" at bounding box center [123, 346] width 227 height 34
click at [69, 340] on h3 "Best Of" at bounding box center [123, 337] width 227 height 16
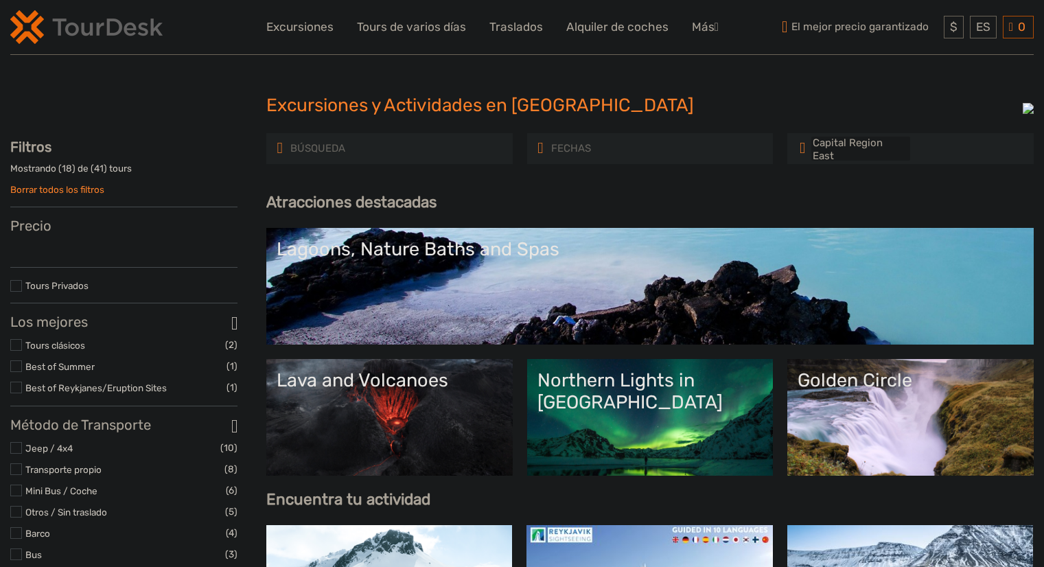
select select
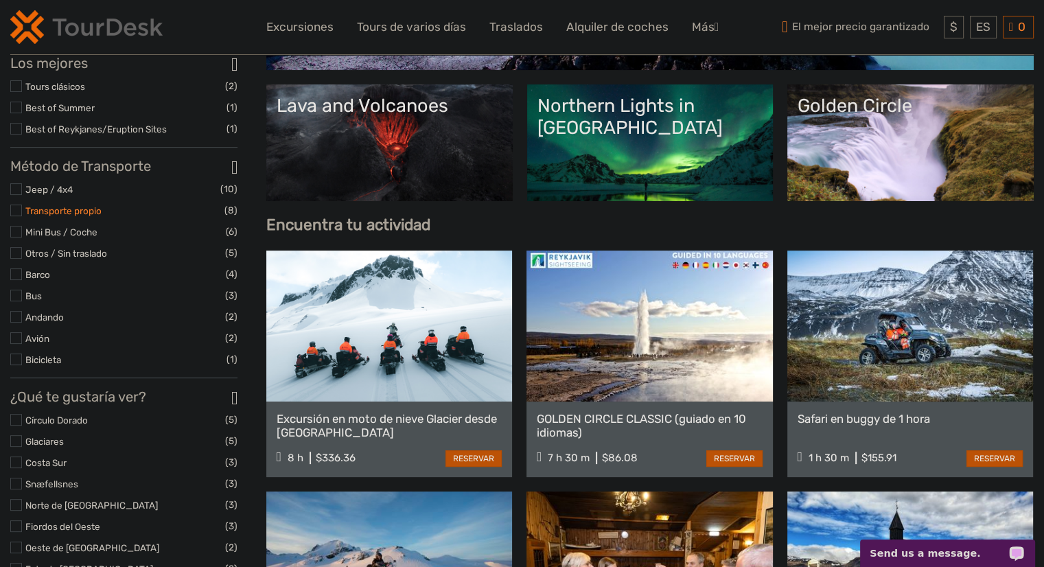
click at [58, 214] on link "Transporte propio" at bounding box center [63, 210] width 76 height 11
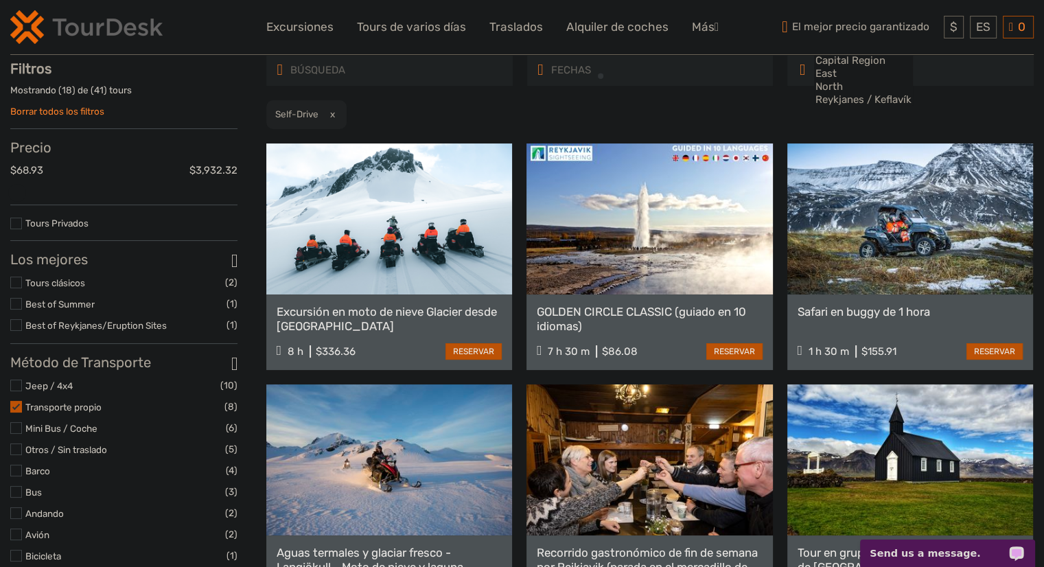
scroll to position [78, 0]
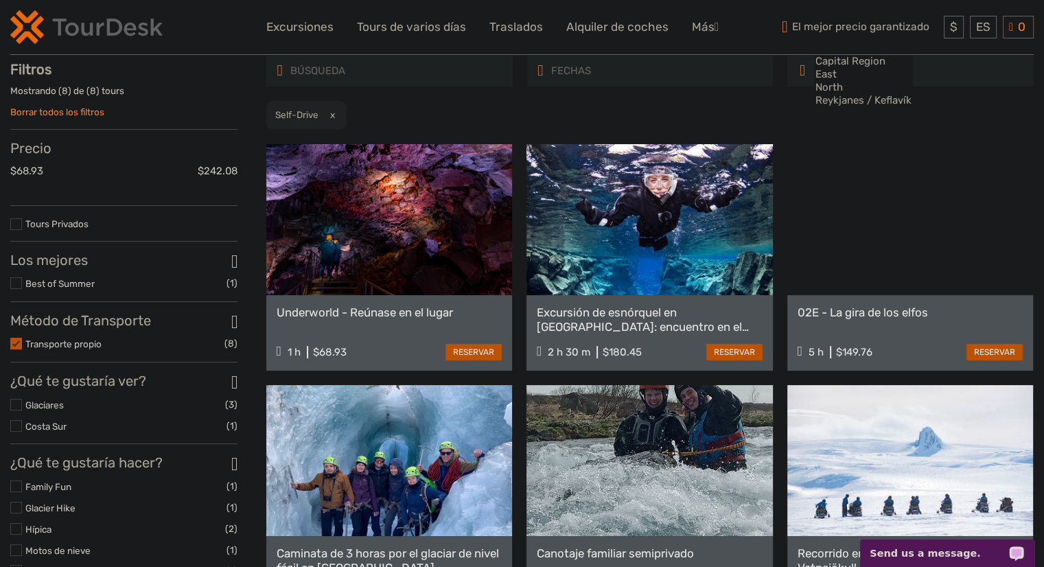
scroll to position [215, 0]
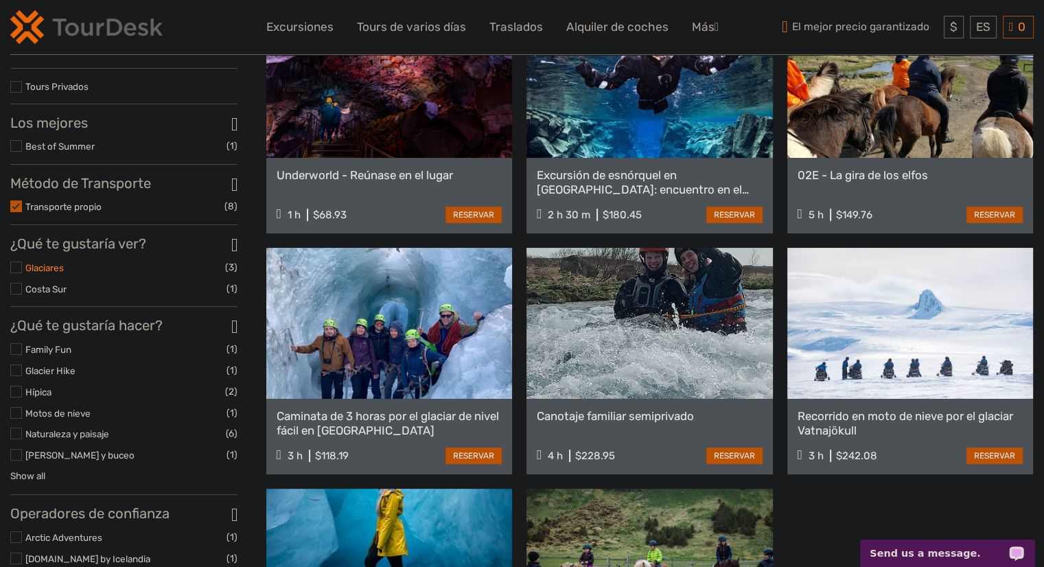
click at [42, 272] on link "Glaciares" at bounding box center [44, 267] width 38 height 11
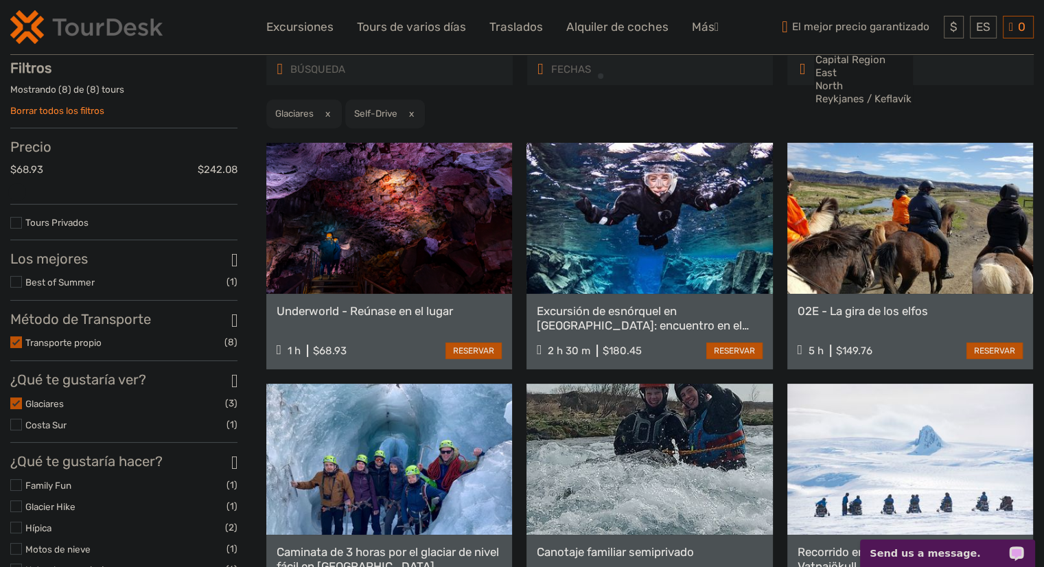
scroll to position [78, 0]
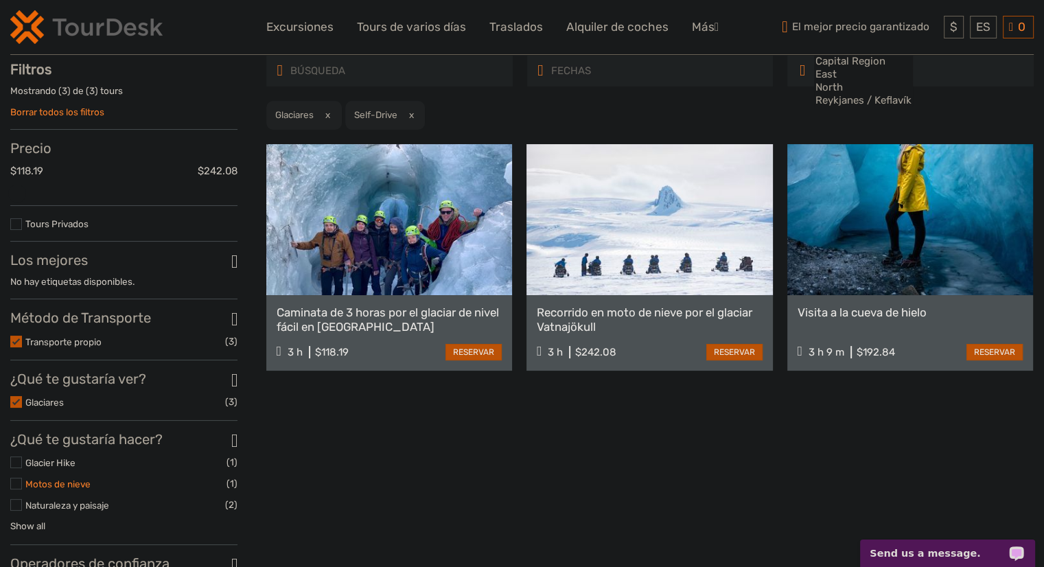
click at [49, 489] on link "Motos de nieve" at bounding box center [57, 483] width 65 height 11
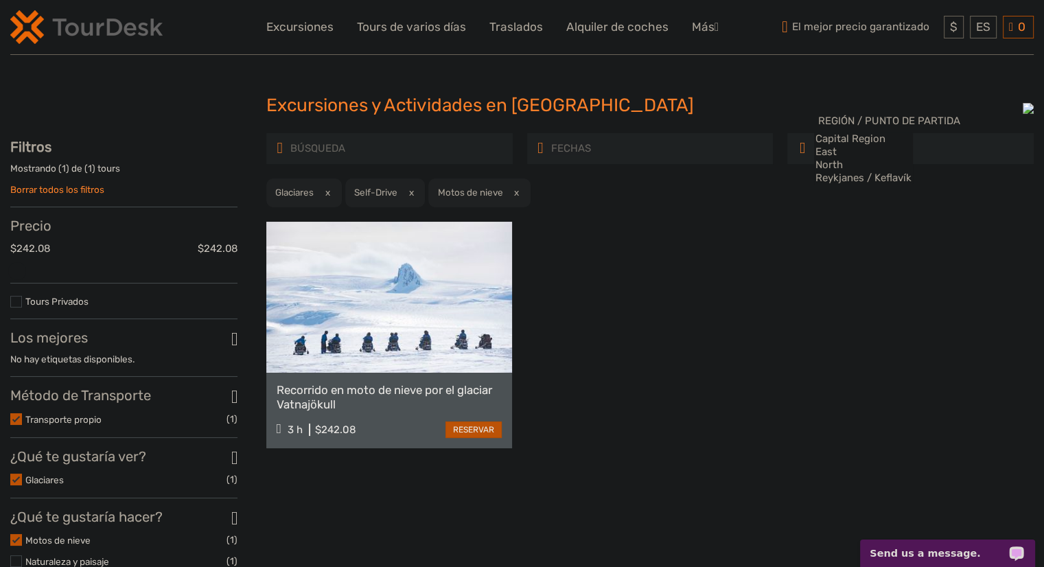
click at [733, 272] on div "Recorrido en moto de nieve por el glaciar Vatnajökull 3 h $242.08 reservar" at bounding box center [649, 335] width 767 height 226
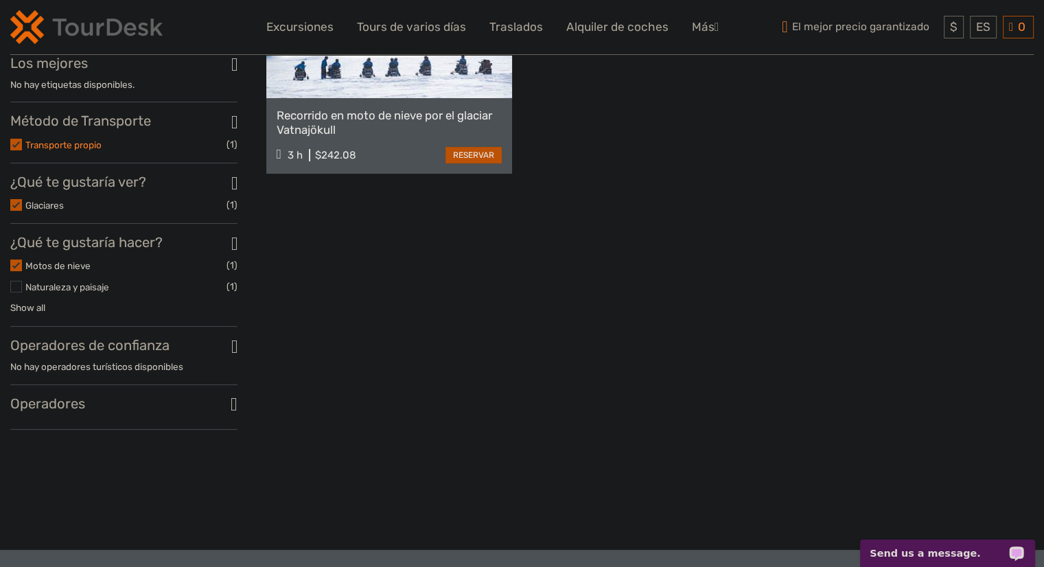
click at [58, 149] on link "Transporte propio" at bounding box center [63, 144] width 76 height 11
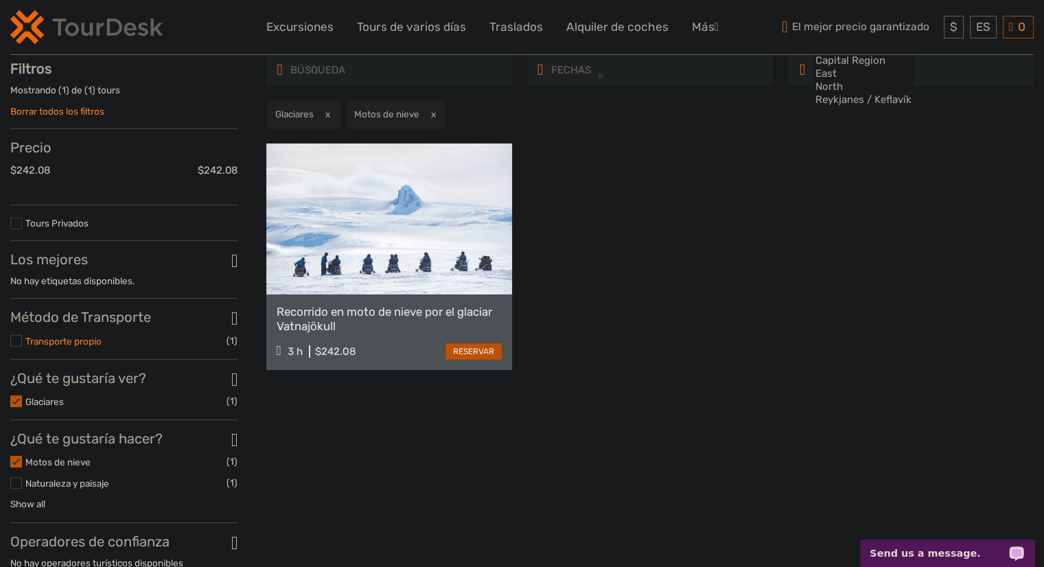
scroll to position [78, 0]
click at [32, 408] on link "Glaciares" at bounding box center [44, 402] width 38 height 11
click at [54, 479] on li "Naturaleza y paisaje (1)" at bounding box center [123, 484] width 227 height 16
click at [56, 468] on link "Motos de nieve" at bounding box center [57, 462] width 65 height 11
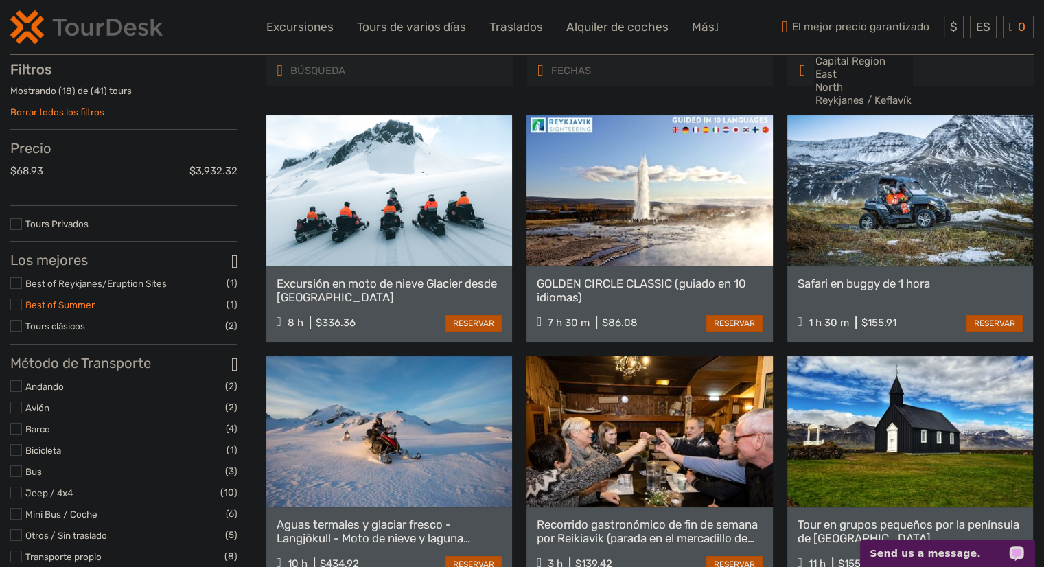
click at [69, 305] on link "Best of Summer" at bounding box center [59, 304] width 69 height 11
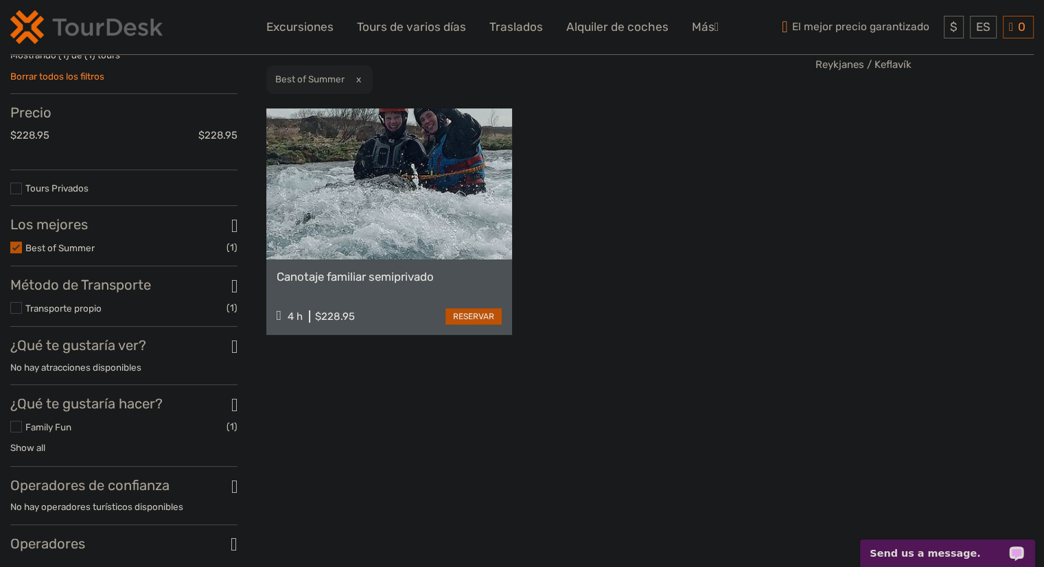
scroll to position [146, 0]
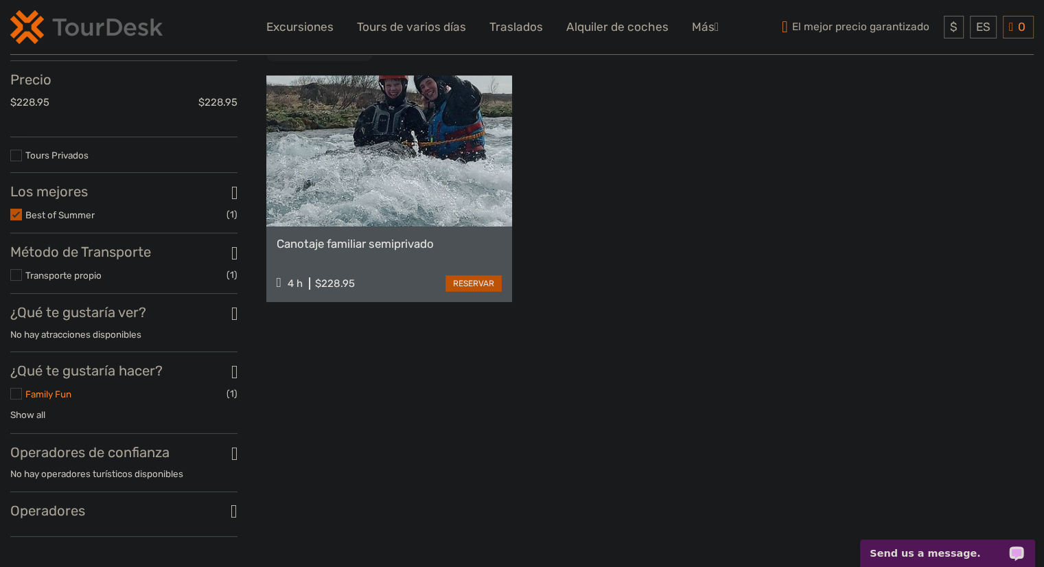
click at [38, 399] on link "Family Fun" at bounding box center [48, 393] width 46 height 11
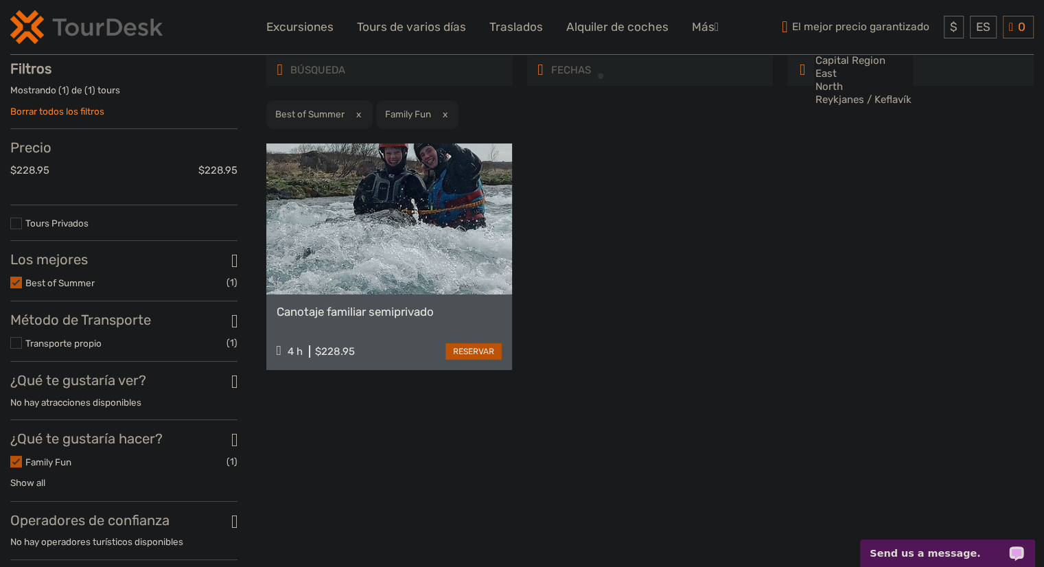
scroll to position [78, 0]
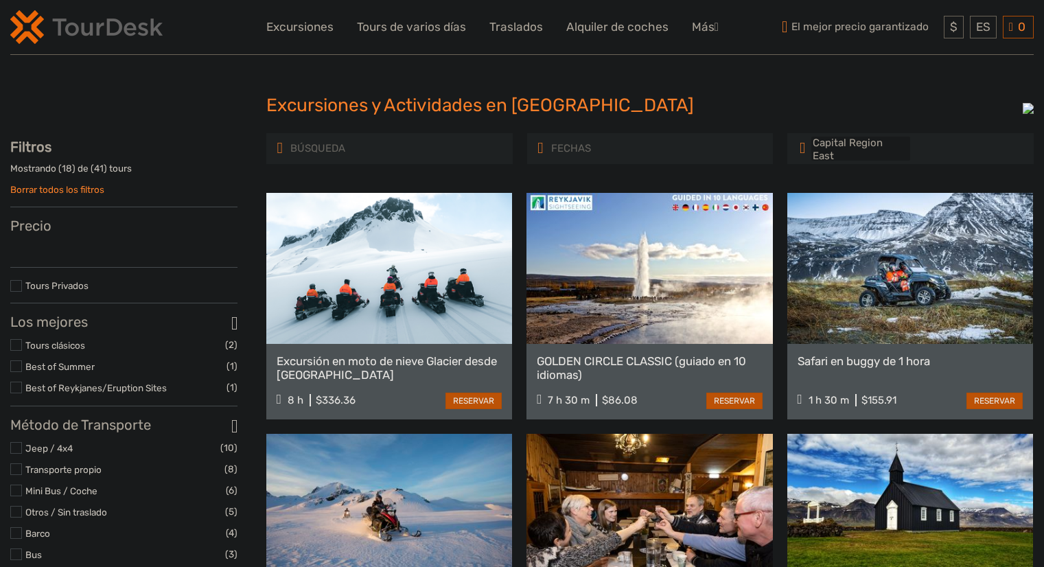
select select
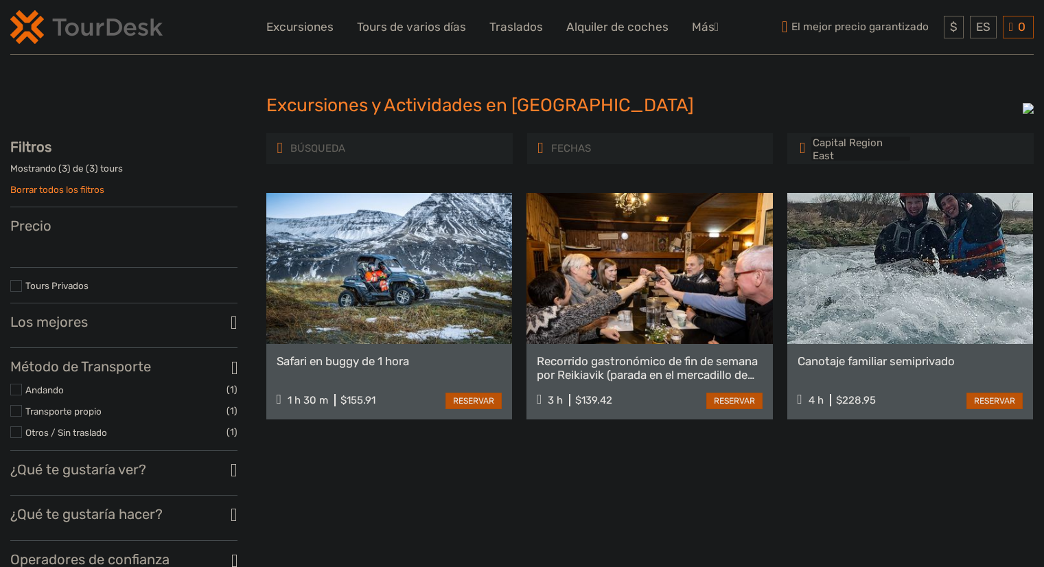
select select
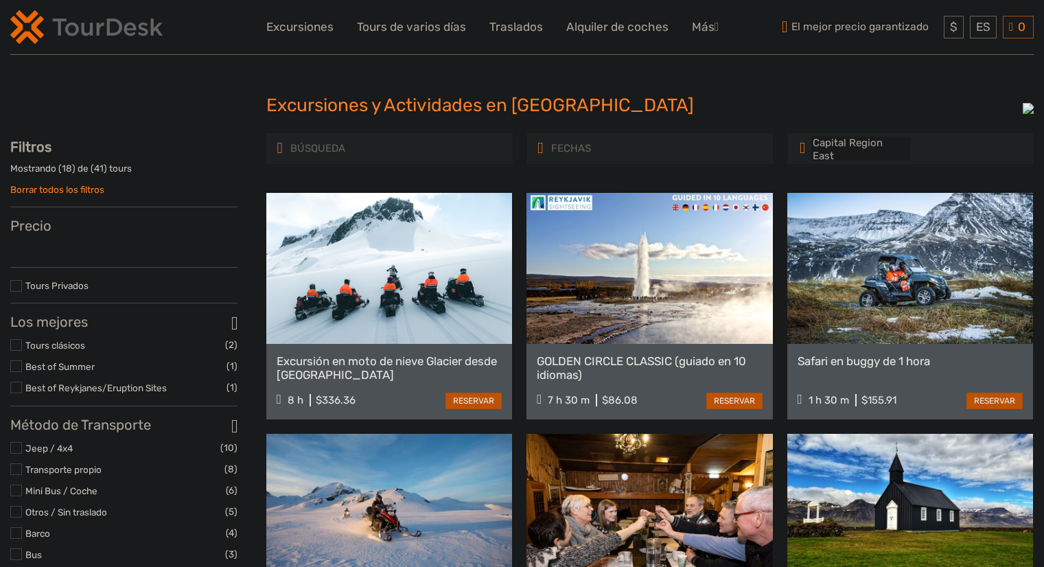
select select
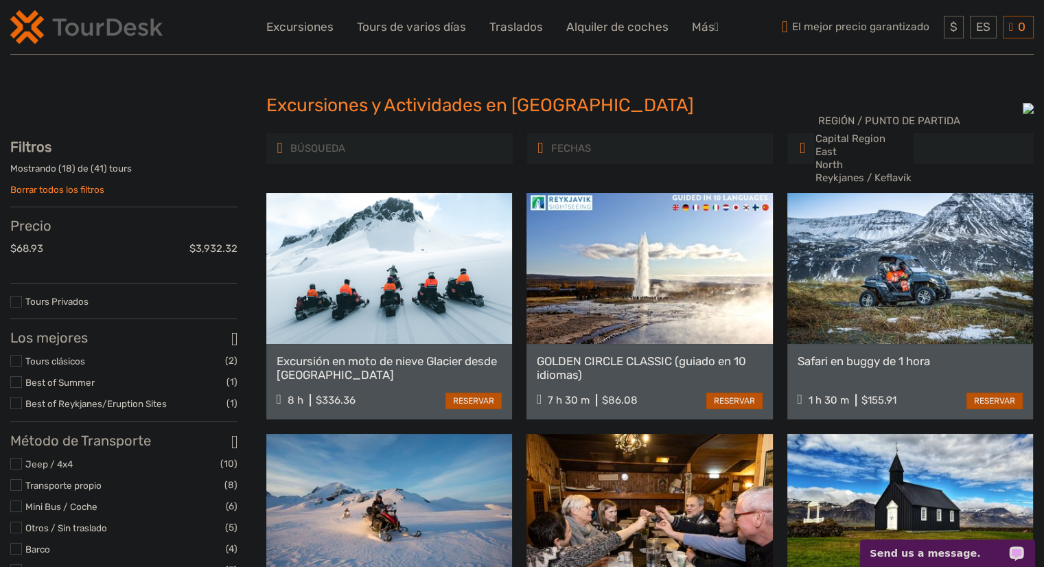
click at [197, 91] on div "Excursiones y Actividades en Islandia Excursiones y Actividades en Islandia" at bounding box center [521, 111] width 1023 height 44
click at [211, 90] on div "Excursiones y Actividades en Islandia Excursiones y Actividades en Islandia" at bounding box center [521, 111] width 1023 height 44
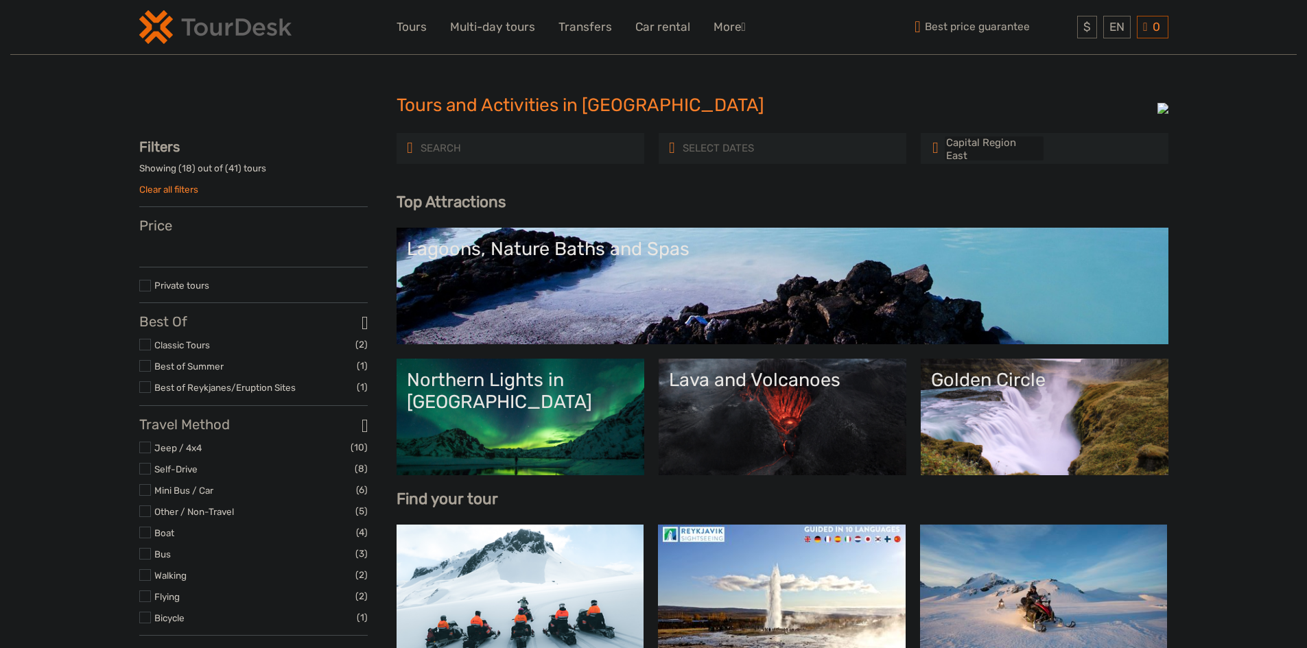
select select
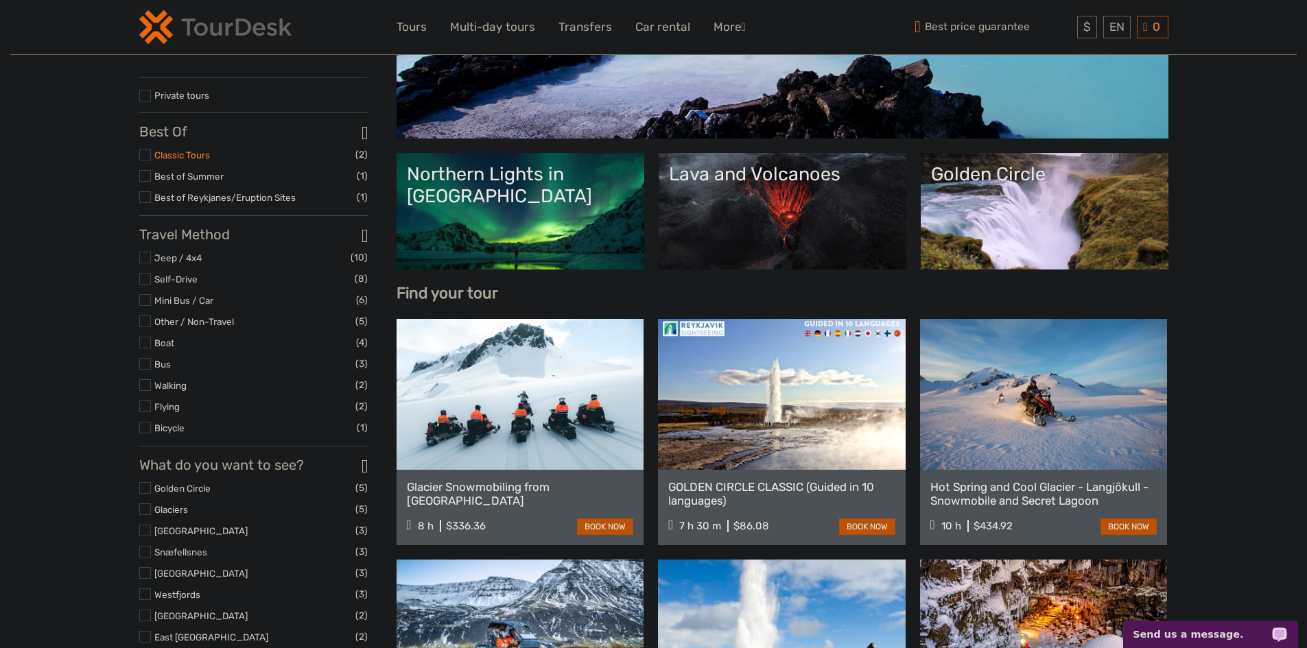
click at [174, 160] on link "Classic Tours" at bounding box center [182, 155] width 56 height 11
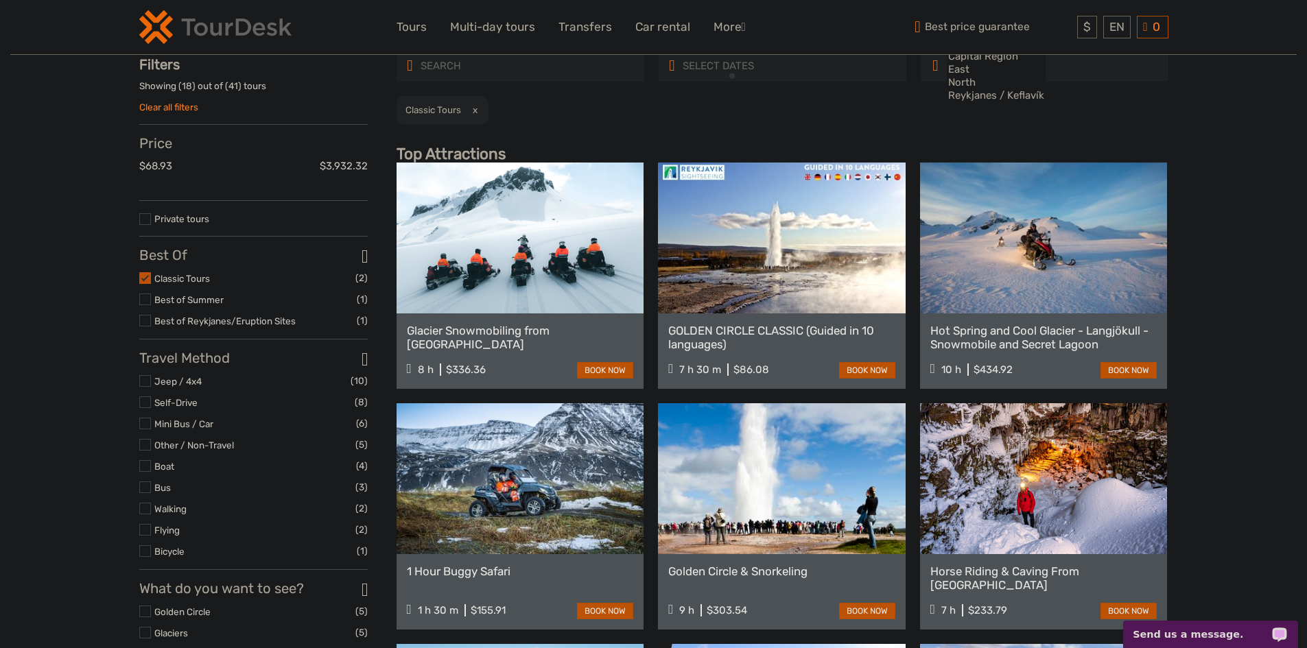
scroll to position [78, 0]
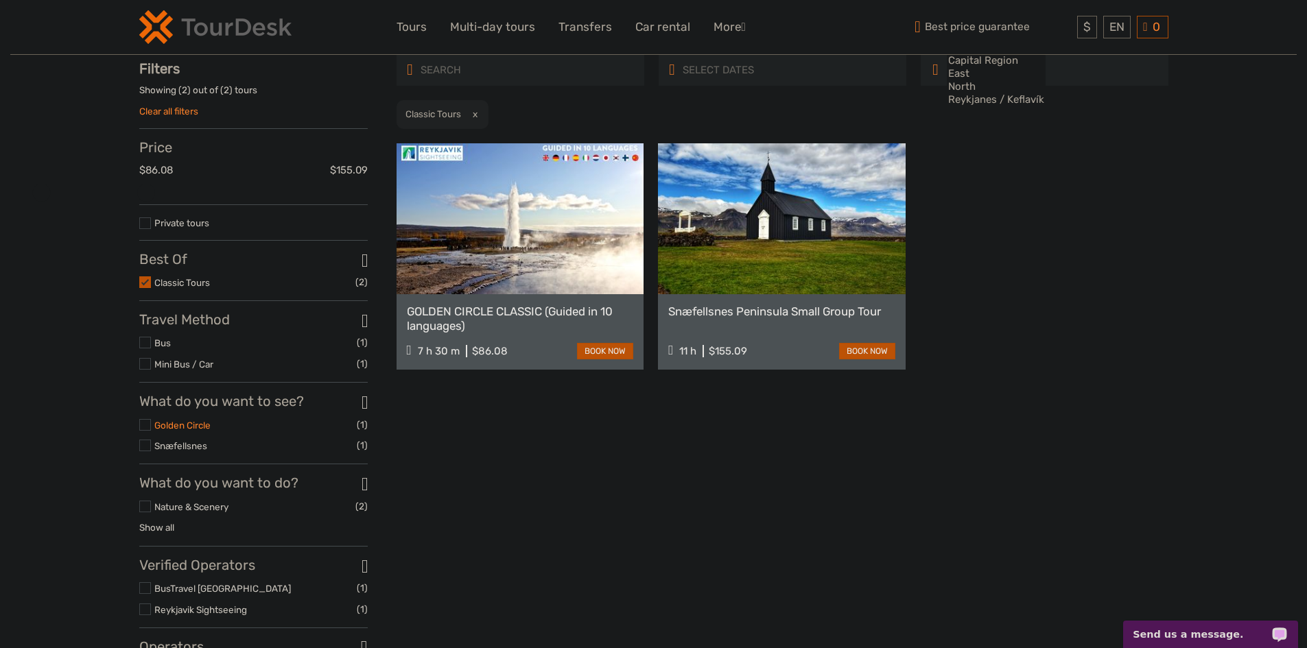
click at [183, 428] on link "Golden Circle" at bounding box center [182, 425] width 56 height 11
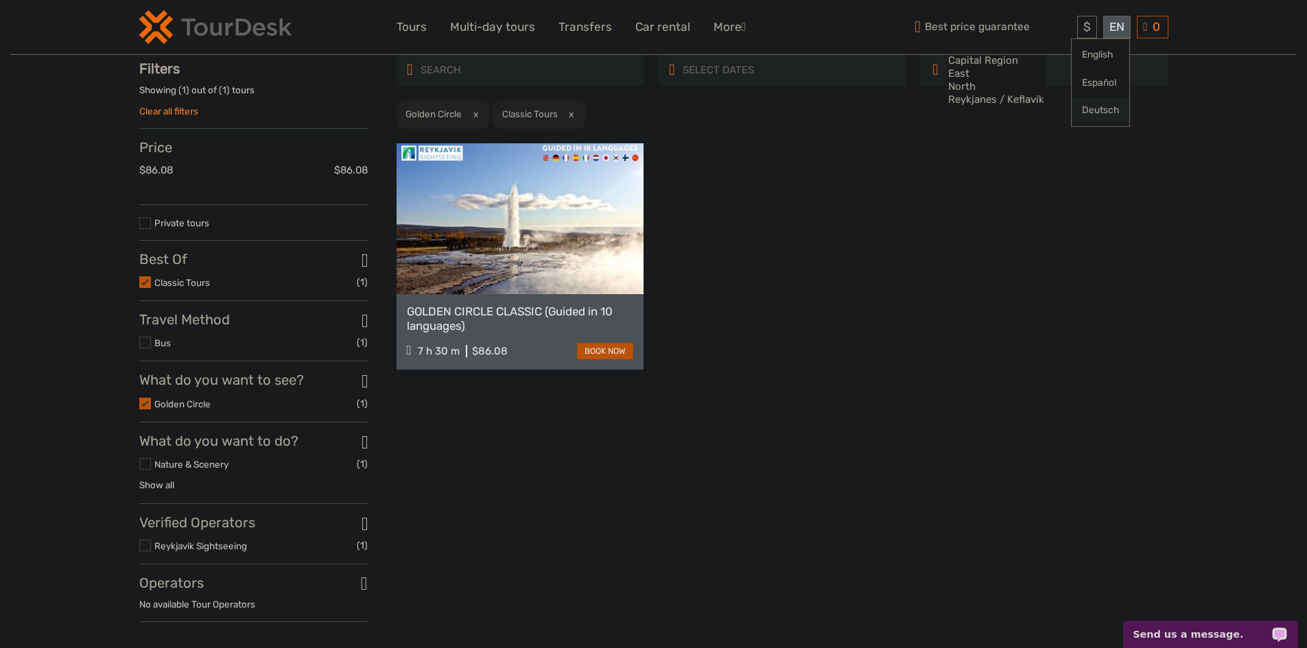
click at [1086, 109] on link "Deutsch" at bounding box center [1101, 110] width 58 height 25
click at [841, 213] on div "GOLDEN CIRCLE CLASSIC (Guided in 10 languages) 7 h 30 m $86.08 book now" at bounding box center [783, 256] width 772 height 226
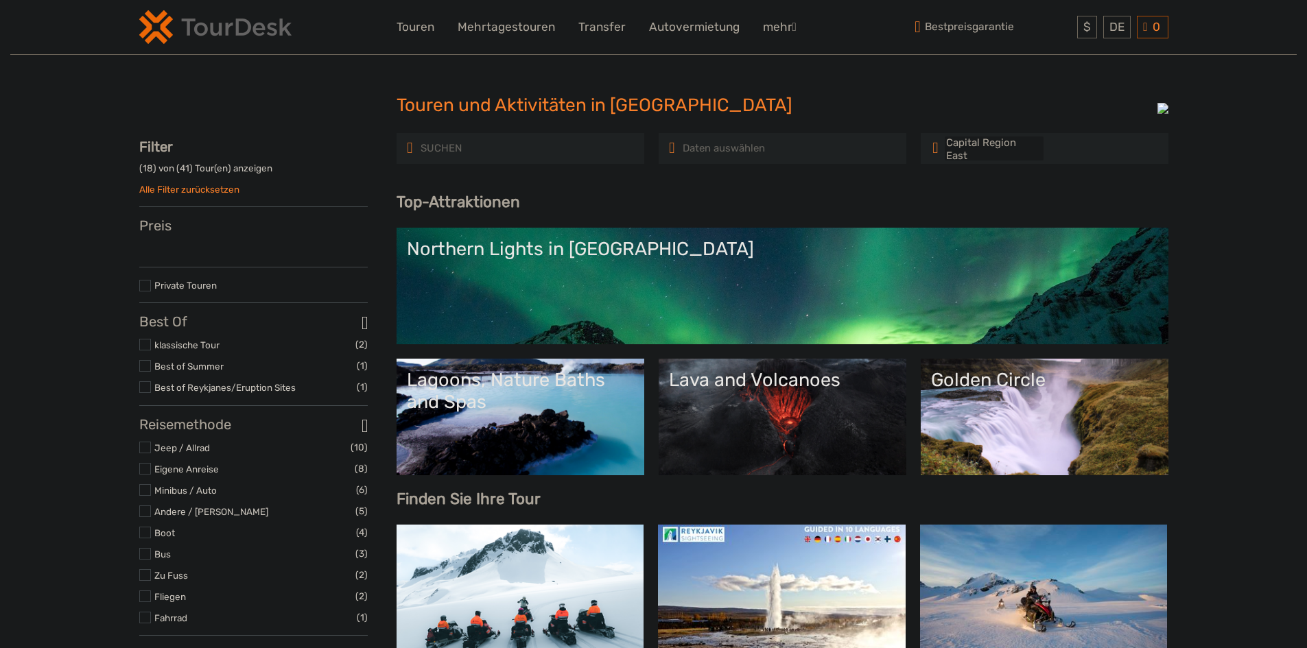
select select
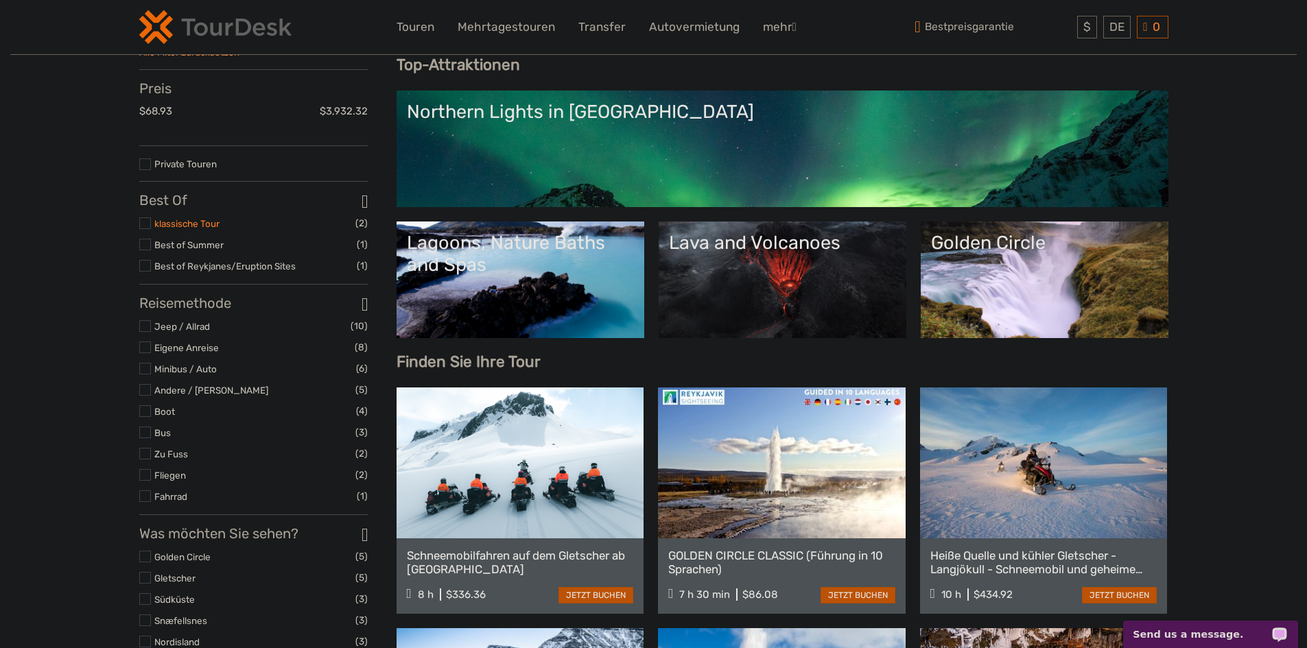
click at [181, 229] on link "klassische Tour" at bounding box center [186, 223] width 65 height 11
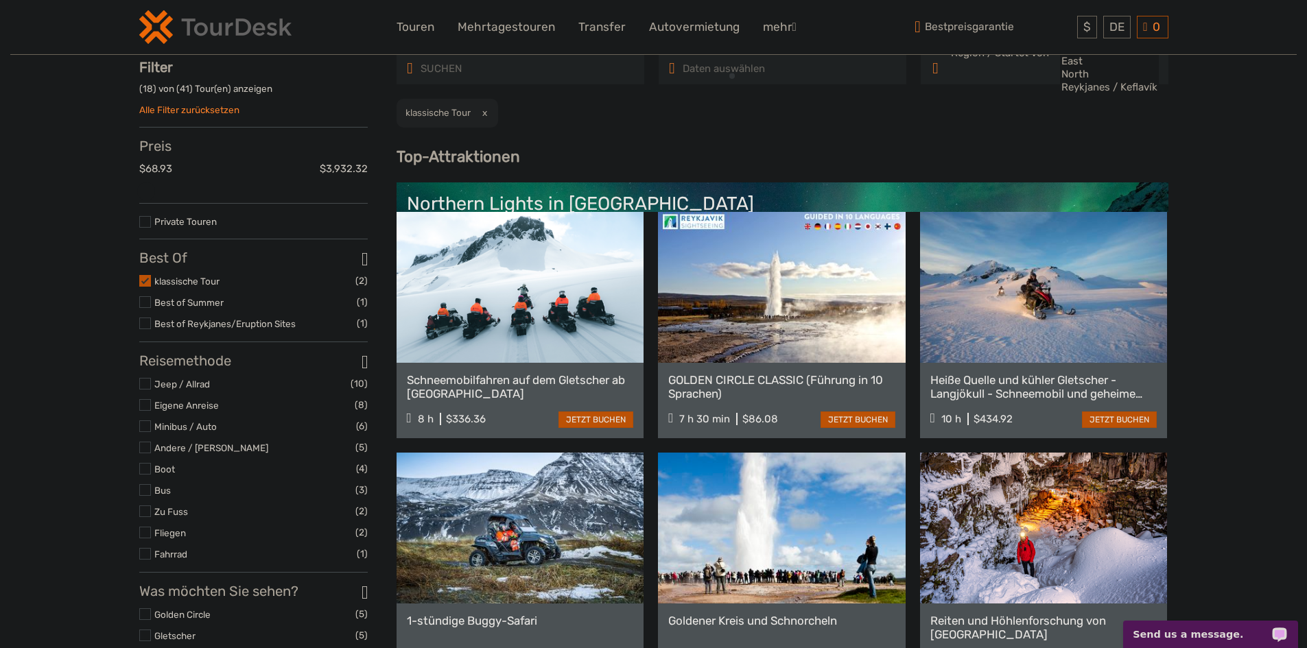
scroll to position [78, 0]
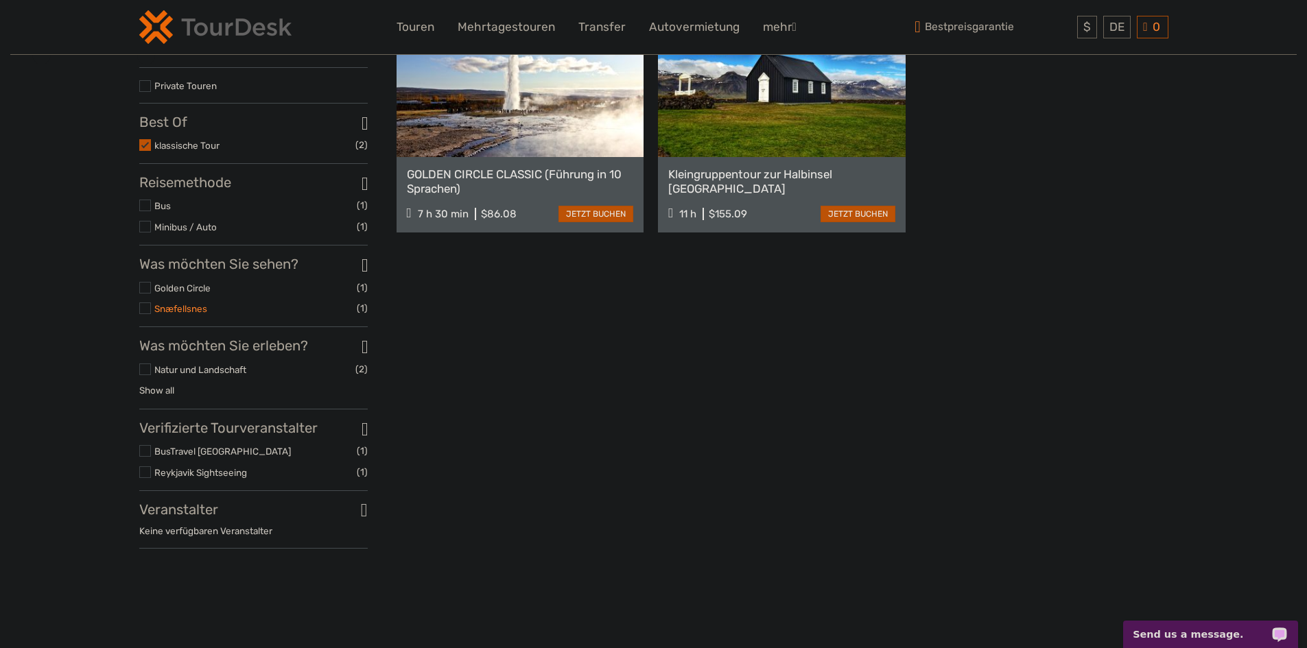
click at [177, 314] on link "Snæfellsnes" at bounding box center [180, 308] width 53 height 11
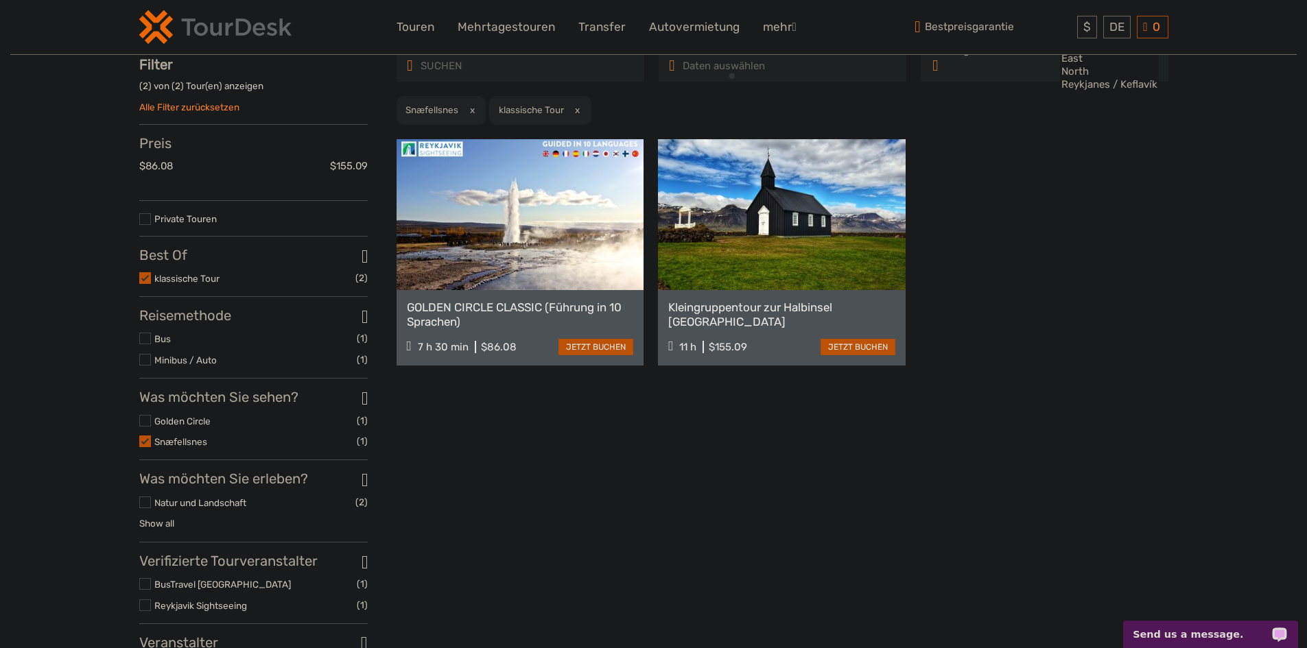
scroll to position [78, 0]
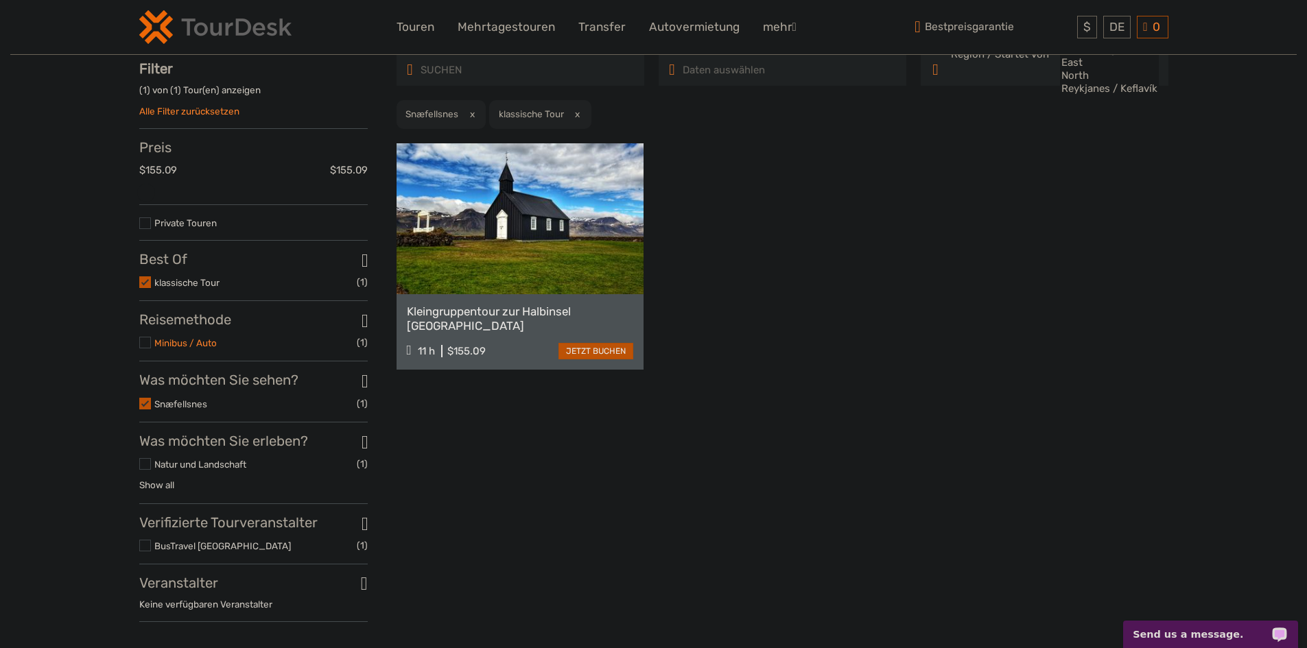
click at [197, 349] on link "Minibus / Auto" at bounding box center [185, 343] width 62 height 11
click at [212, 466] on link "Natur und Landschaft" at bounding box center [200, 464] width 92 height 11
click at [69, 143] on div "Touren und Aktivitäten in Island Touren und Aktivitäten in Island Region / Star…" at bounding box center [653, 332] width 1287 height 821
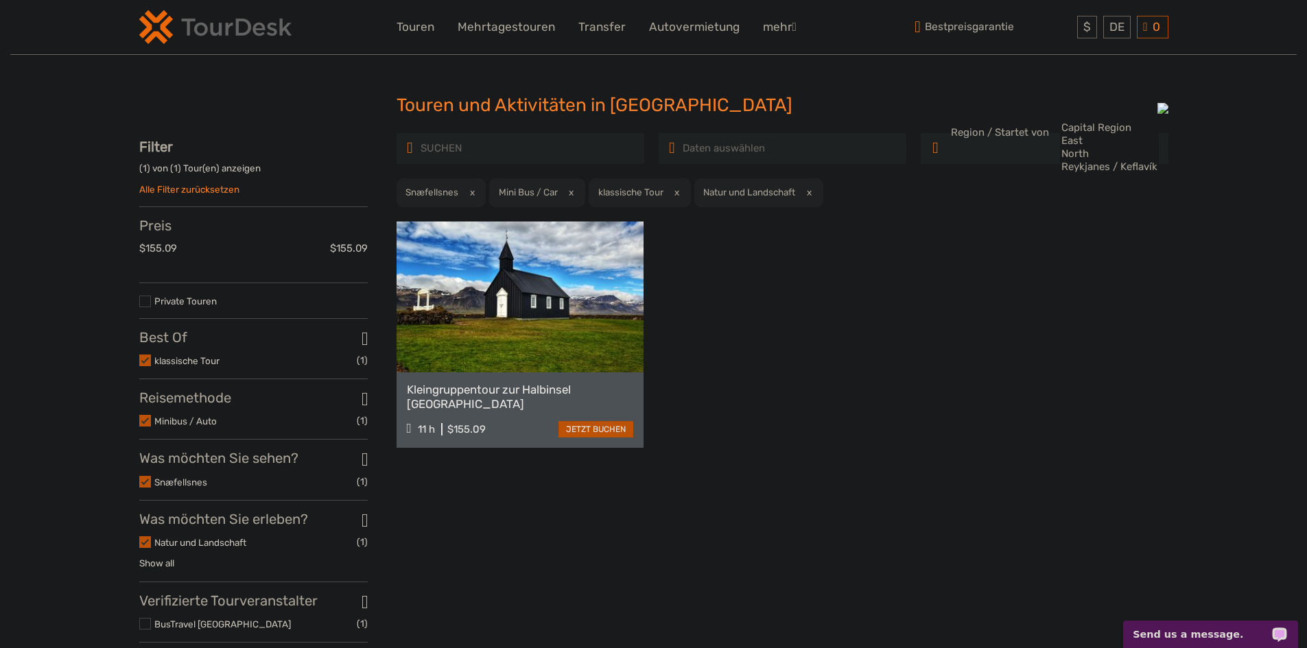
click at [221, 190] on link "Alle Filter zurücksetzen" at bounding box center [189, 189] width 100 height 11
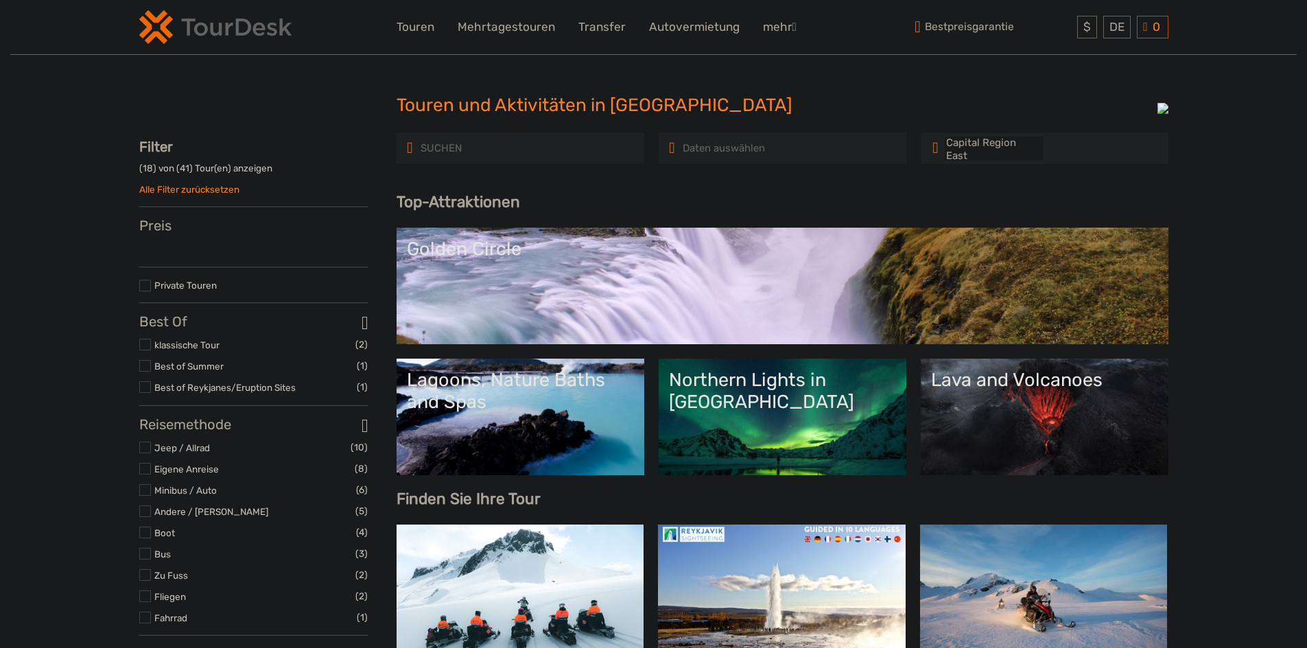
select select
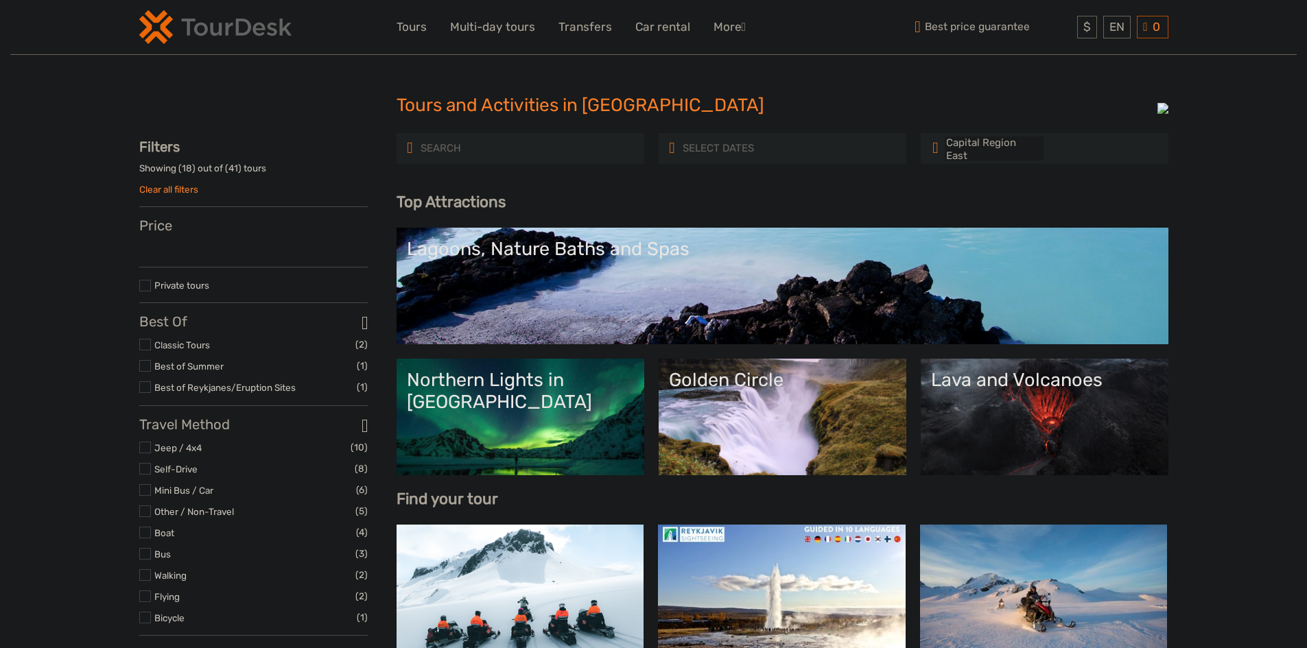
select select
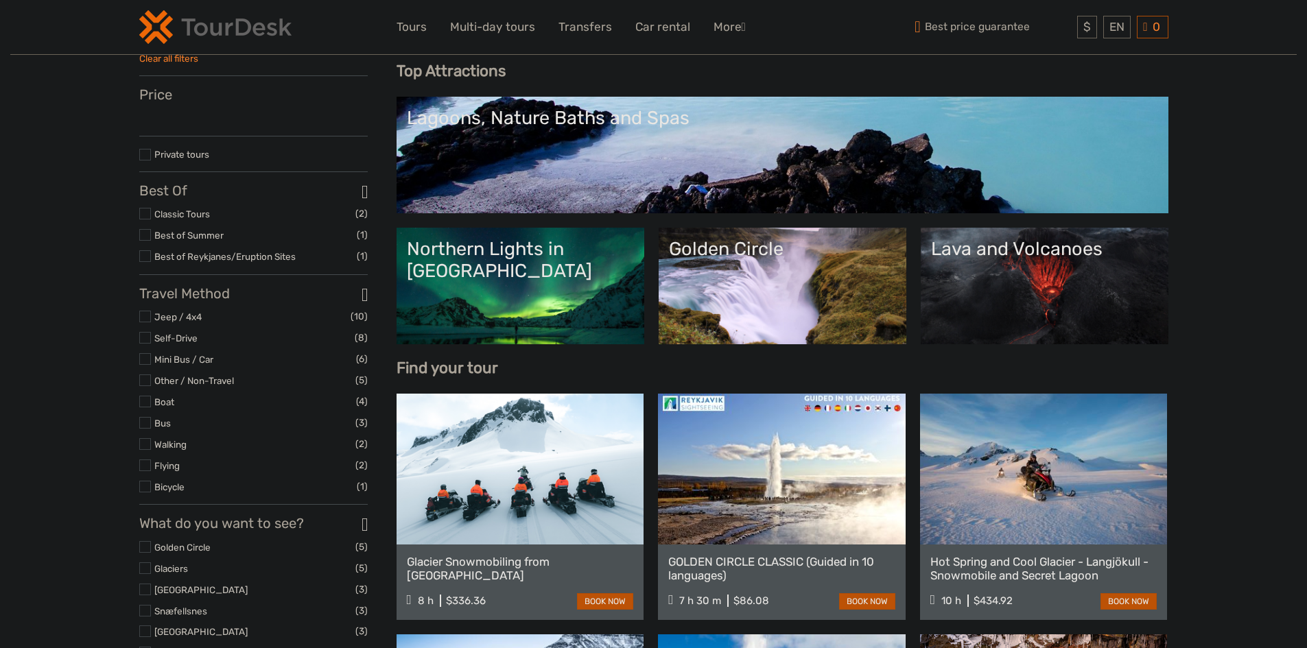
scroll to position [137, 0]
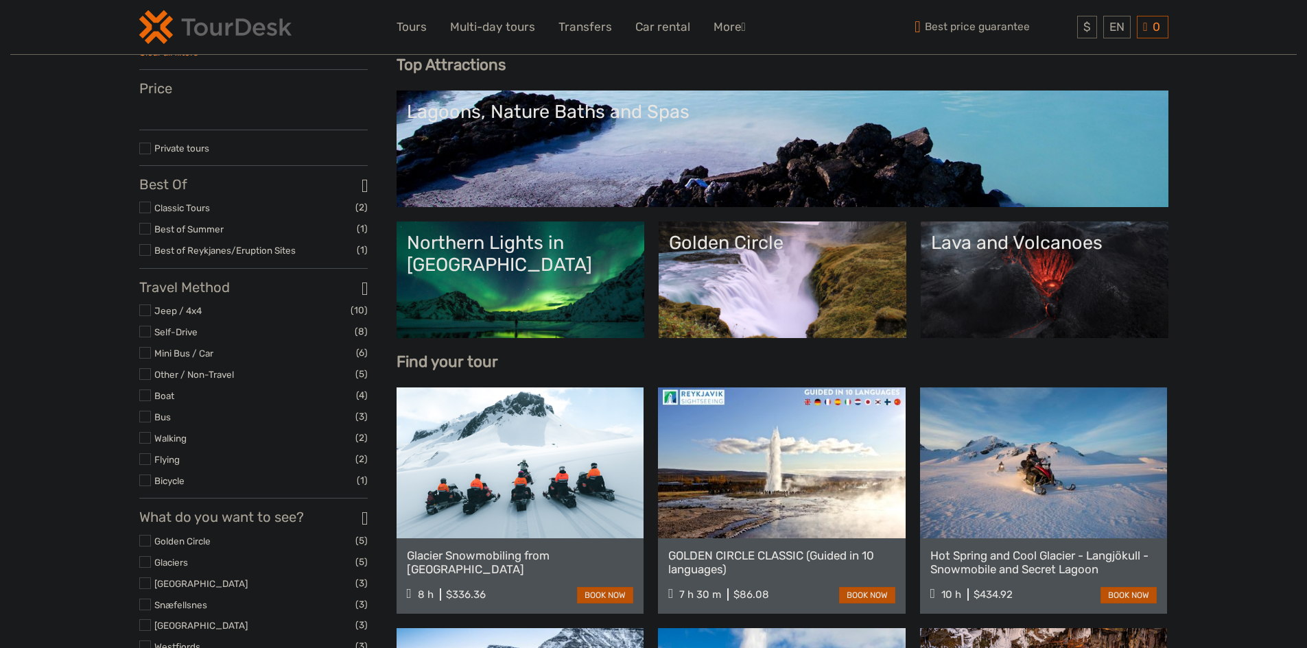
select select
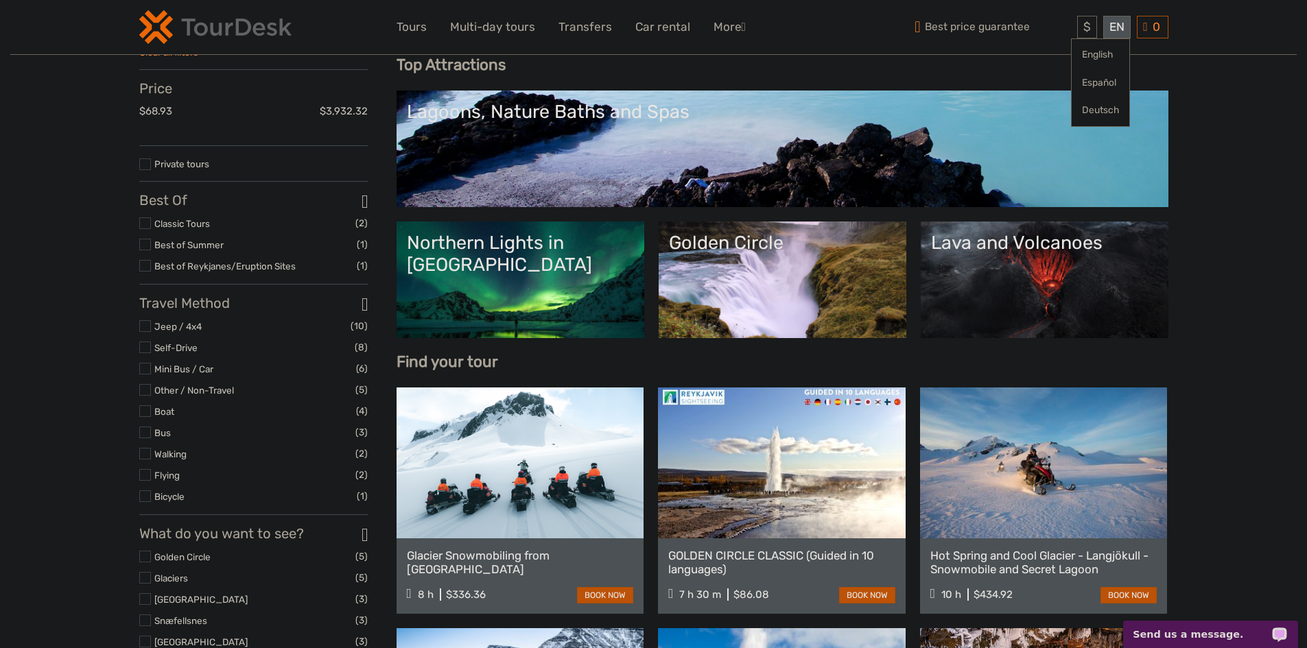
scroll to position [0, 0]
click at [1094, 115] on link "Deutsch" at bounding box center [1101, 110] width 58 height 25
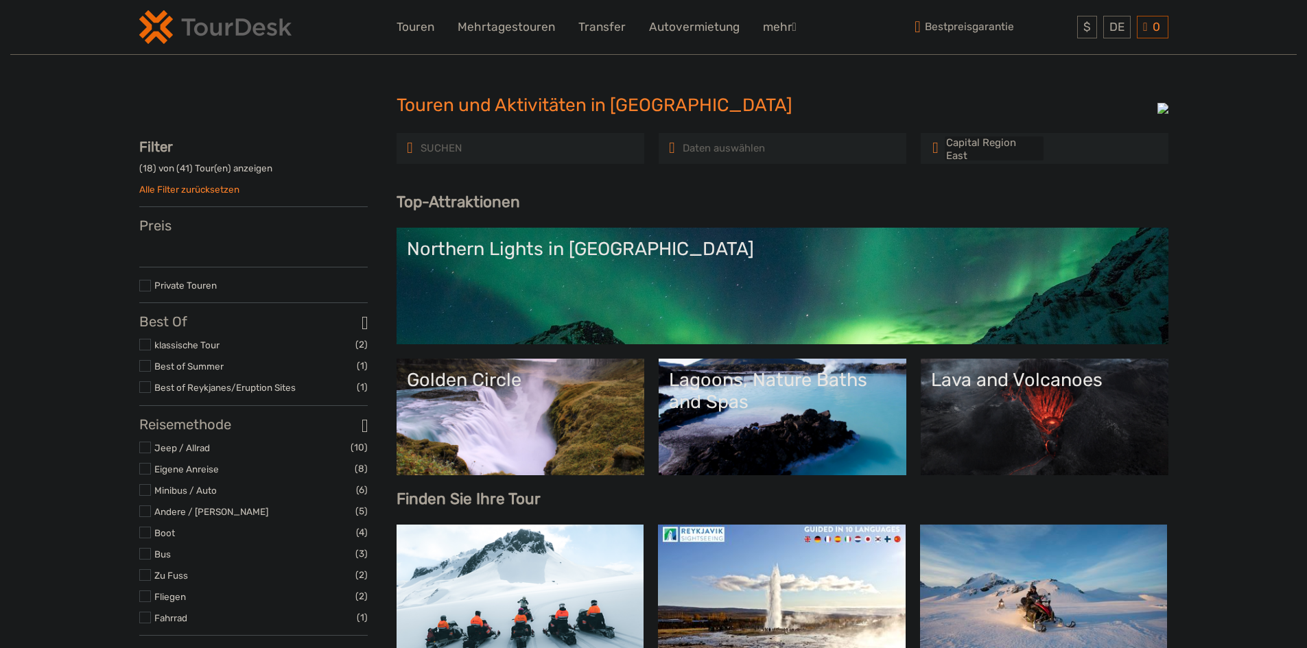
select select
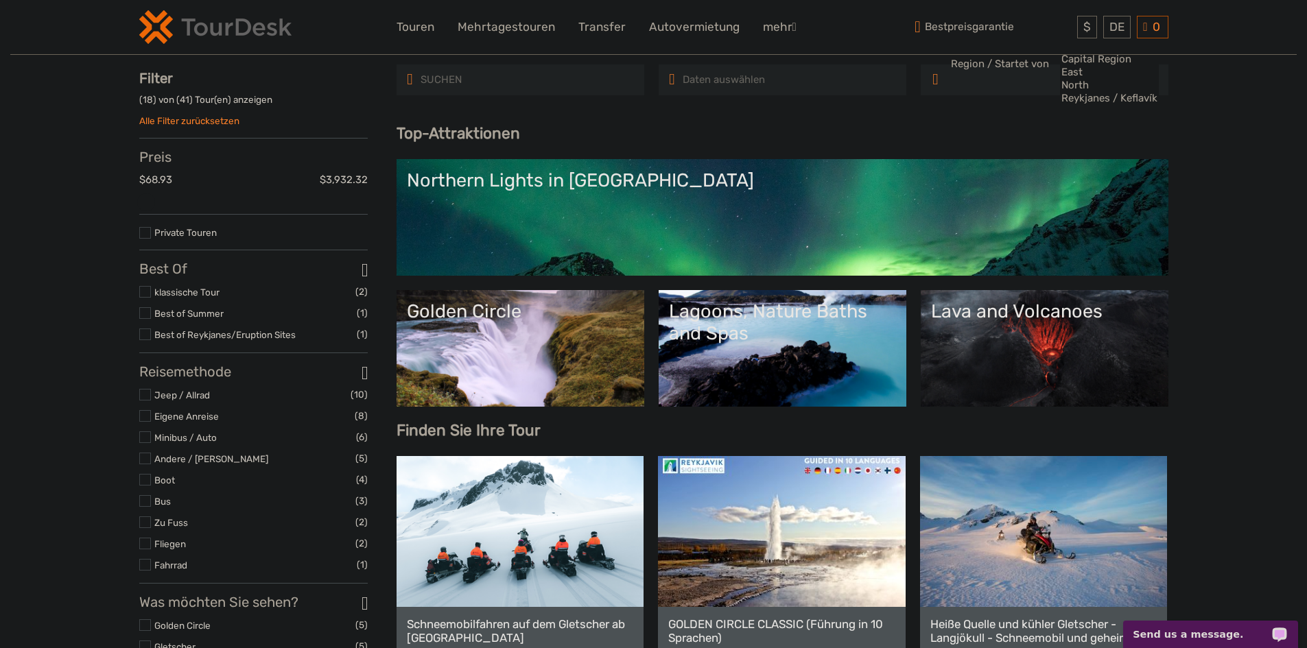
scroll to position [137, 0]
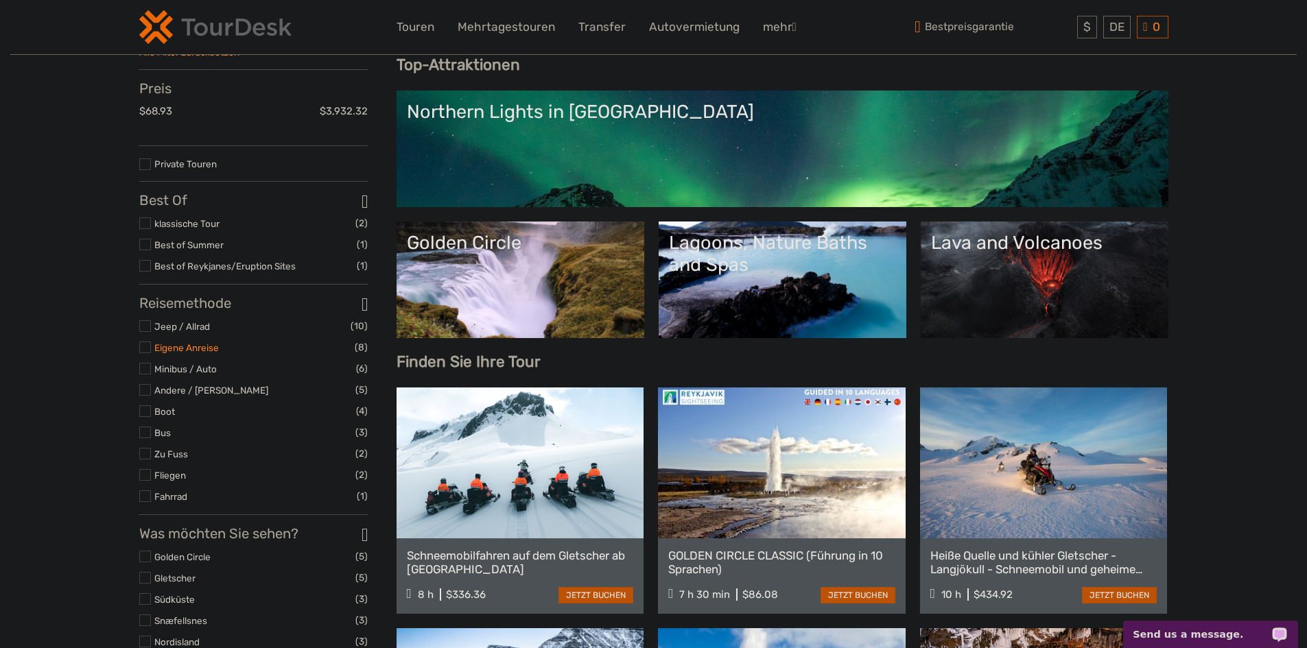
click at [174, 351] on link "Eigene Anreise" at bounding box center [186, 347] width 65 height 11
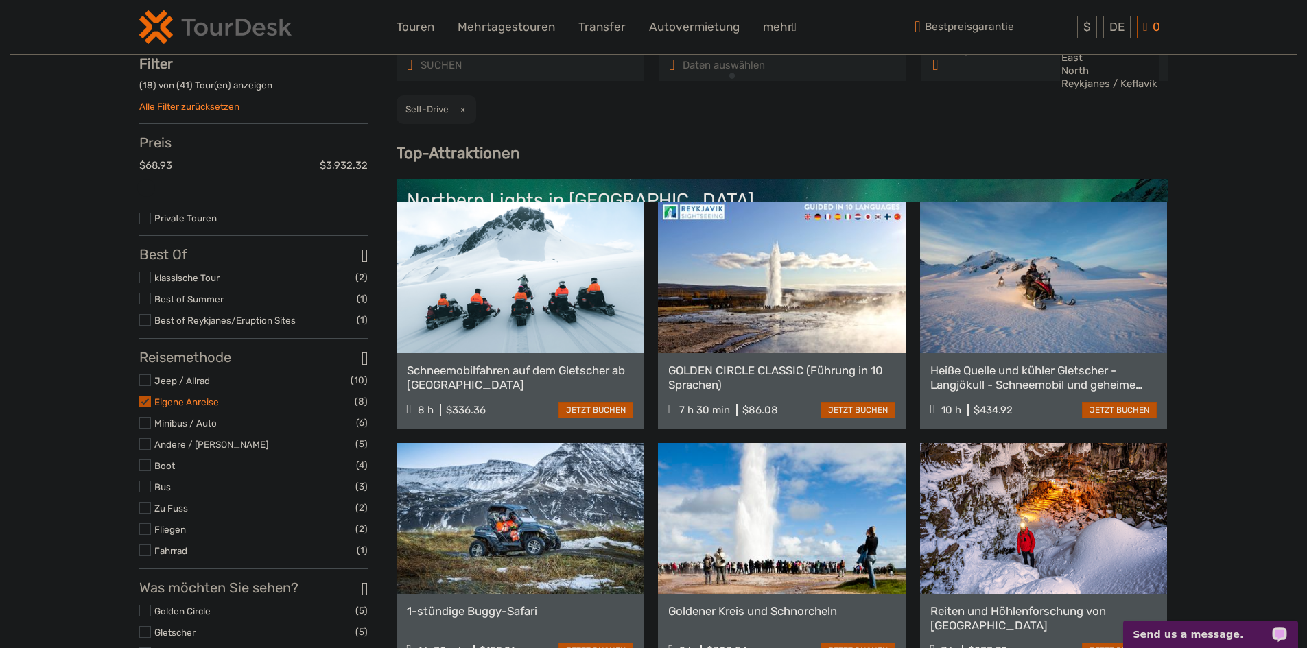
scroll to position [78, 0]
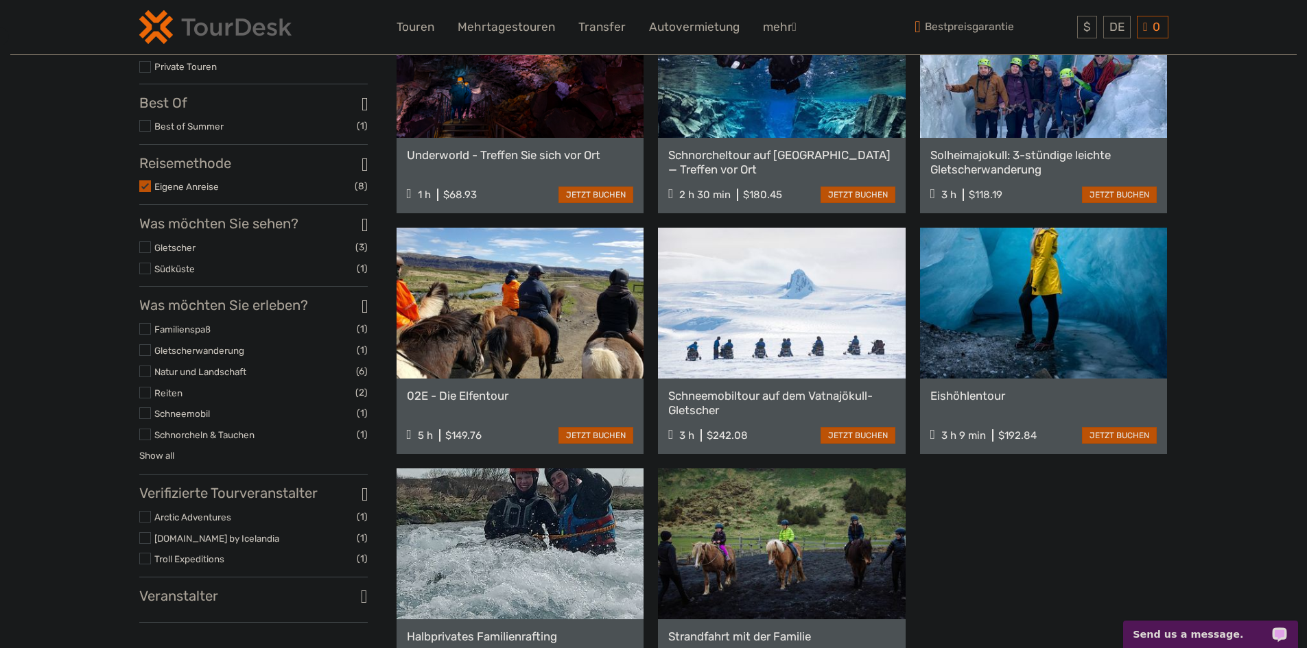
scroll to position [284, 0]
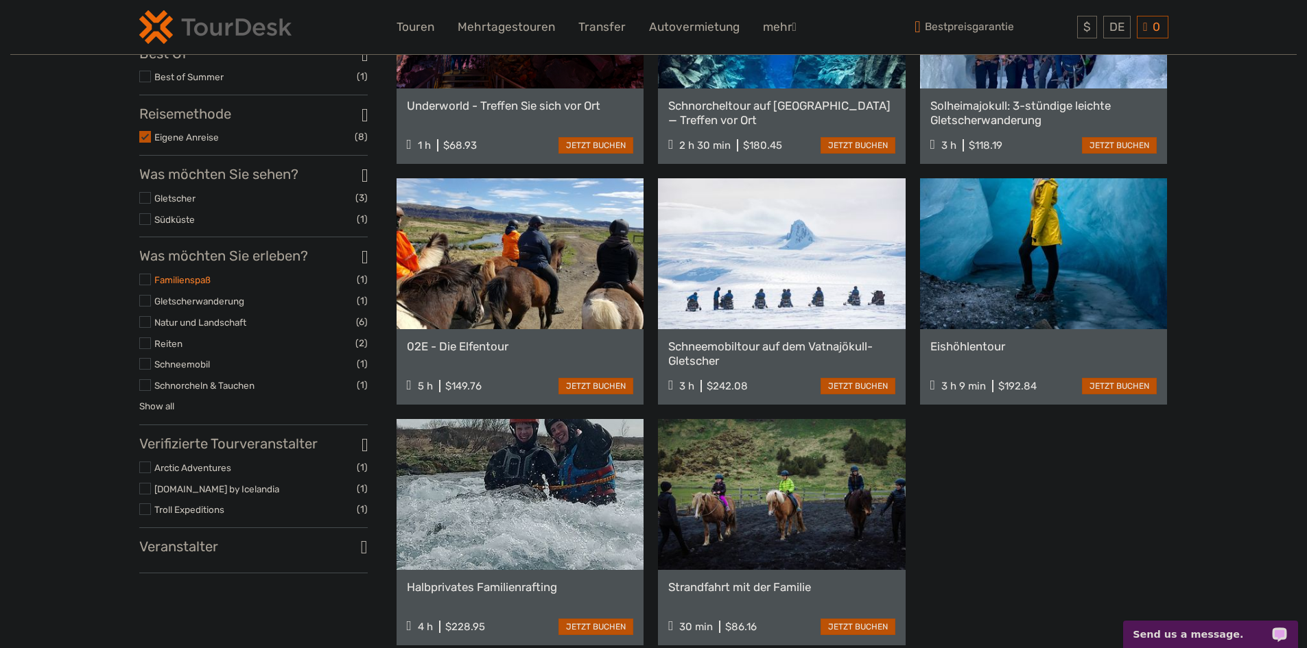
click at [189, 285] on link "Familienspaß" at bounding box center [182, 279] width 56 height 11
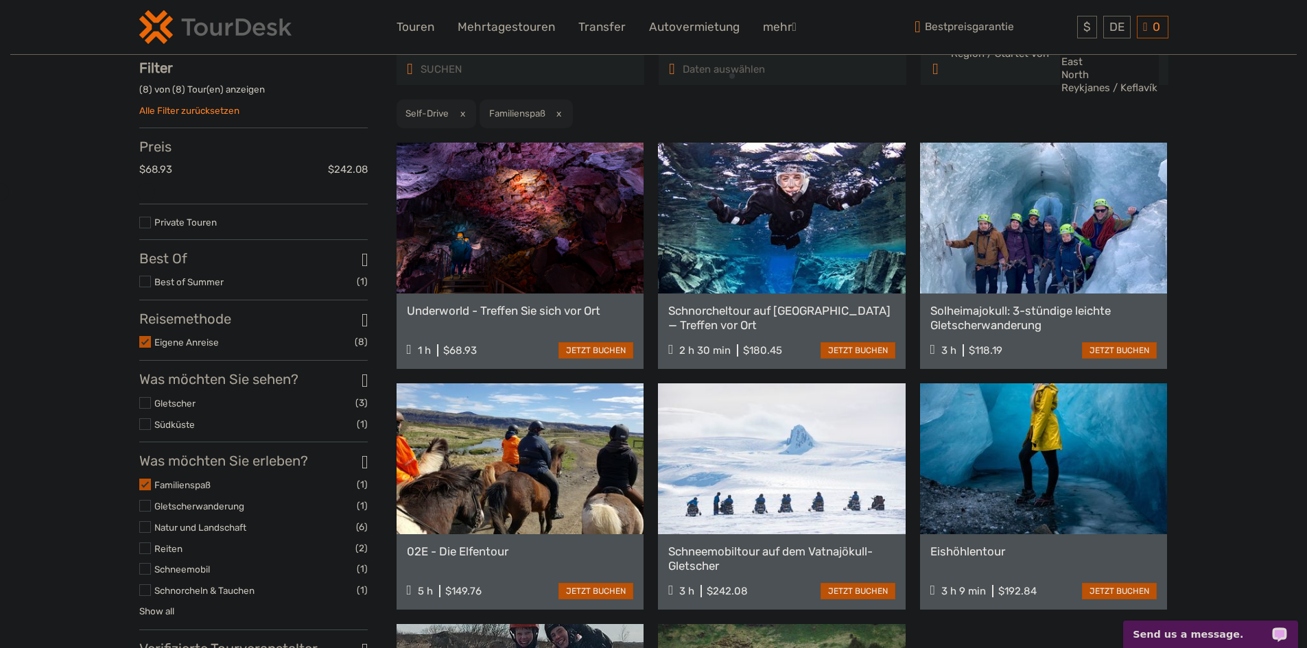
scroll to position [78, 0]
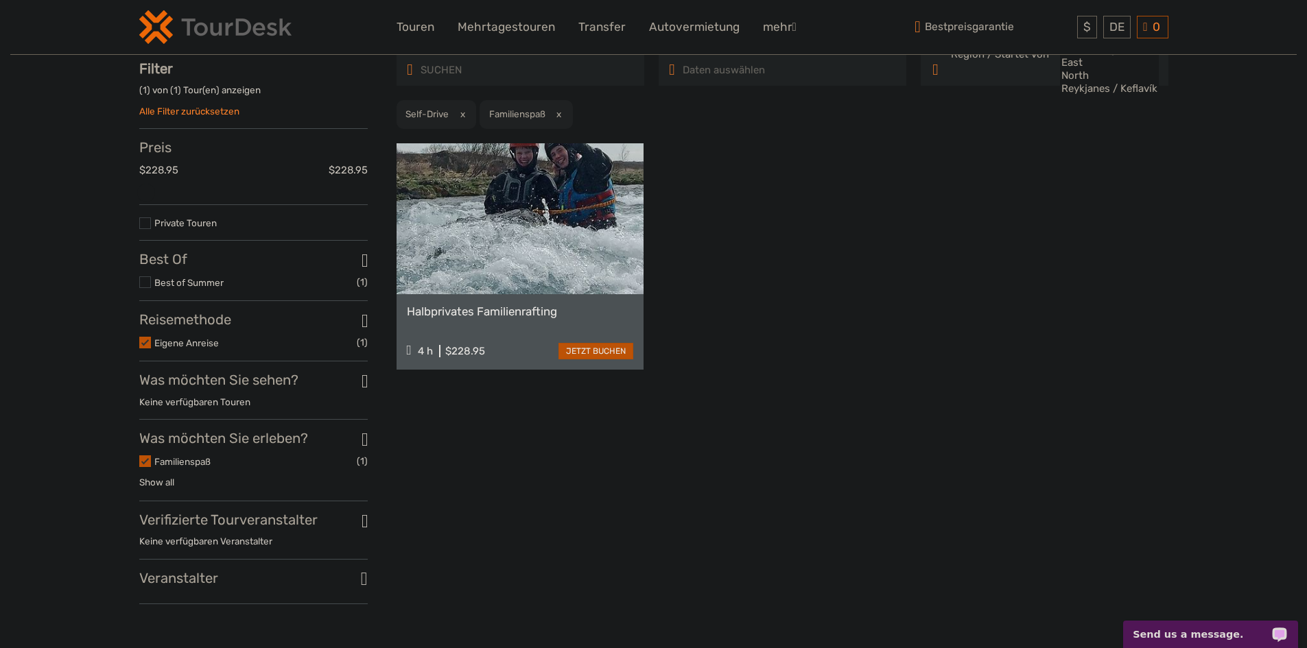
drag, startPoint x: 222, startPoint y: 407, endPoint x: 303, endPoint y: 405, distance: 81.0
click at [303, 405] on div "Was möchten Sie sehen? Keine verfügbaren Touren" at bounding box center [253, 396] width 229 height 48
click at [157, 419] on div "Was möchten Sie sehen? Keine verfügbaren Touren" at bounding box center [253, 396] width 229 height 48
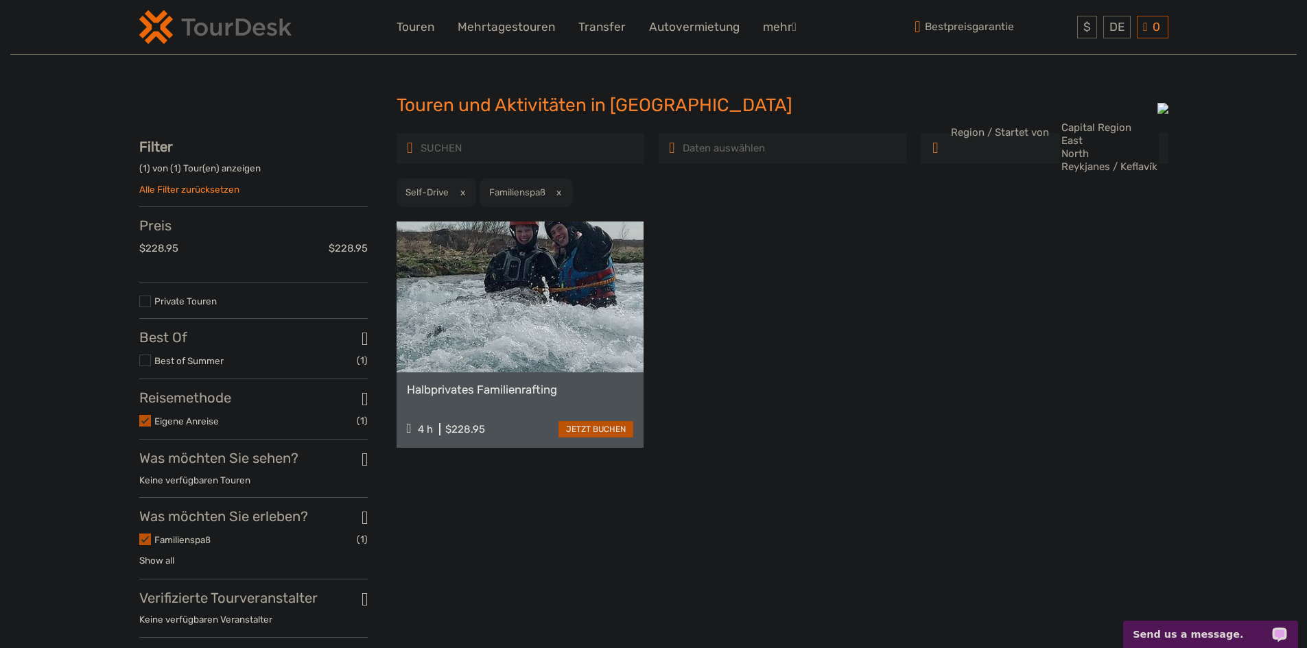
click at [742, 347] on div "Halbprivates Familienrafting 4 h $228.95 jetzt buchen" at bounding box center [783, 335] width 772 height 226
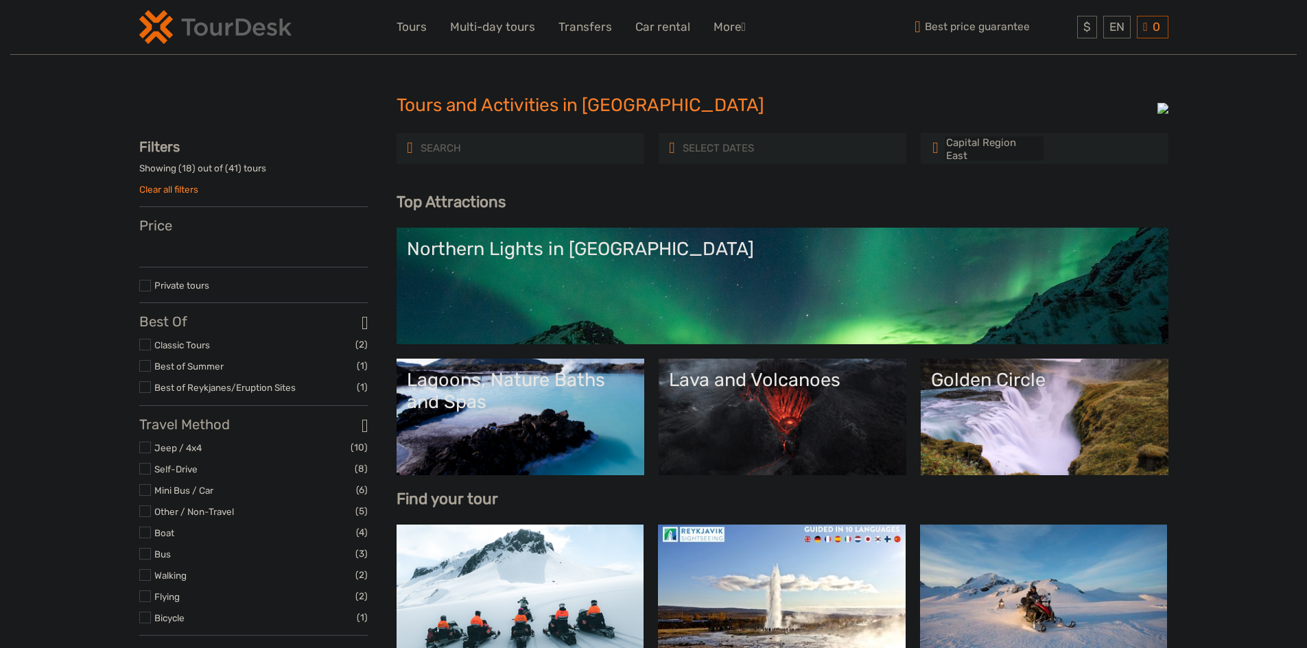
select select
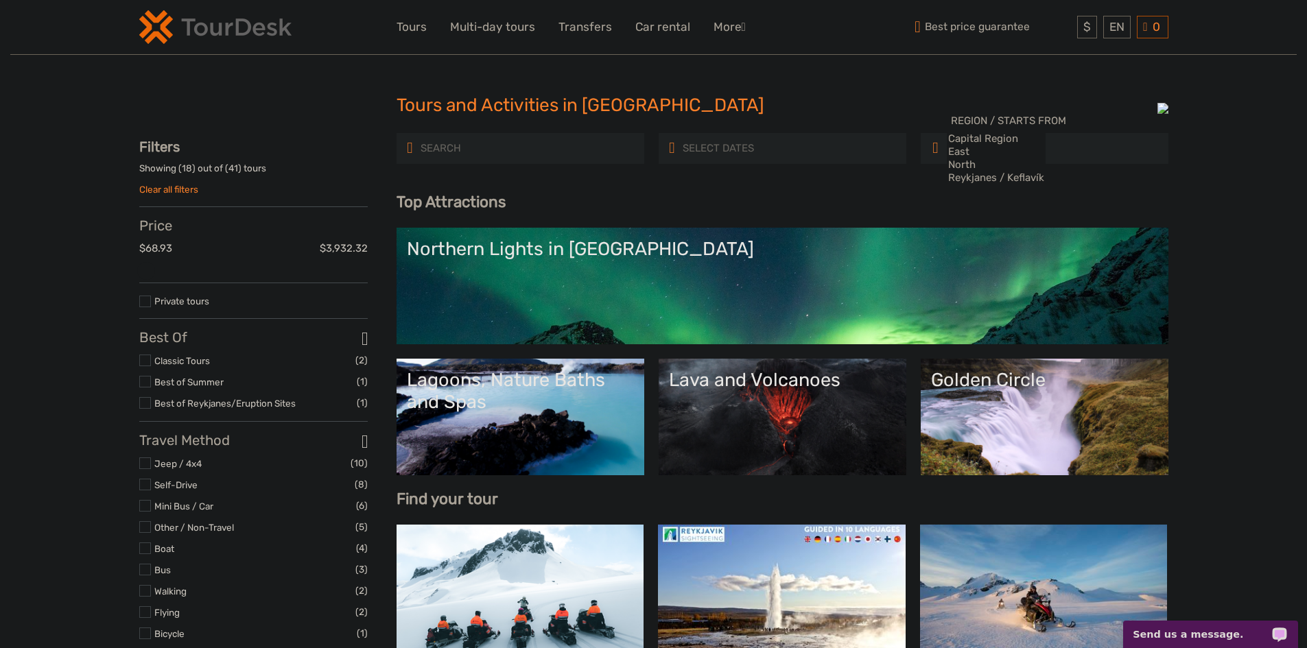
click at [303, 124] on div "Tours and Activities in [GEOGRAPHIC_DATA] Tours and Activities in [GEOGRAPHIC_D…" at bounding box center [653, 111] width 1029 height 44
drag, startPoint x: 279, startPoint y: 110, endPoint x: 201, endPoint y: 95, distance: 79.0
click at [201, 95] on div "Tours and Activities in Iceland Tours and Activities in Iceland" at bounding box center [653, 111] width 1029 height 44
click at [1118, 27] on div "EN English Español Deutsch" at bounding box center [1116, 27] width 27 height 23
click at [1100, 79] on link "Español" at bounding box center [1101, 83] width 58 height 25
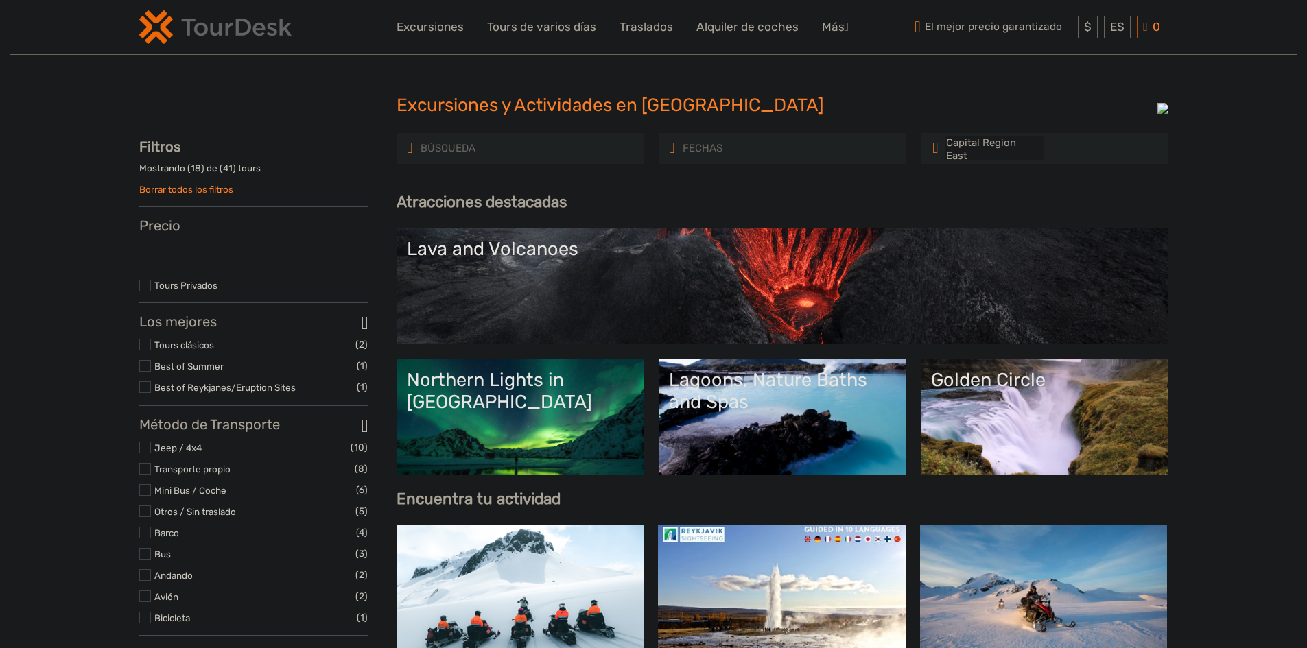
select select
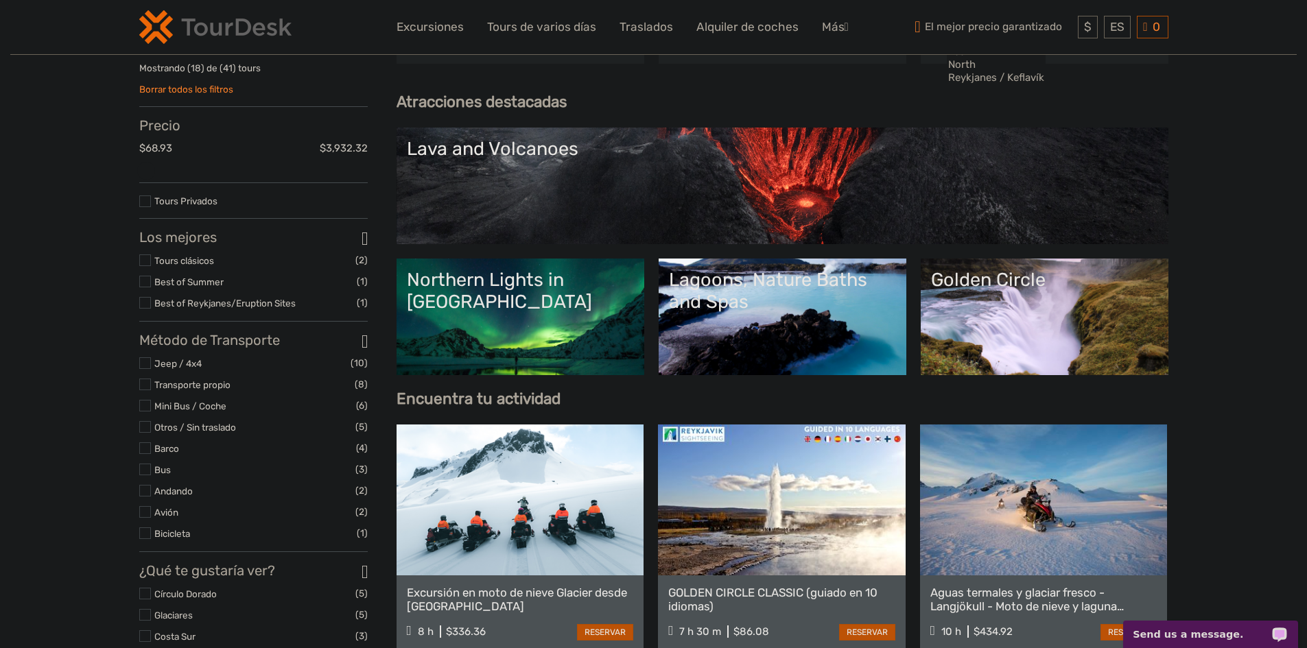
scroll to position [69, 0]
